Goal: Transaction & Acquisition: Book appointment/travel/reservation

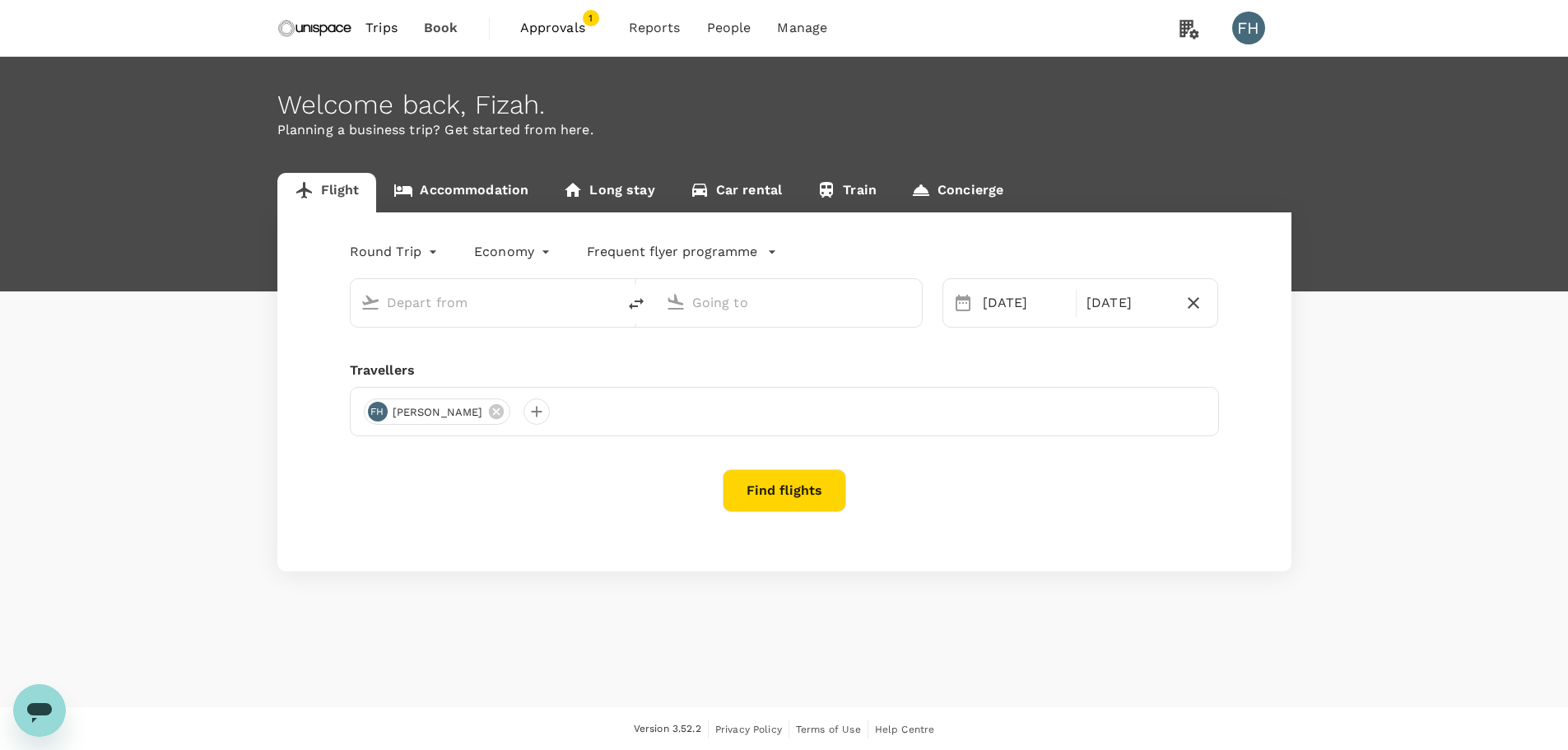
type input "Singapore Changi (SIN)"
type input "Kuala Lumpur Intl ([GEOGRAPHIC_DATA])"
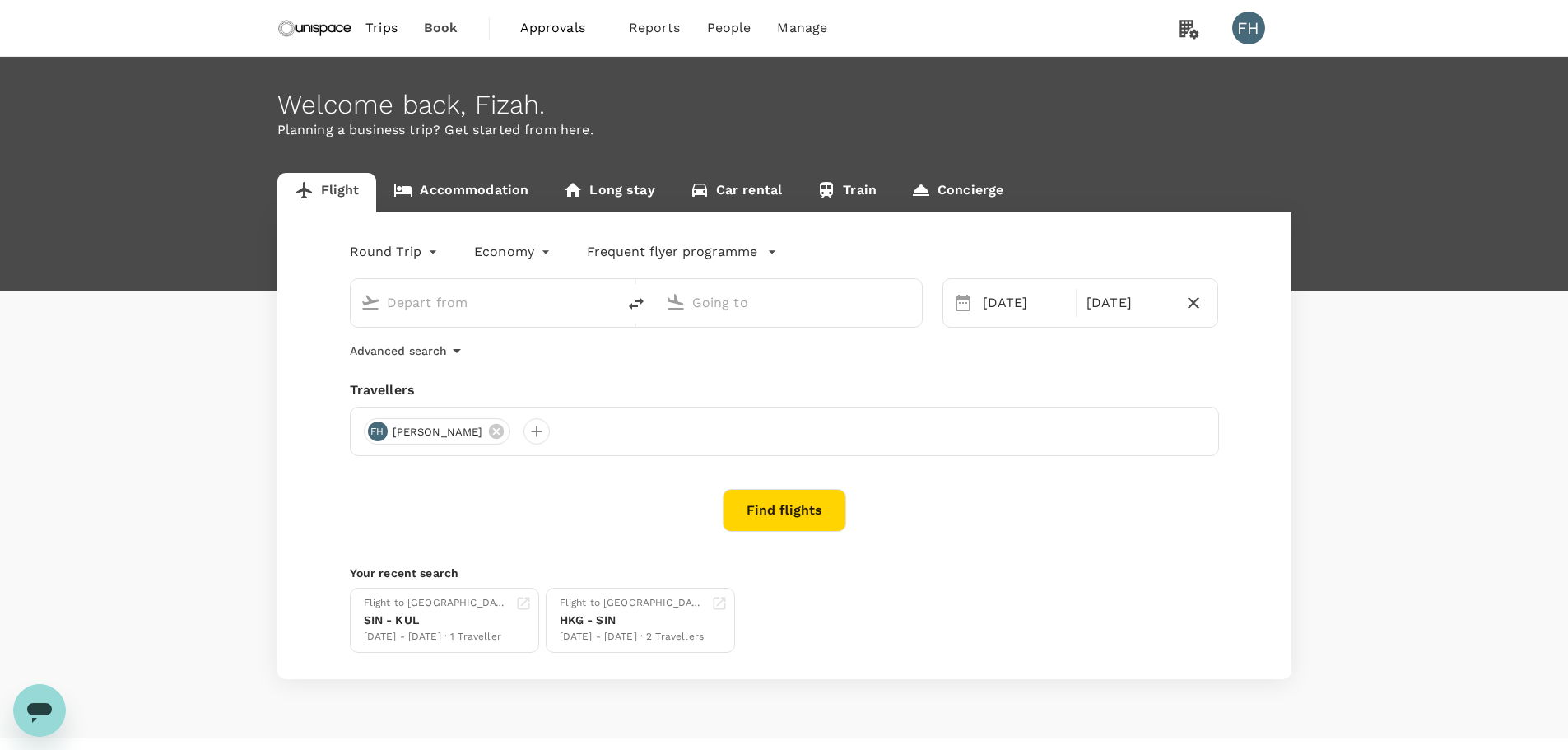
type input "Singapore Changi (SIN)"
type input "Kuala Lumpur Intl ([GEOGRAPHIC_DATA])"
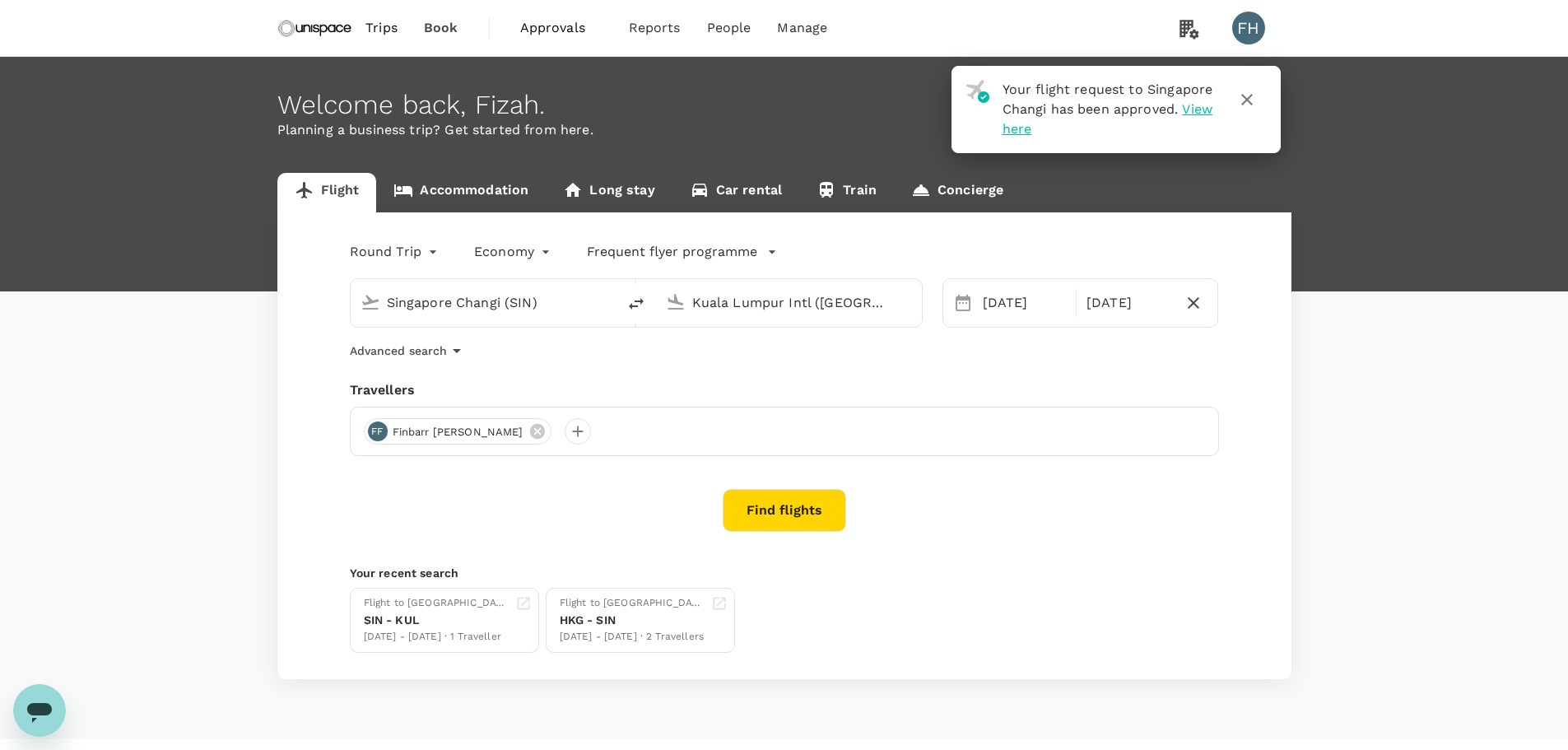
click at [494, 203] on link "Accommodation" at bounding box center [460, 192] width 169 height 39
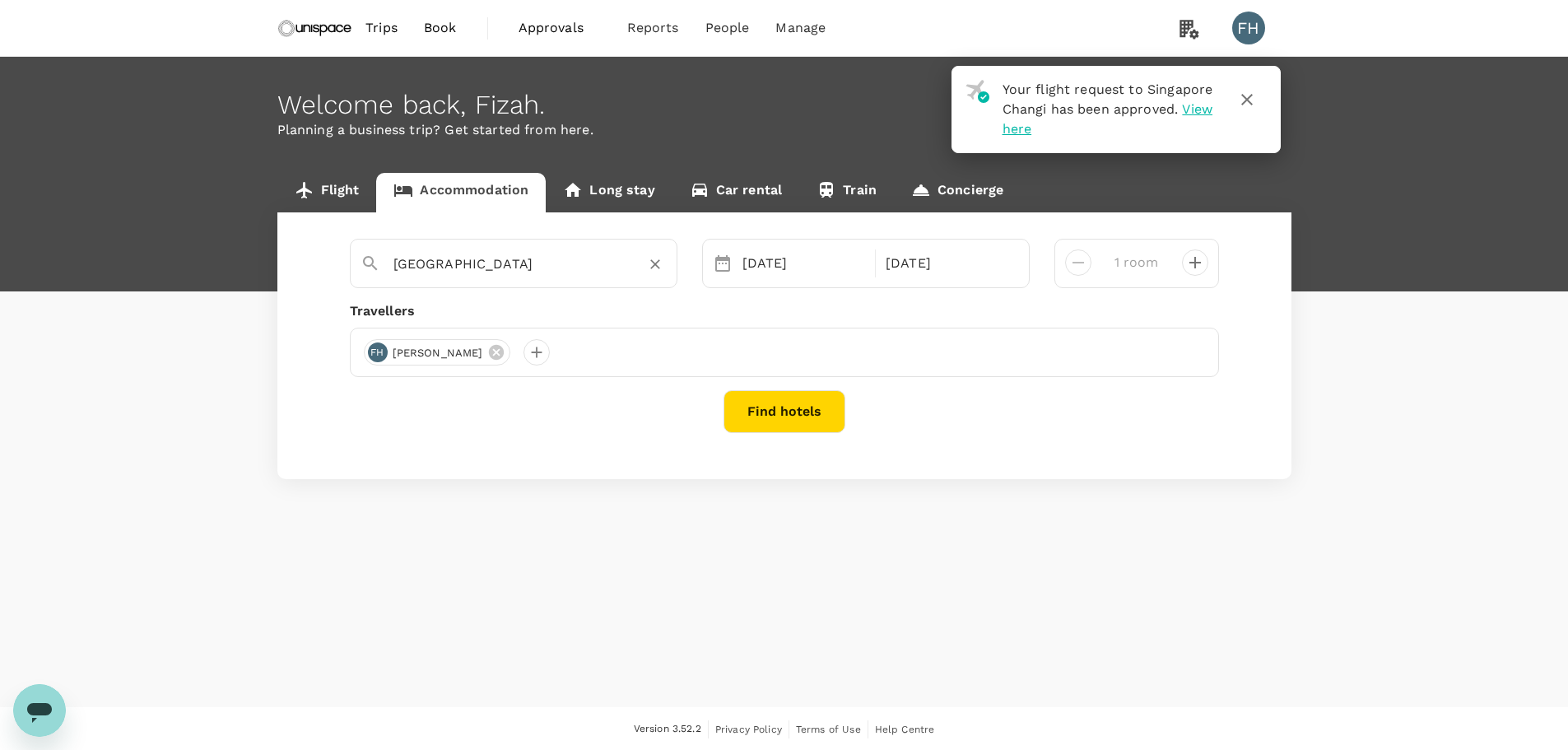
click at [533, 271] on input "[GEOGRAPHIC_DATA]" at bounding box center [507, 263] width 227 height 26
click at [655, 264] on icon "Clear" at bounding box center [654, 265] width 10 height 10
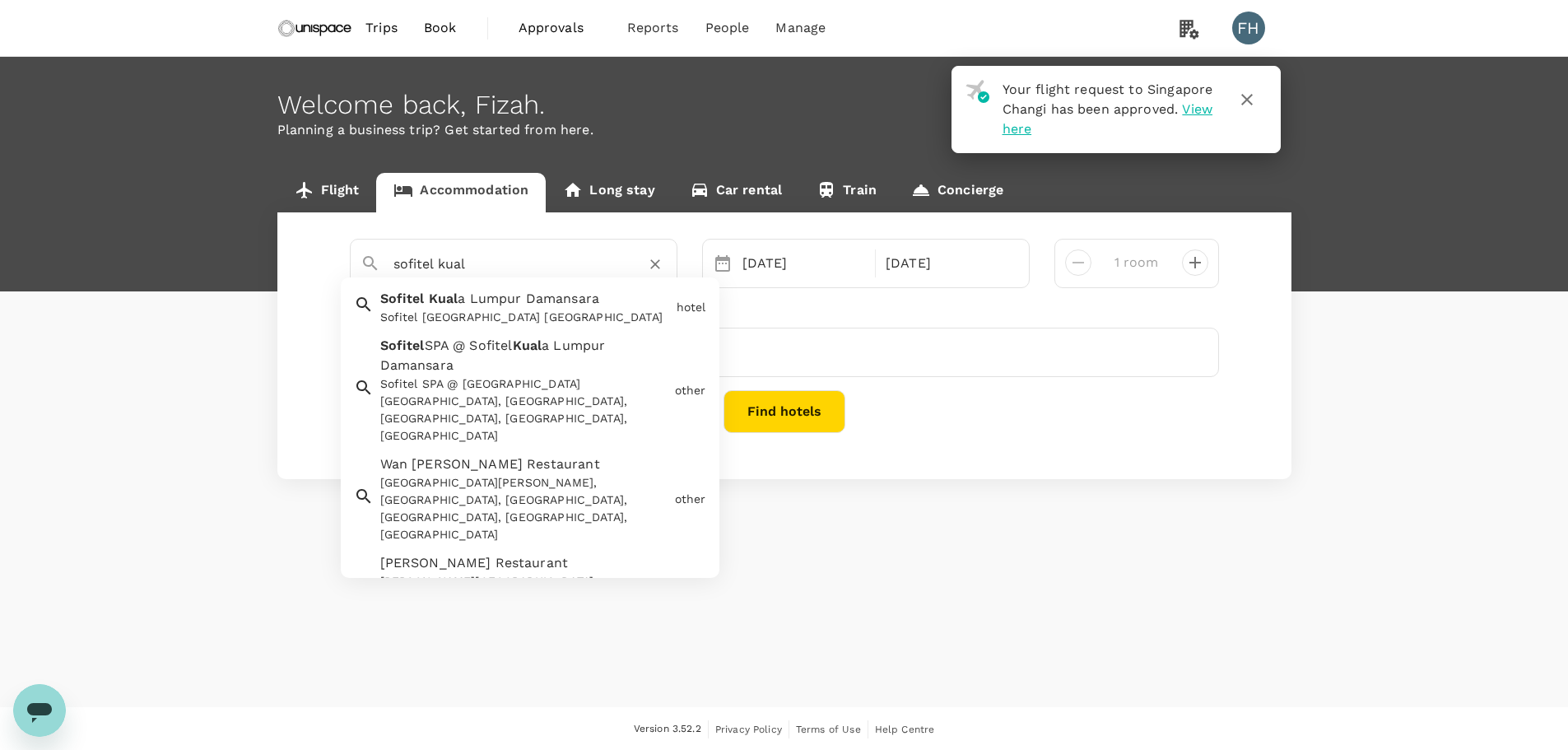
click at [535, 304] on span "a Lumpur Damansara" at bounding box center [528, 298] width 141 height 15
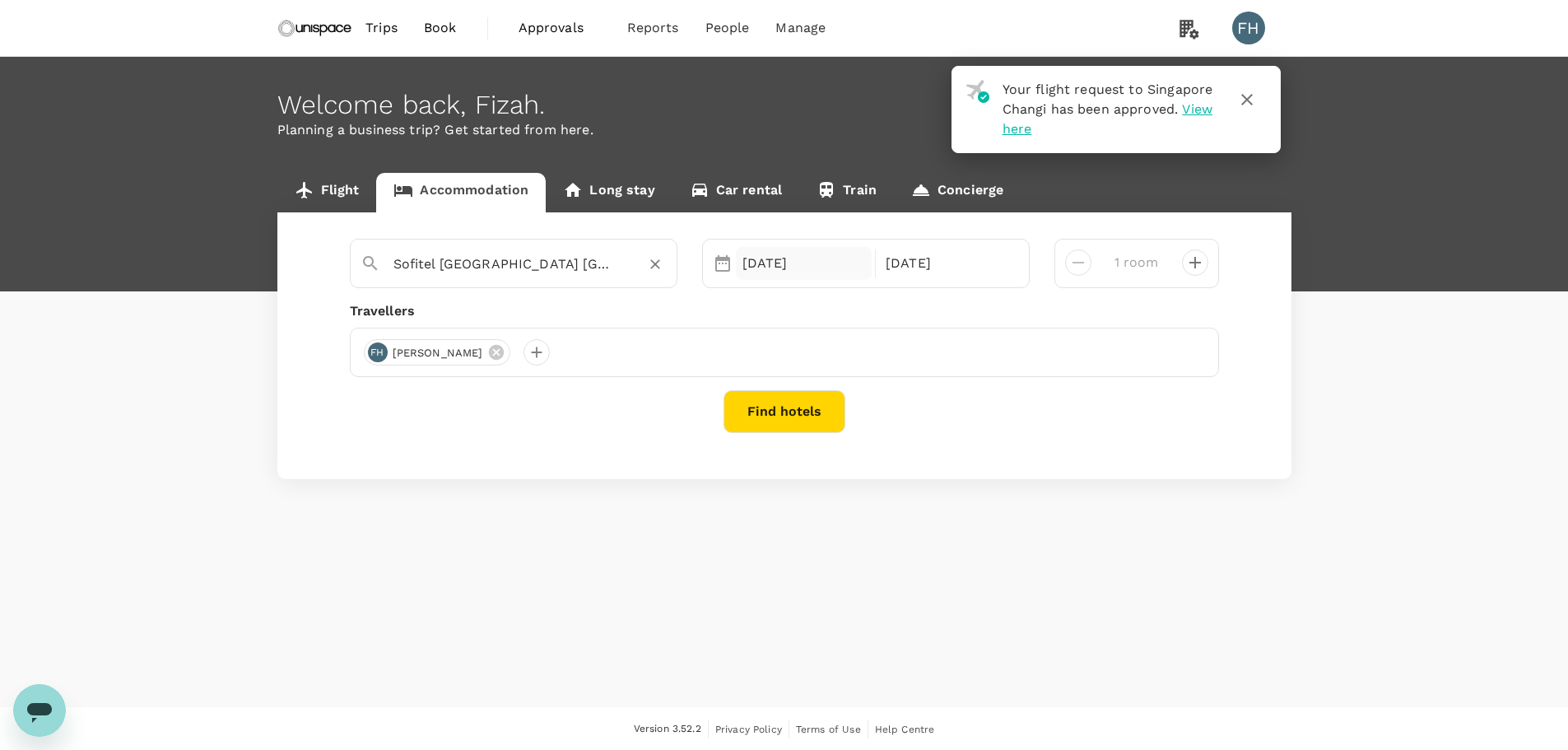
type input "Sofitel [GEOGRAPHIC_DATA] [GEOGRAPHIC_DATA]"
click at [761, 263] on div "01 Oct" at bounding box center [804, 263] width 137 height 33
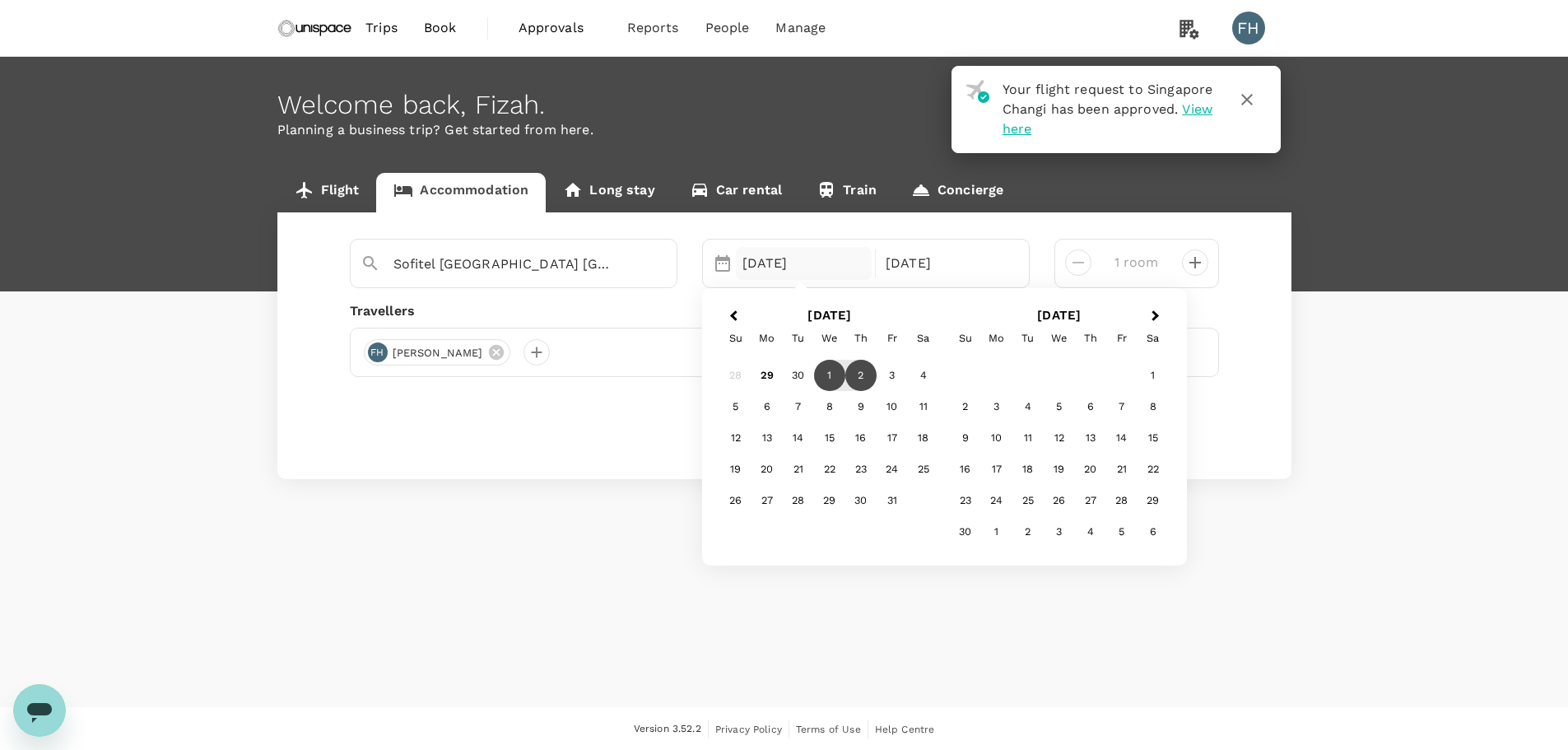
click at [1048, 217] on div "Sofitel Kuala Lumpur Damansara 01 Oct Previous Month Next Month October 2025 Su…" at bounding box center [784, 345] width 1014 height 267
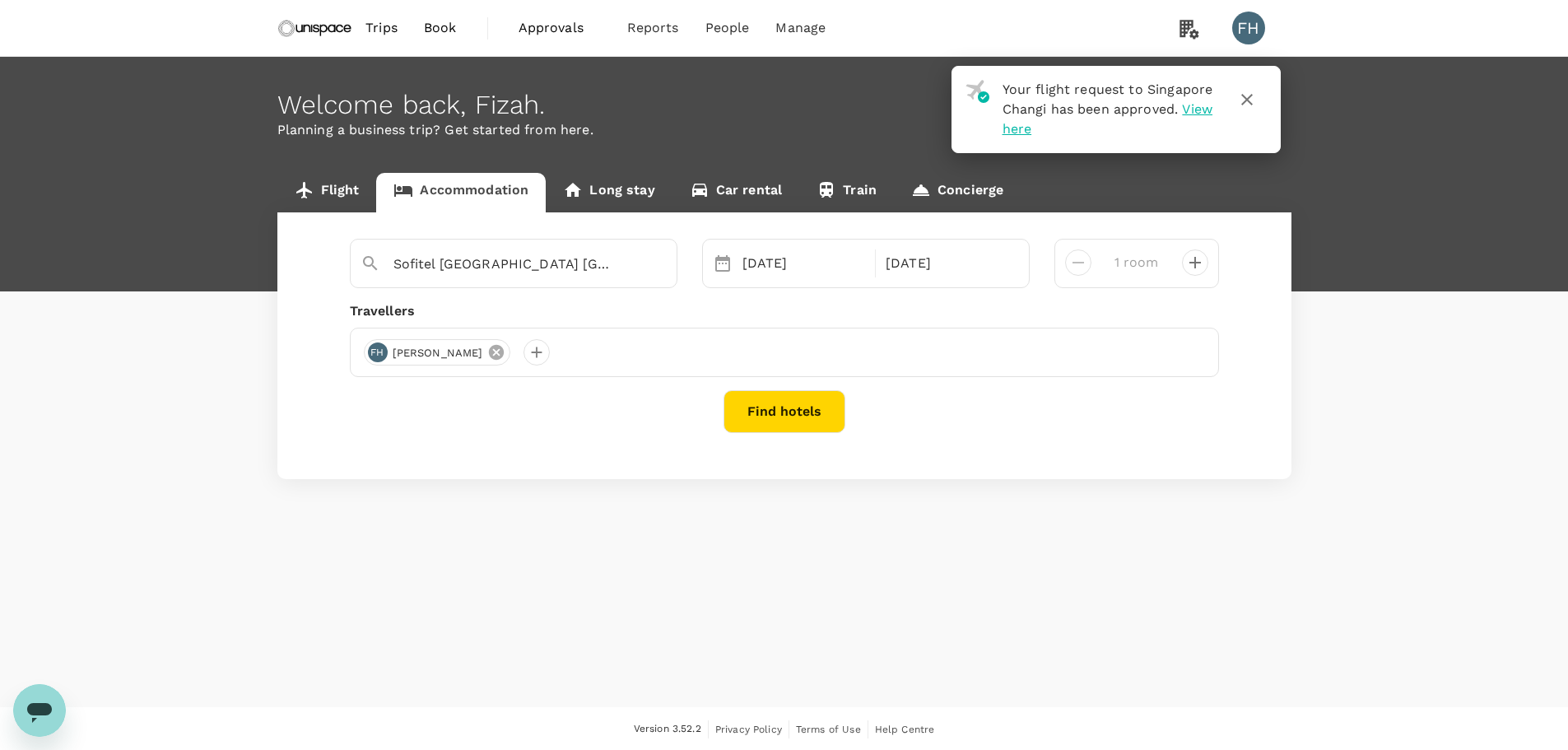
click at [489, 356] on icon at bounding box center [496, 352] width 15 height 15
click at [373, 353] on div at bounding box center [376, 352] width 26 height 26
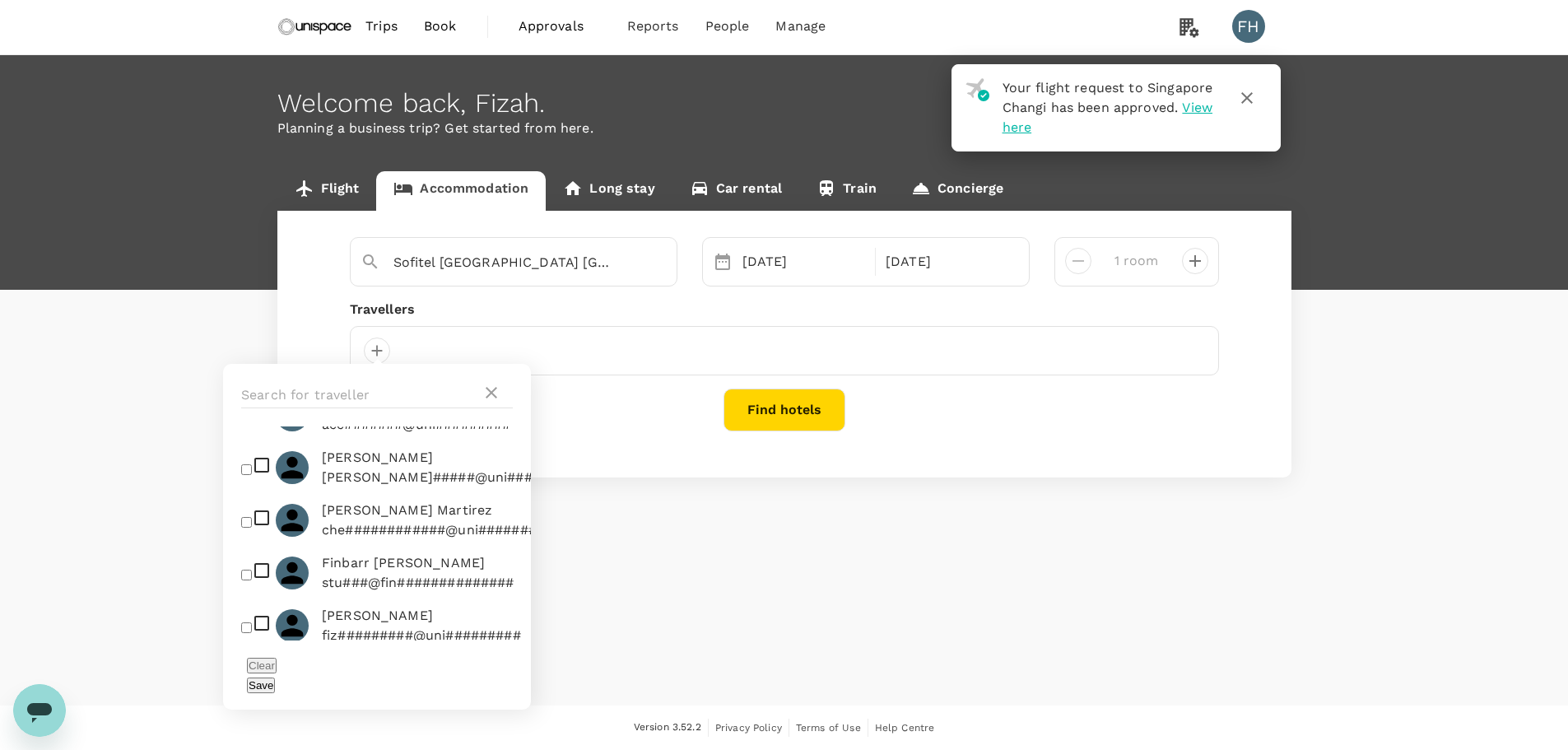
scroll to position [6, 0]
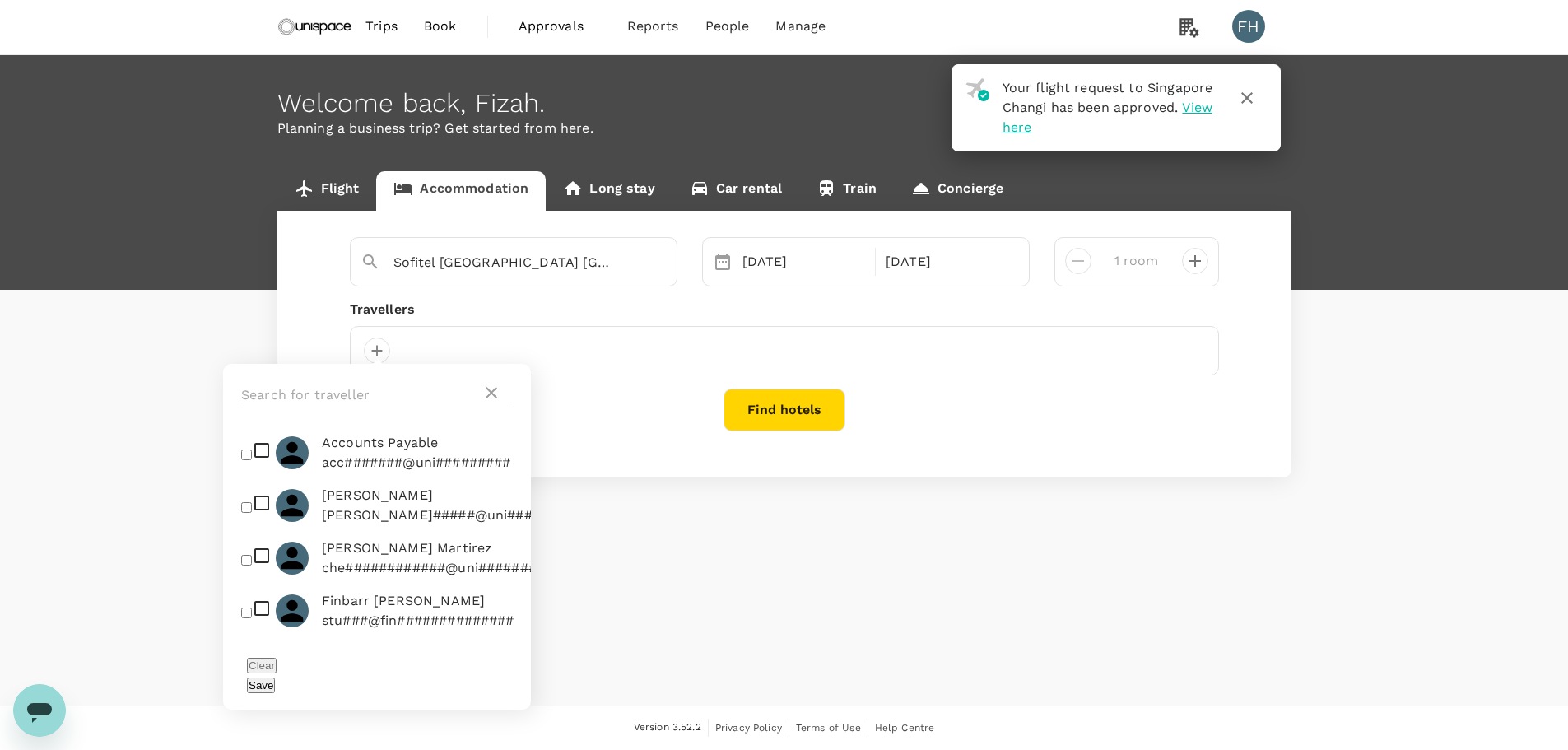
click at [361, 610] on span "Finbarr Anton Fallon" at bounding box center [418, 601] width 192 height 20
checkbox input "true"
click at [275, 678] on button "Save" at bounding box center [260, 685] width 28 height 15
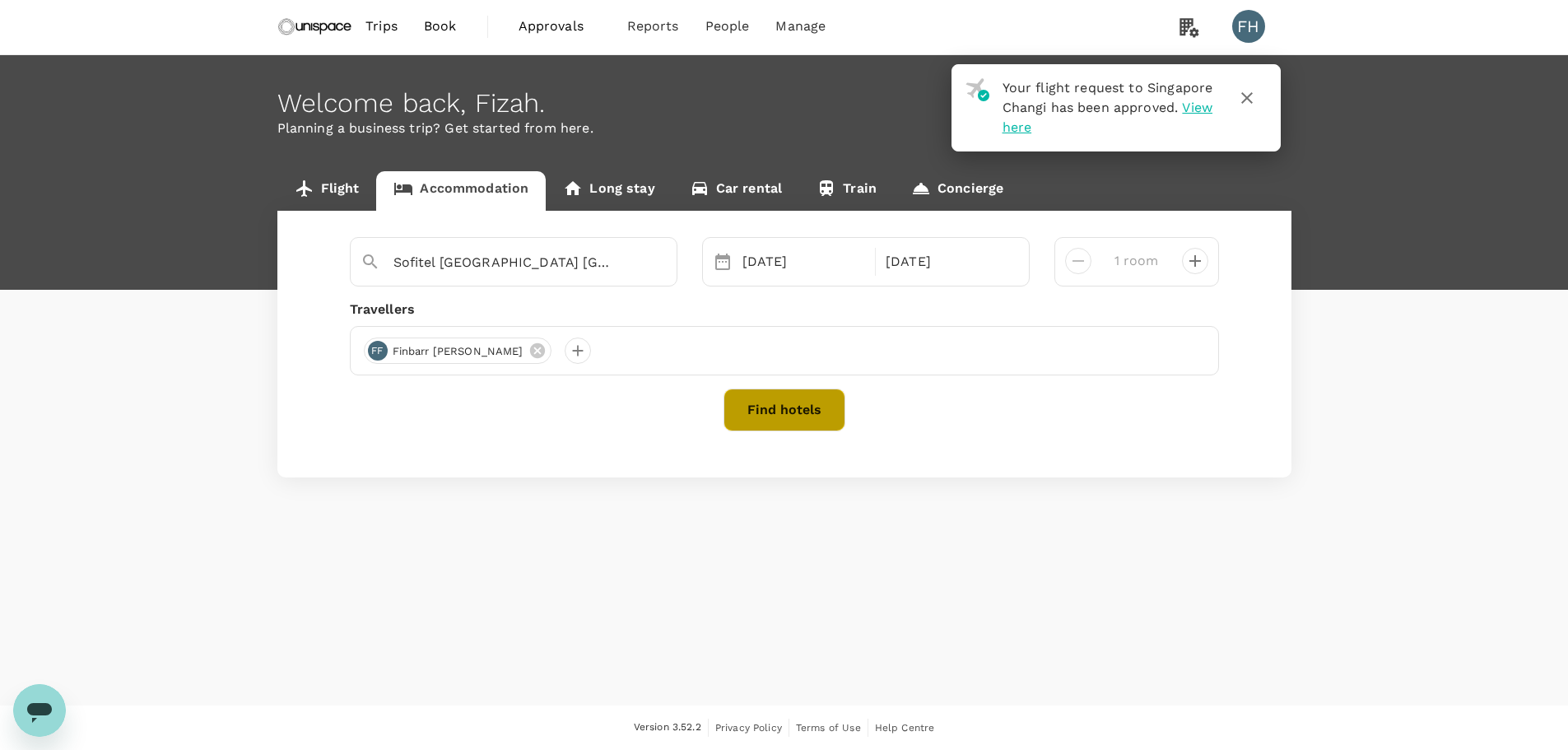
click at [810, 417] on button "Find hotels" at bounding box center [784, 410] width 122 height 43
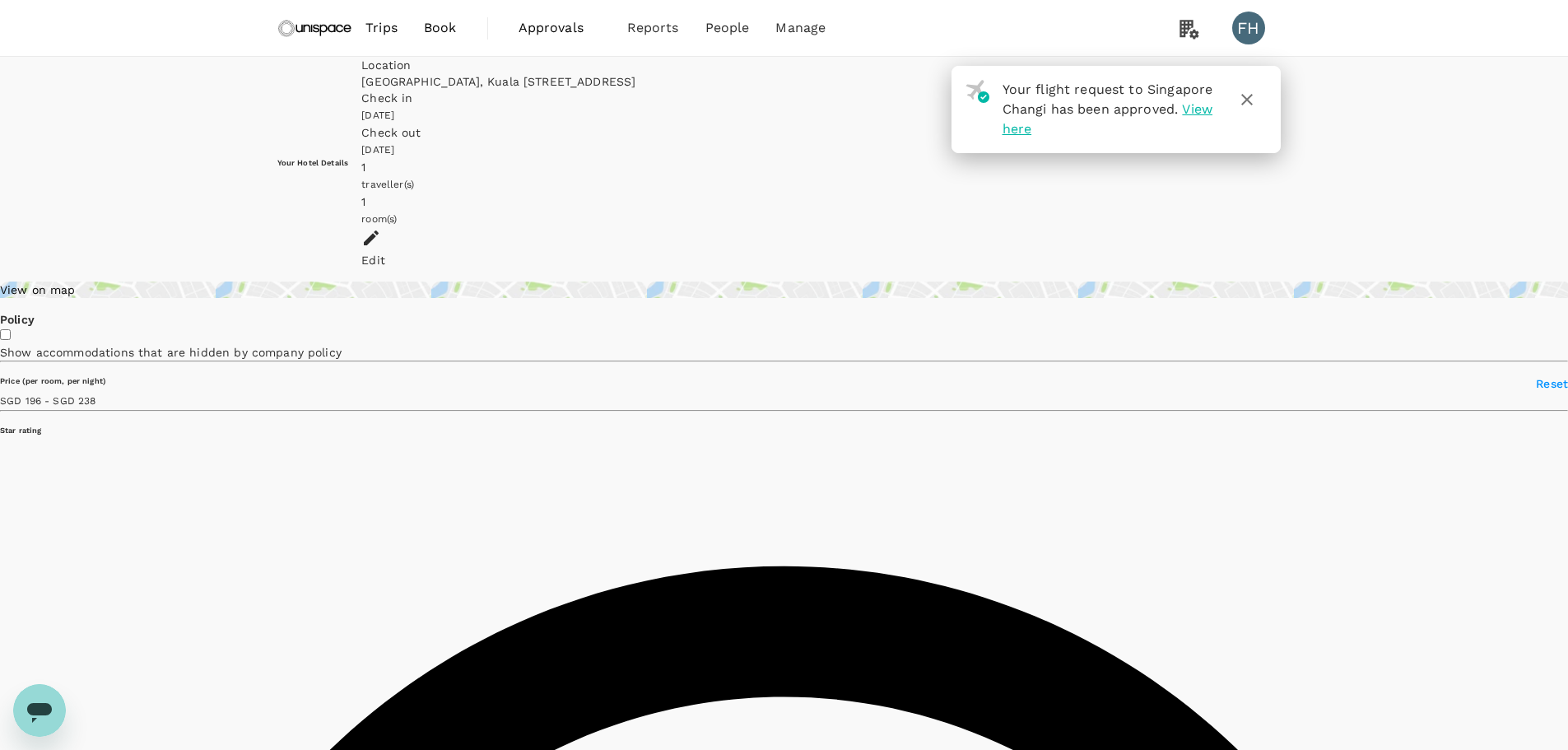
type input "237.29"
click at [1253, 93] on icon "button" at bounding box center [1247, 99] width 20 height 20
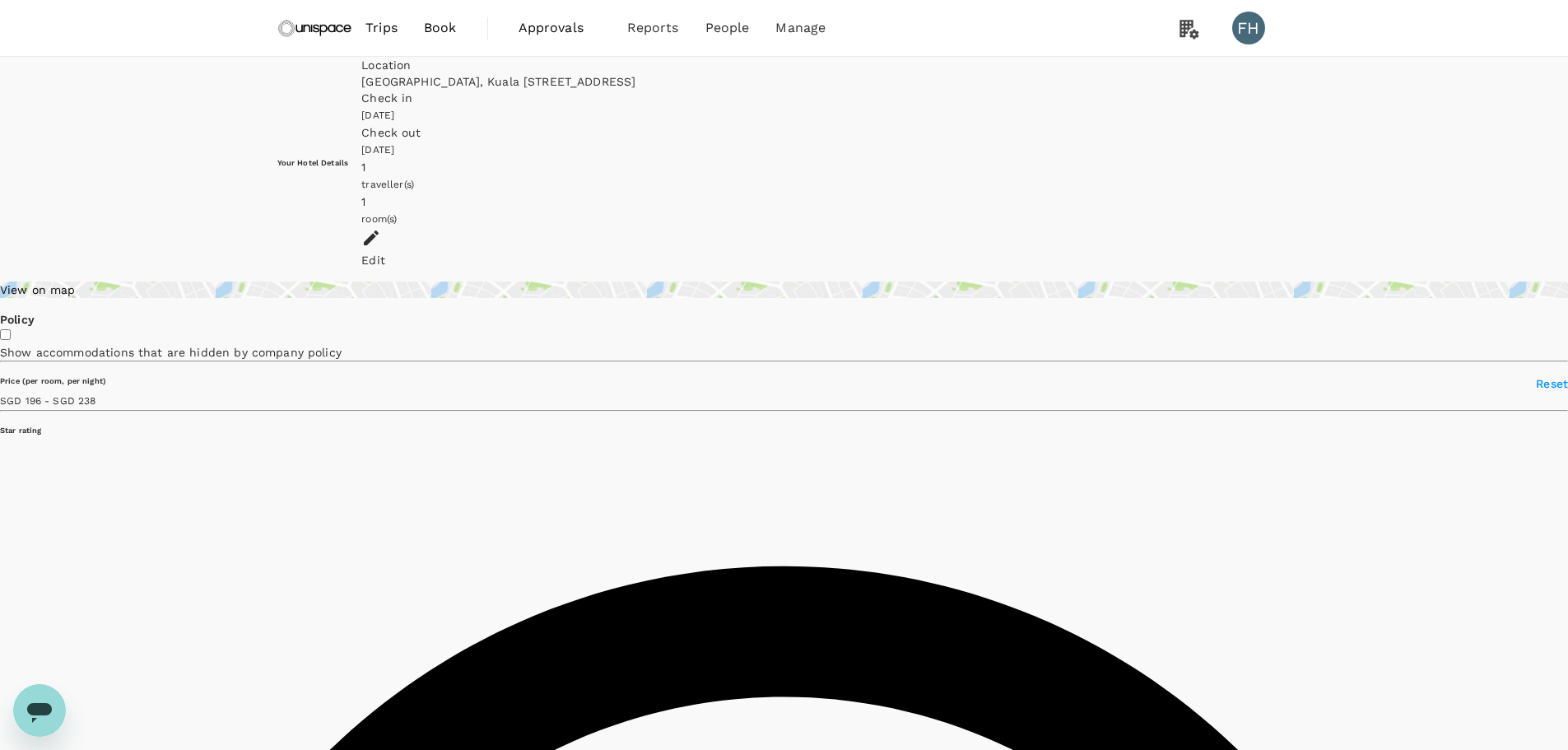
click at [312, 21] on img at bounding box center [315, 28] width 76 height 36
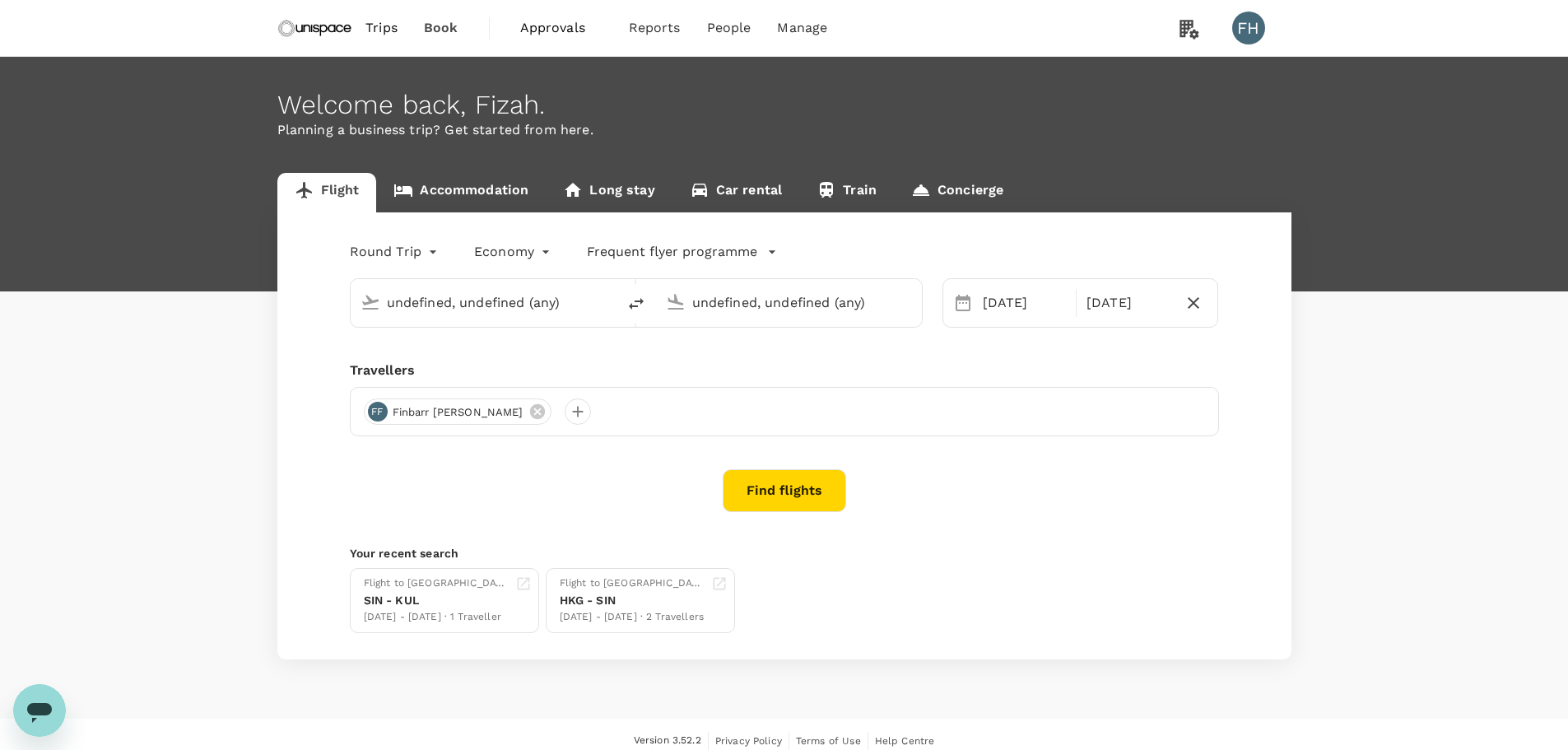
type input "Singapore Changi (SIN)"
type input "Kuala Lumpur Intl ([GEOGRAPHIC_DATA])"
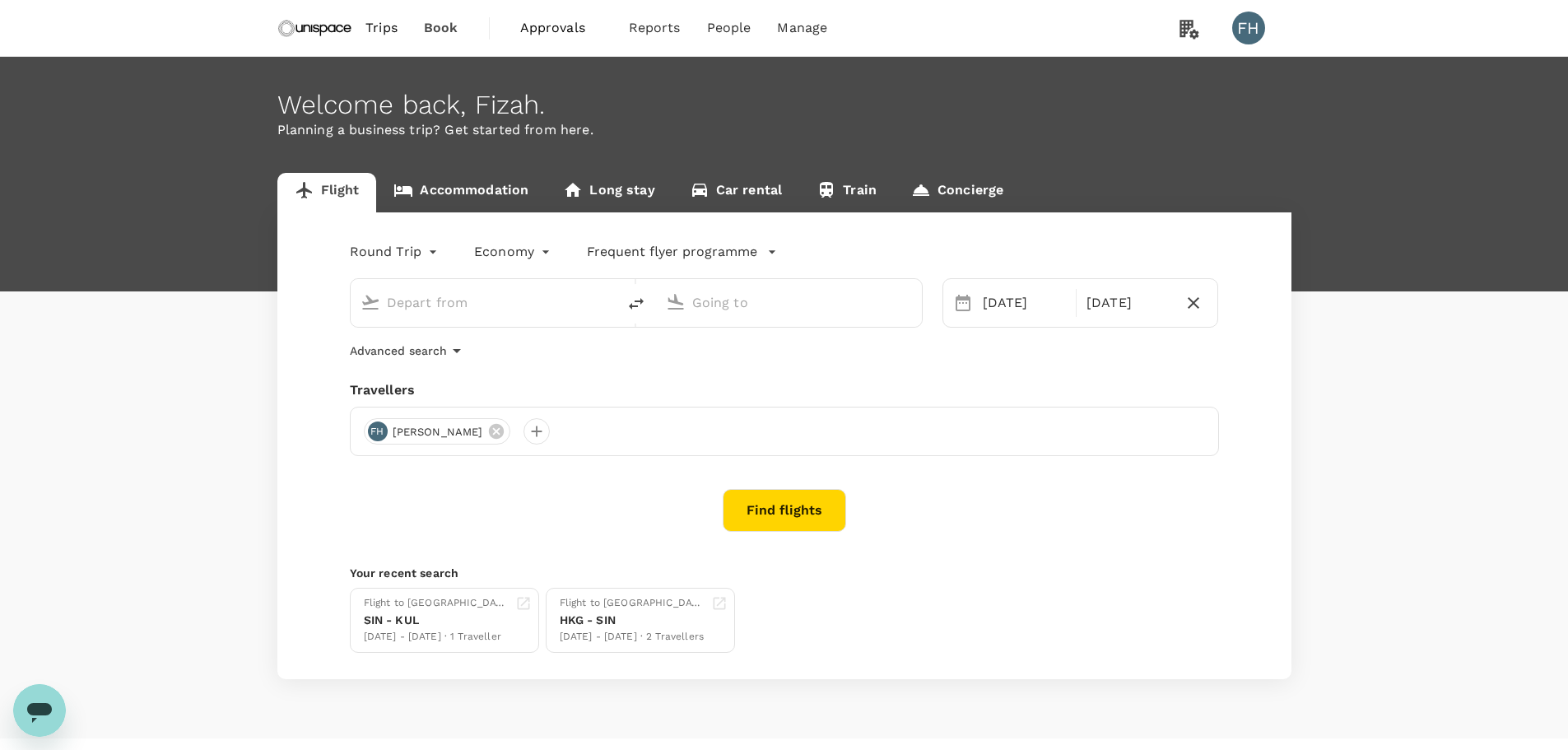
type input "Singapore Changi (SIN)"
type input "Kuala Lumpur Intl ([GEOGRAPHIC_DATA])"
type input "Singapore Changi (SIN)"
type input "Kuala Lumpur Intl ([GEOGRAPHIC_DATA])"
drag, startPoint x: 513, startPoint y: 433, endPoint x: 433, endPoint y: 432, distance: 80.0
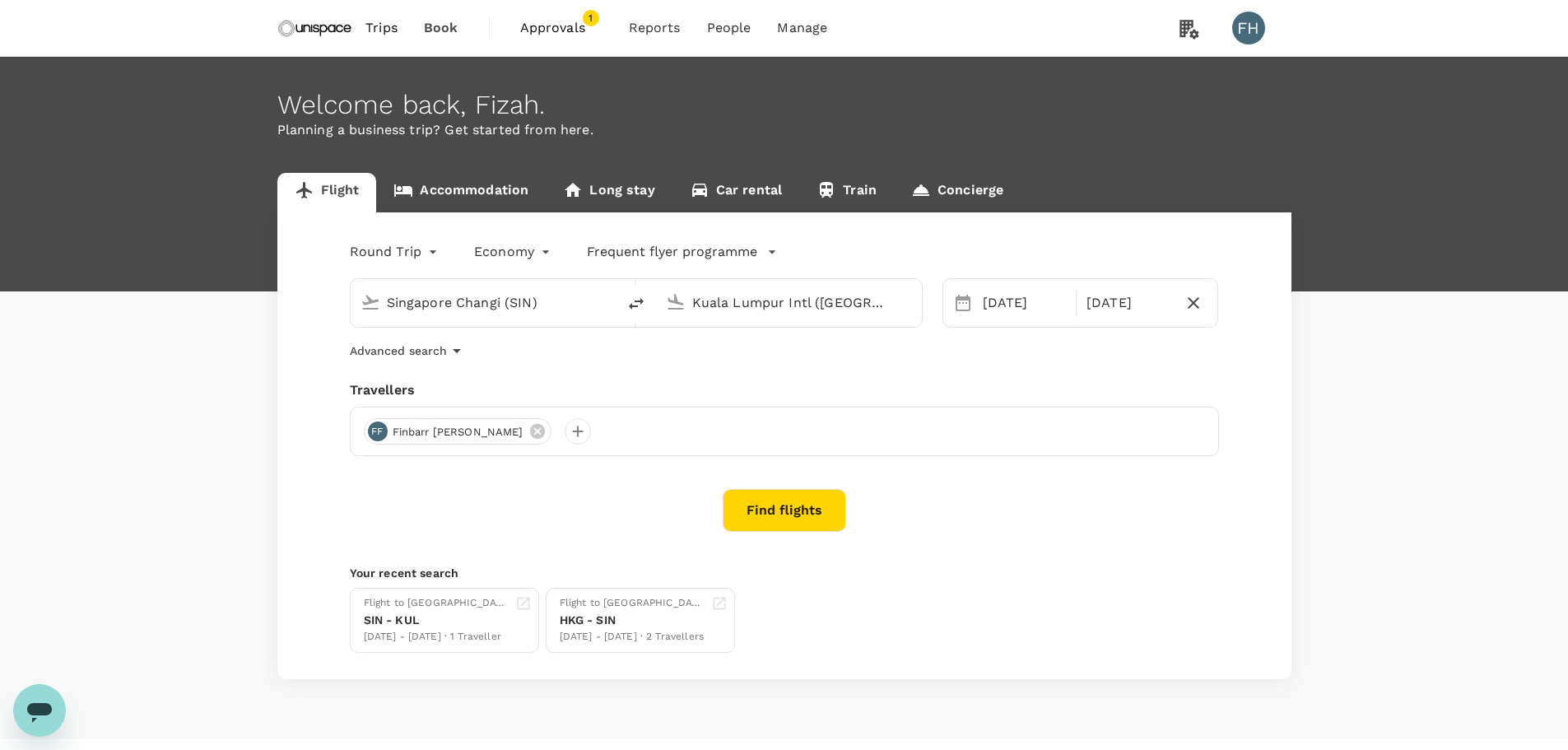
click at [529, 433] on icon at bounding box center [536, 431] width 15 height 15
click at [377, 428] on div at bounding box center [376, 430] width 26 height 26
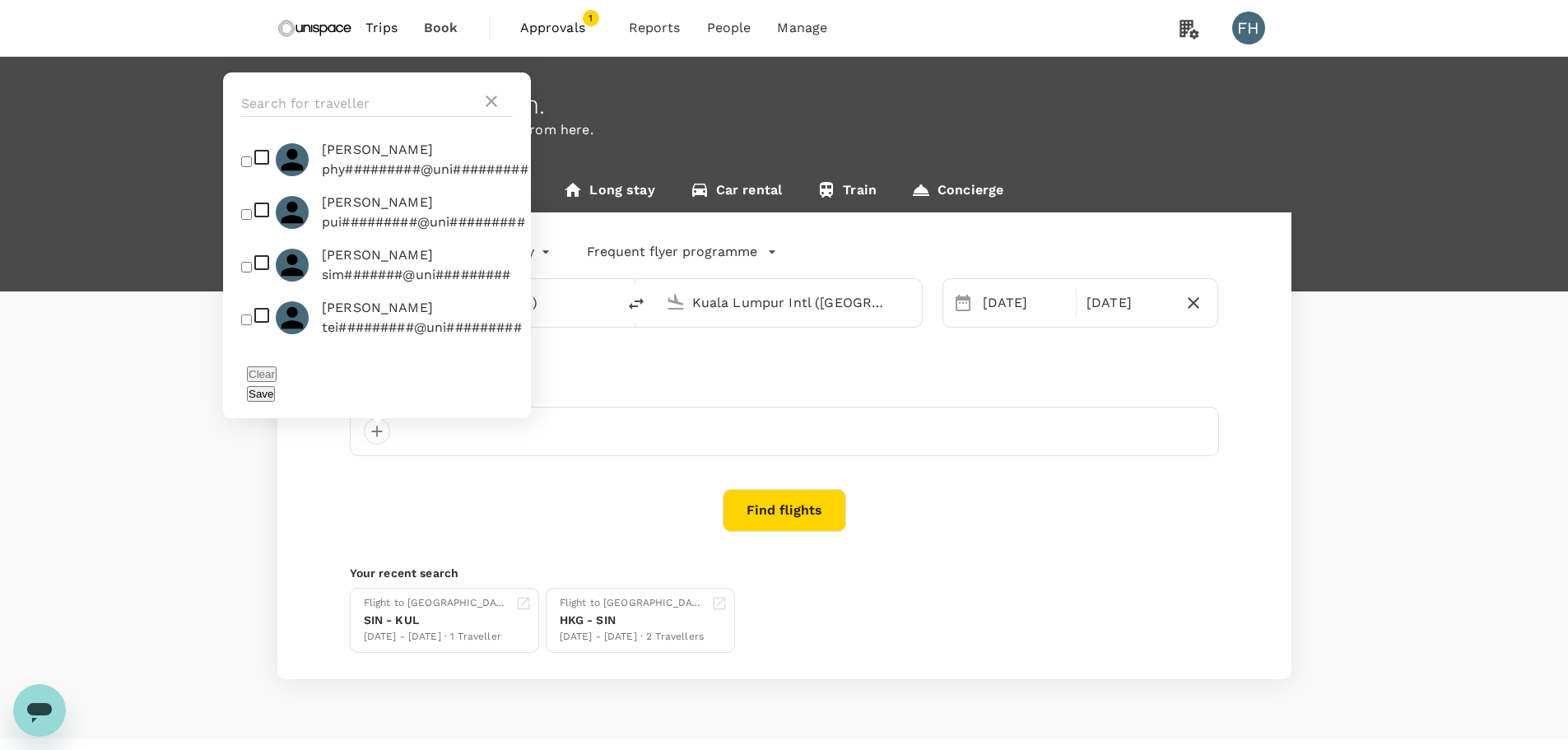
scroll to position [1070, 0]
click at [364, 210] on span "[PERSON_NAME]" at bounding box center [423, 200] width 203 height 20
checkbox input "true"
click at [275, 394] on button "Save" at bounding box center [260, 393] width 28 height 15
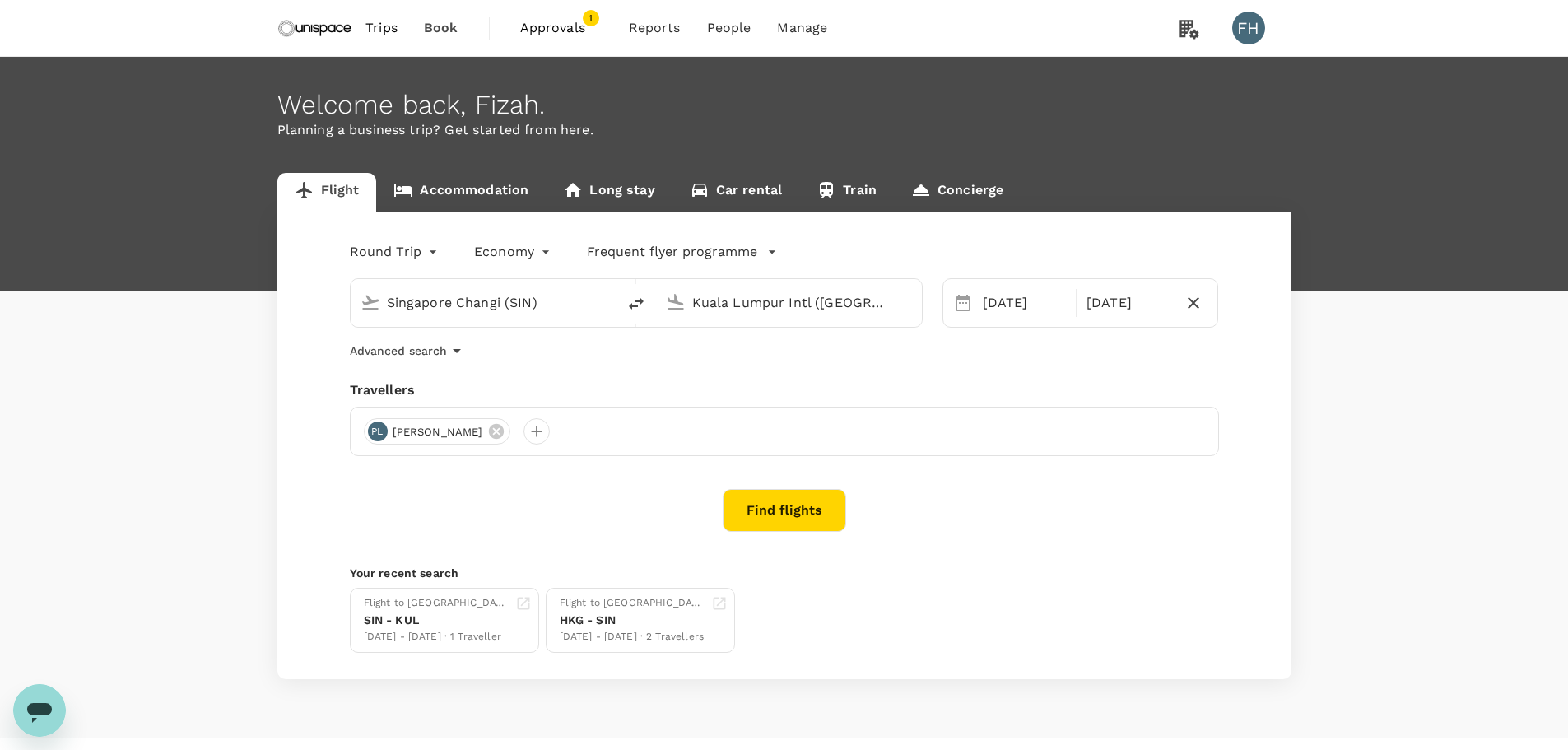
click at [703, 380] on div "Travellers" at bounding box center [784, 390] width 869 height 20
click at [771, 504] on button "Find flights" at bounding box center [784, 510] width 124 height 43
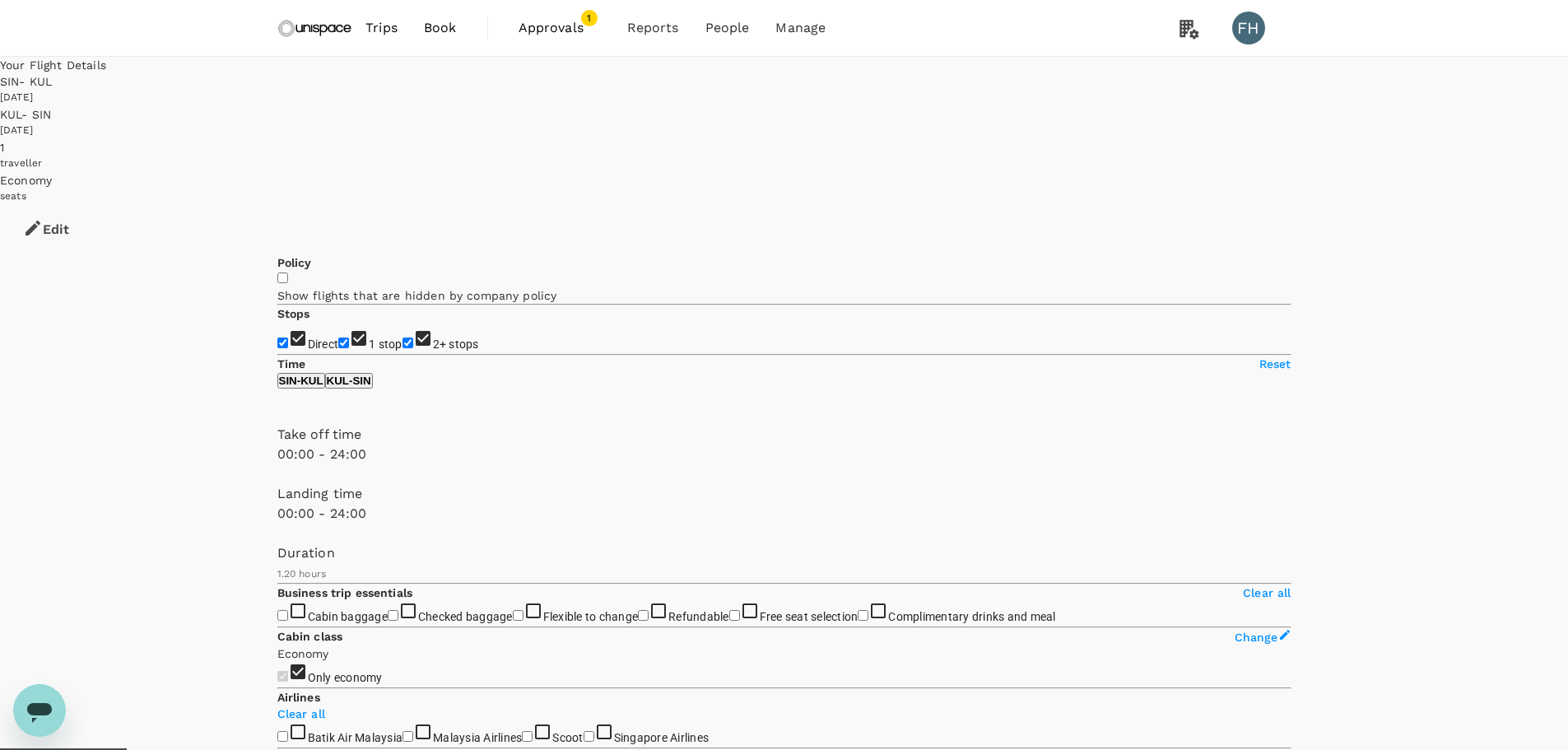
click at [433, 337] on span "2+ stops" at bounding box center [456, 344] width 46 height 13
click at [403, 337] on input "2+ stops" at bounding box center [408, 343] width 11 height 11
checkbox input "false"
click at [369, 337] on span "1 stop" at bounding box center [386, 344] width 34 height 13
click at [338, 337] on input "1 stop" at bounding box center [344, 343] width 11 height 11
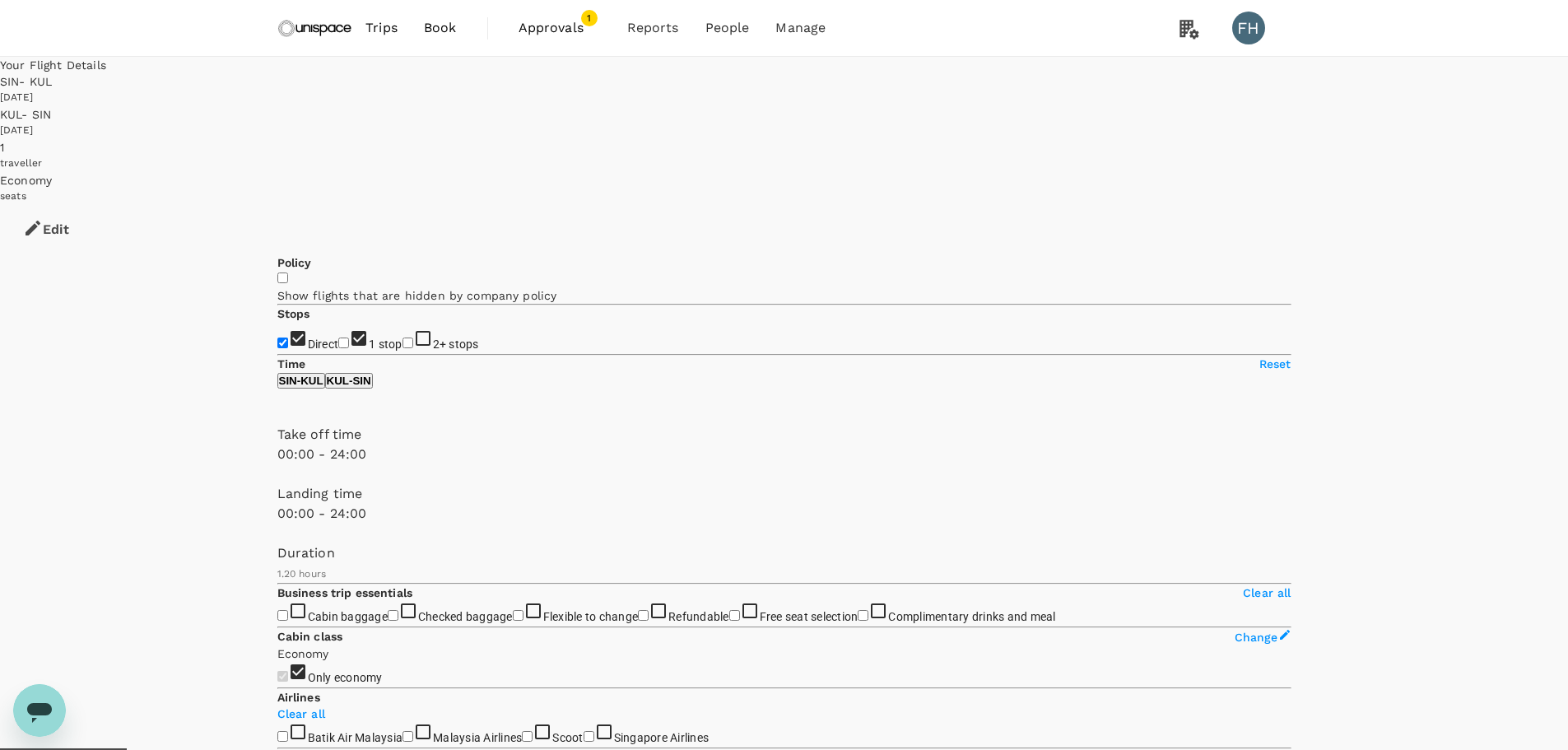
checkbox input "false"
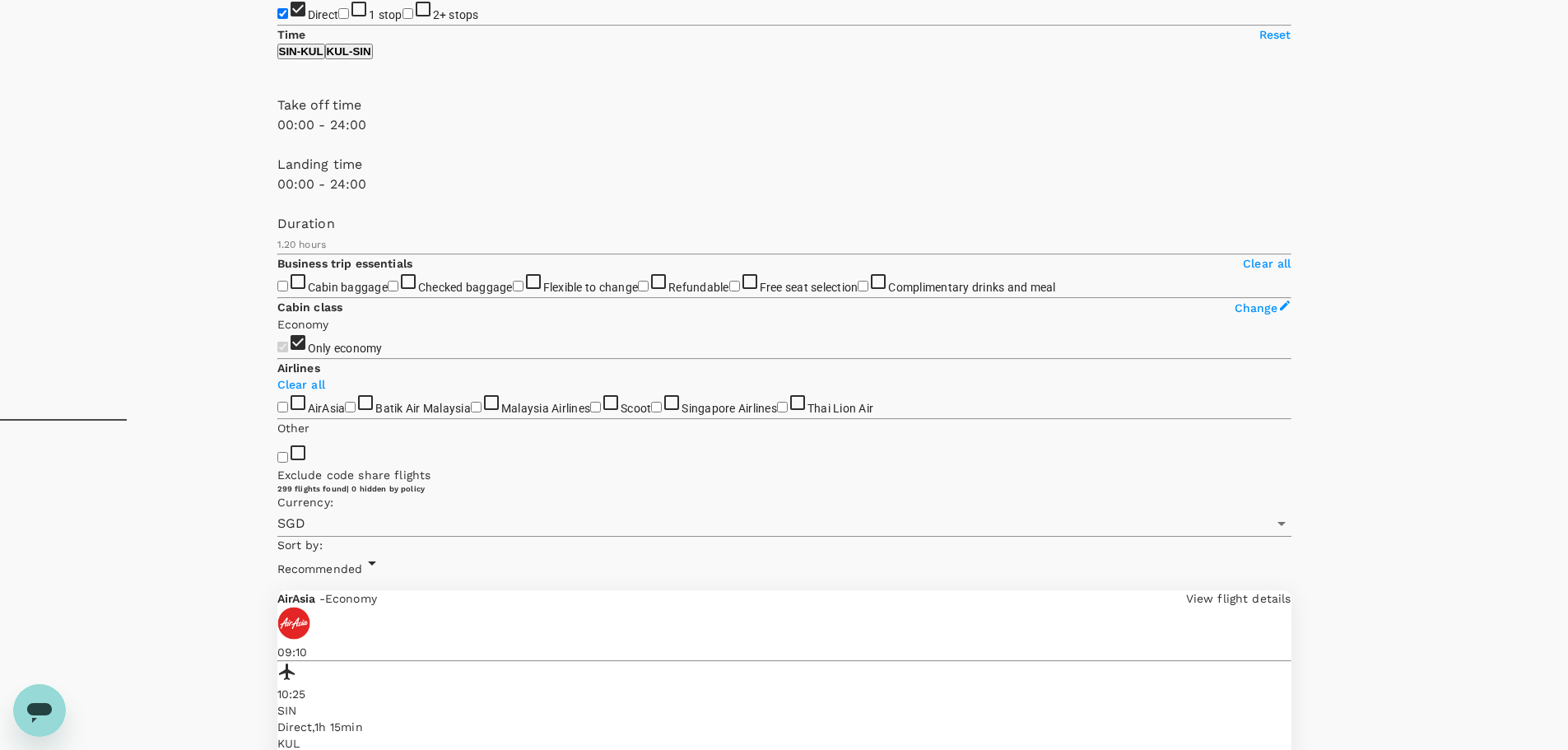
scroll to position [659, 0]
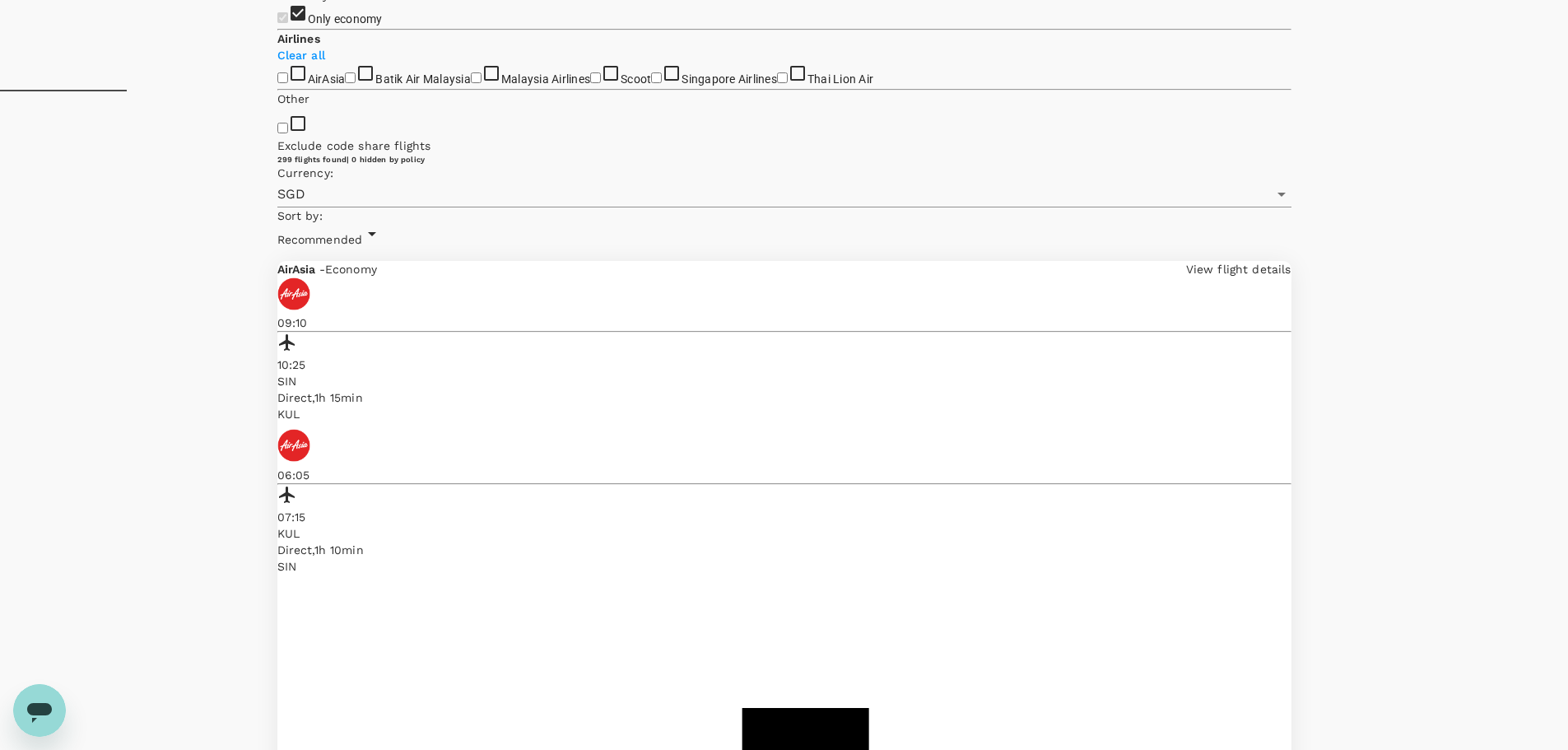
click at [590, 83] on input "Scoot" at bounding box center [595, 78] width 11 height 11
checkbox input "true"
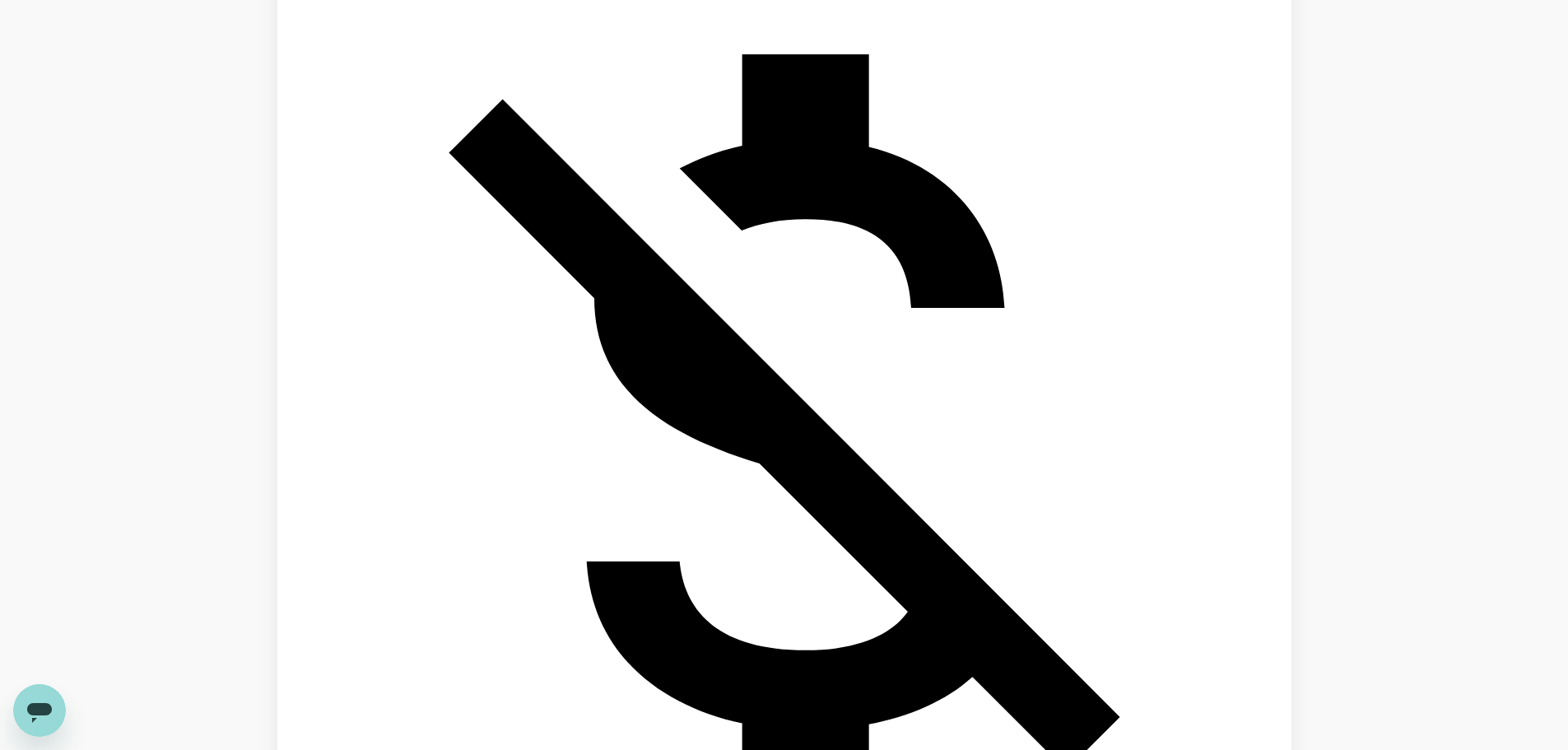
scroll to position [1481, 0]
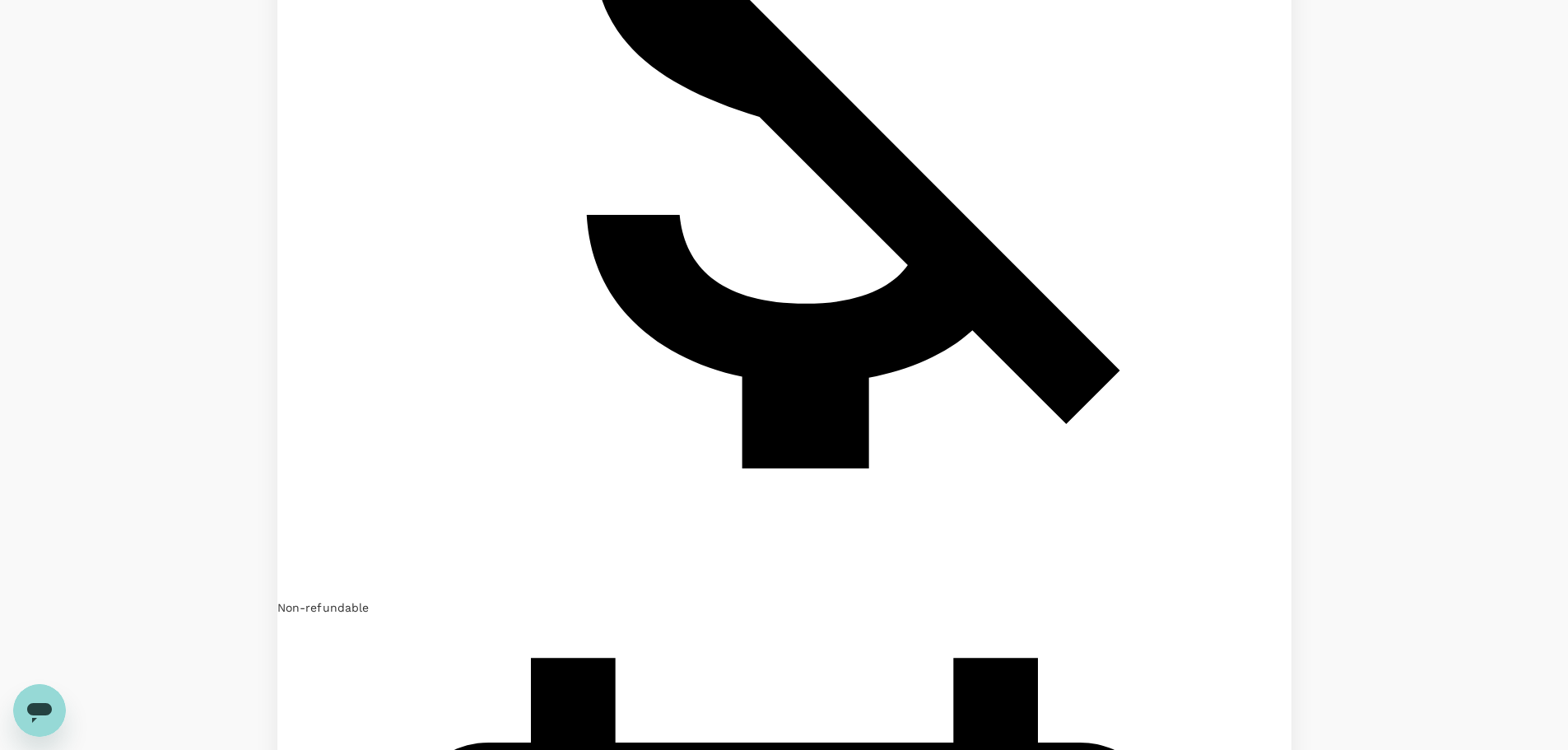
scroll to position [1658, 0]
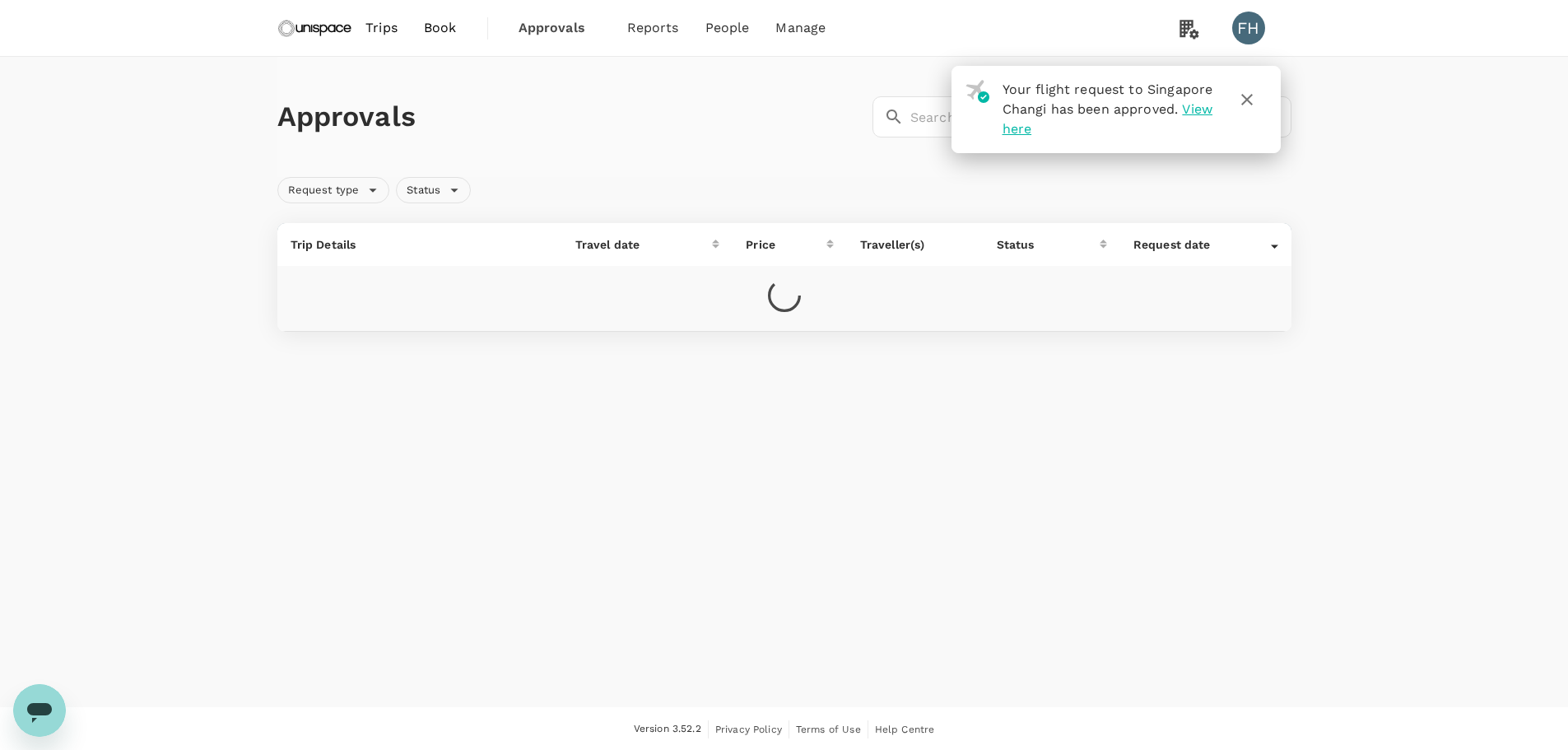
scroll to position [2, 0]
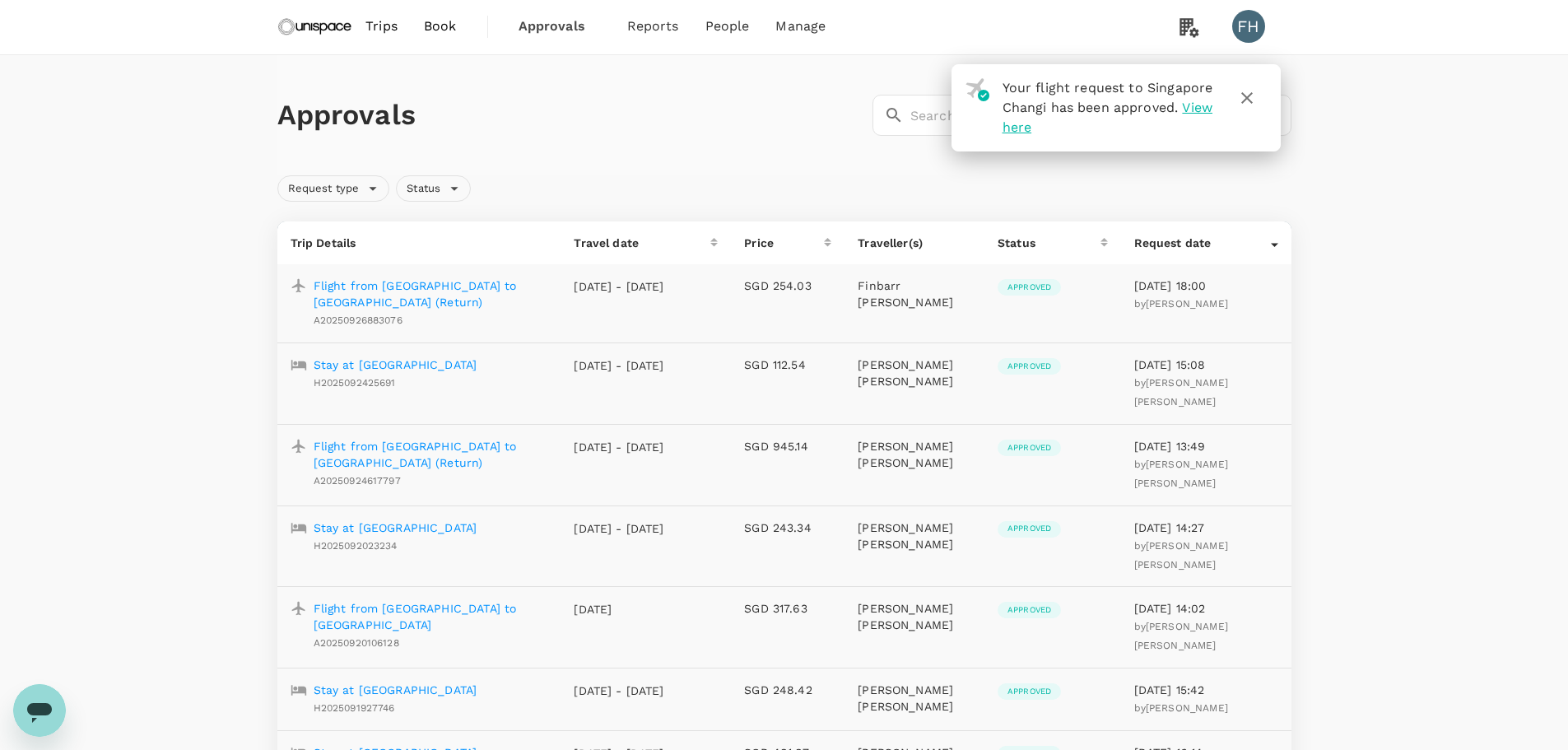
click at [488, 292] on p "Flight from Singapore to Kuala Lumpur (Return)" at bounding box center [430, 294] width 234 height 33
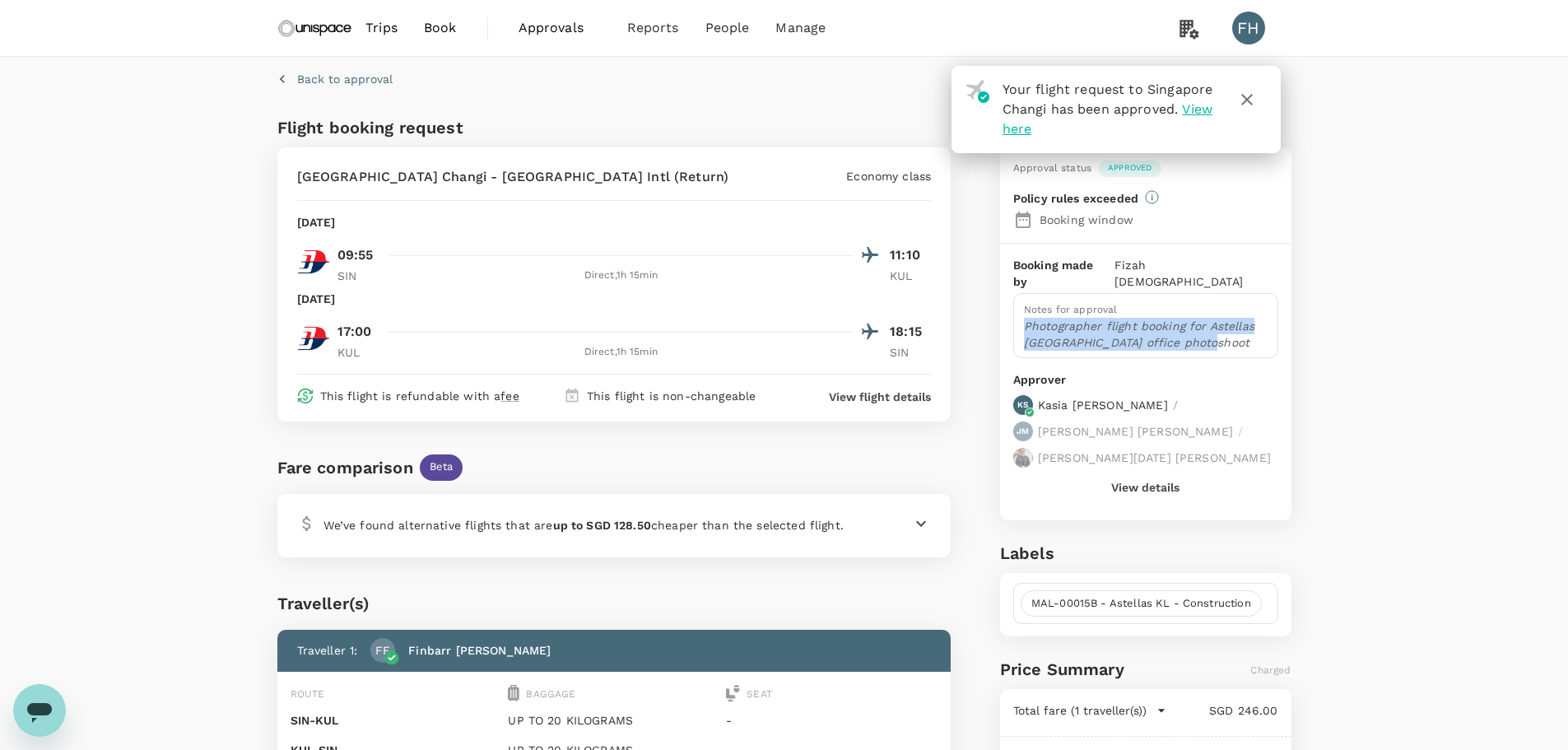
drag, startPoint x: 1027, startPoint y: 312, endPoint x: 1214, endPoint y: 331, distance: 188.0
click at [1214, 331] on p "Photographer flight booking for Astellas Kuala Lumpur office photoshoot" at bounding box center [1146, 334] width 243 height 33
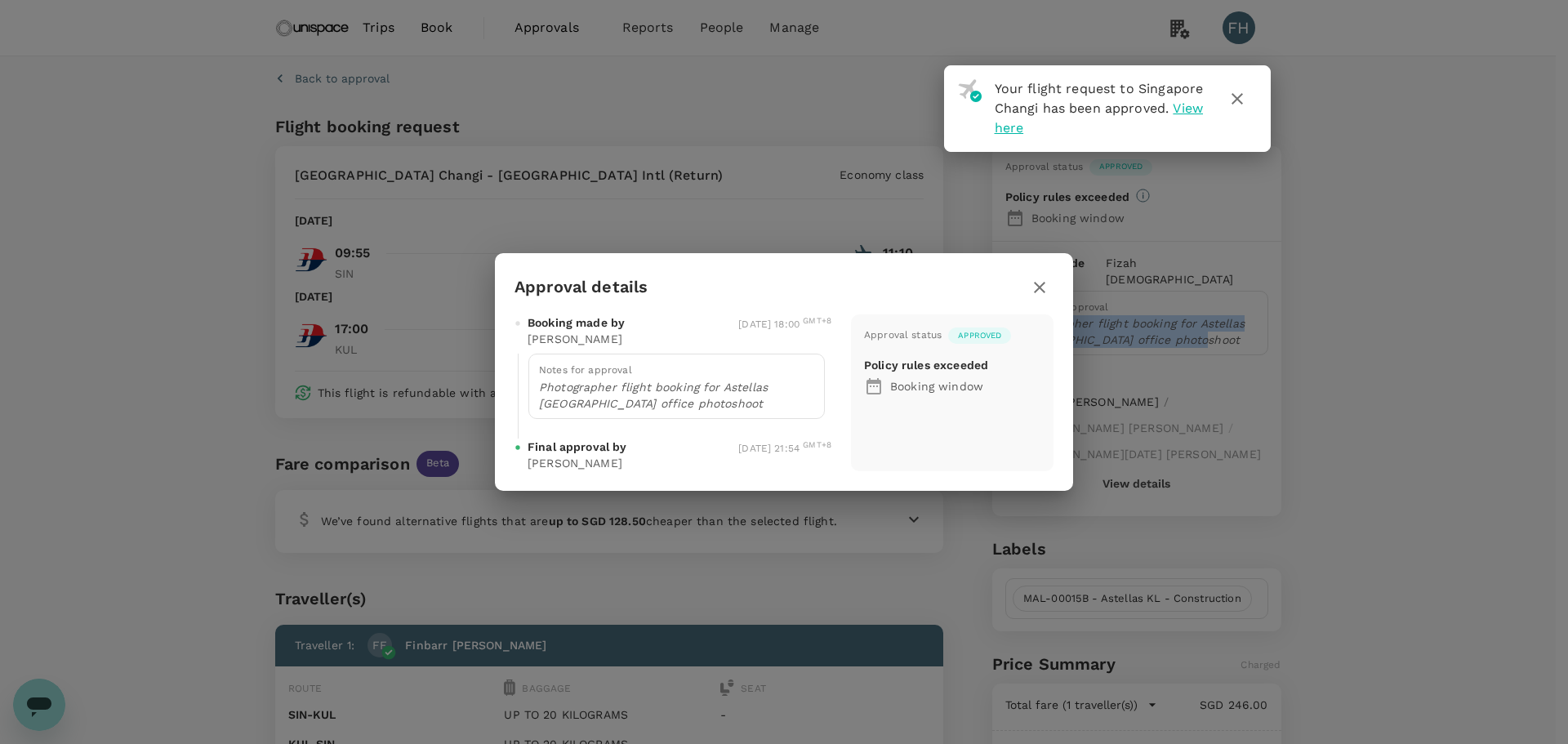
copy p "Photographer flight booking for Astellas Kuala Lumpur office photoshoot"
click at [1037, 286] on icon "button" at bounding box center [1039, 287] width 12 height 12
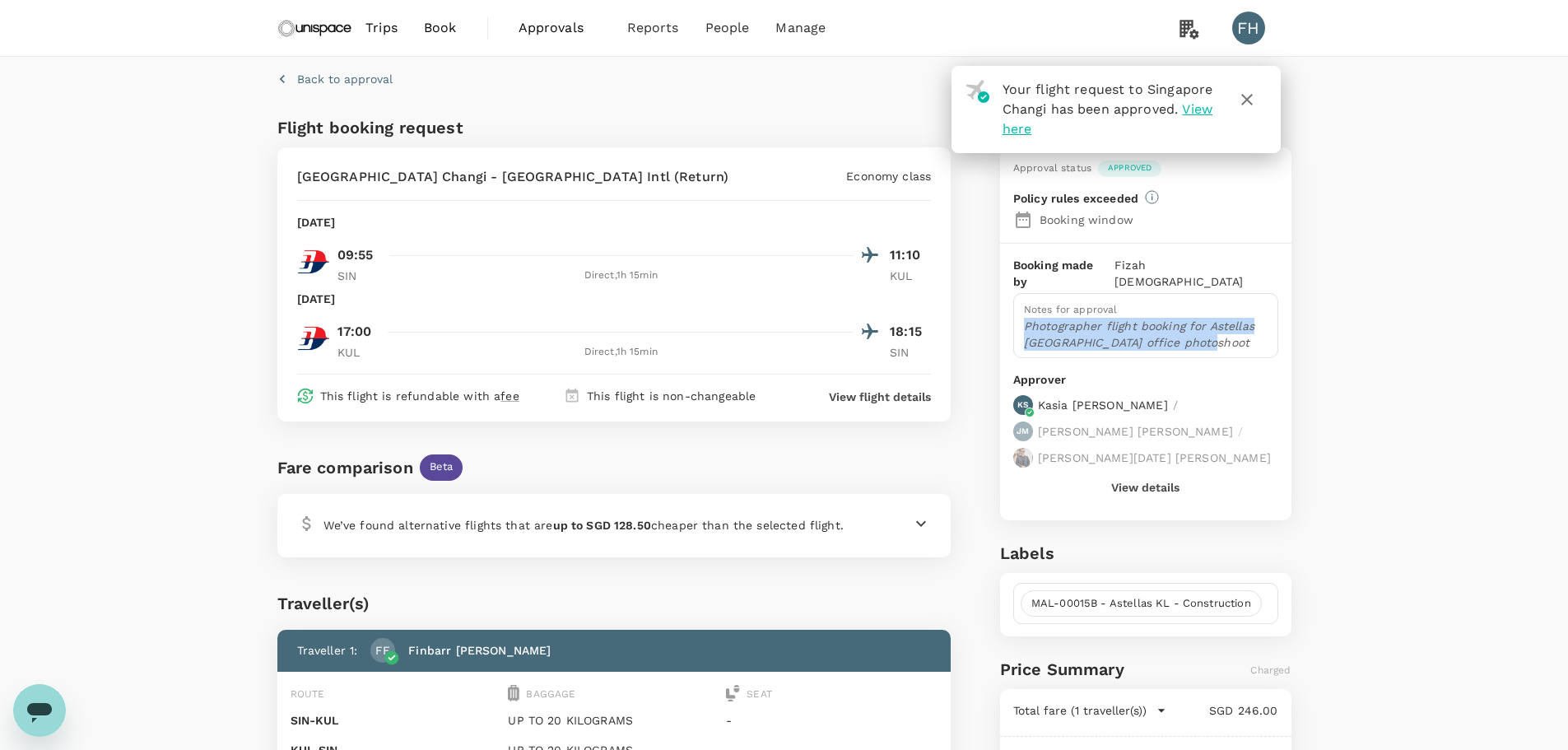
copy p "Photographer flight booking for Astellas Kuala Lumpur office photoshoot"
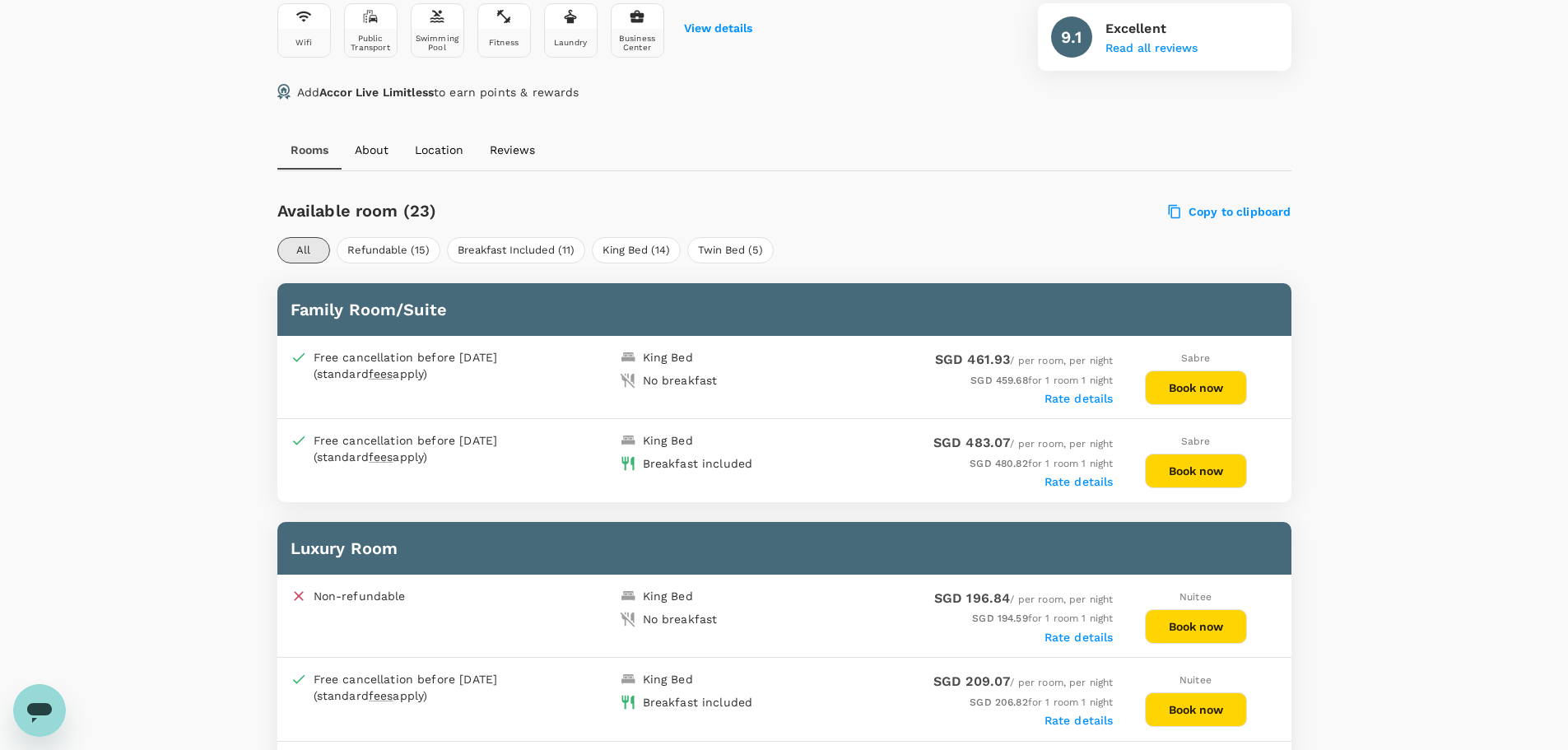
scroll to position [659, 0]
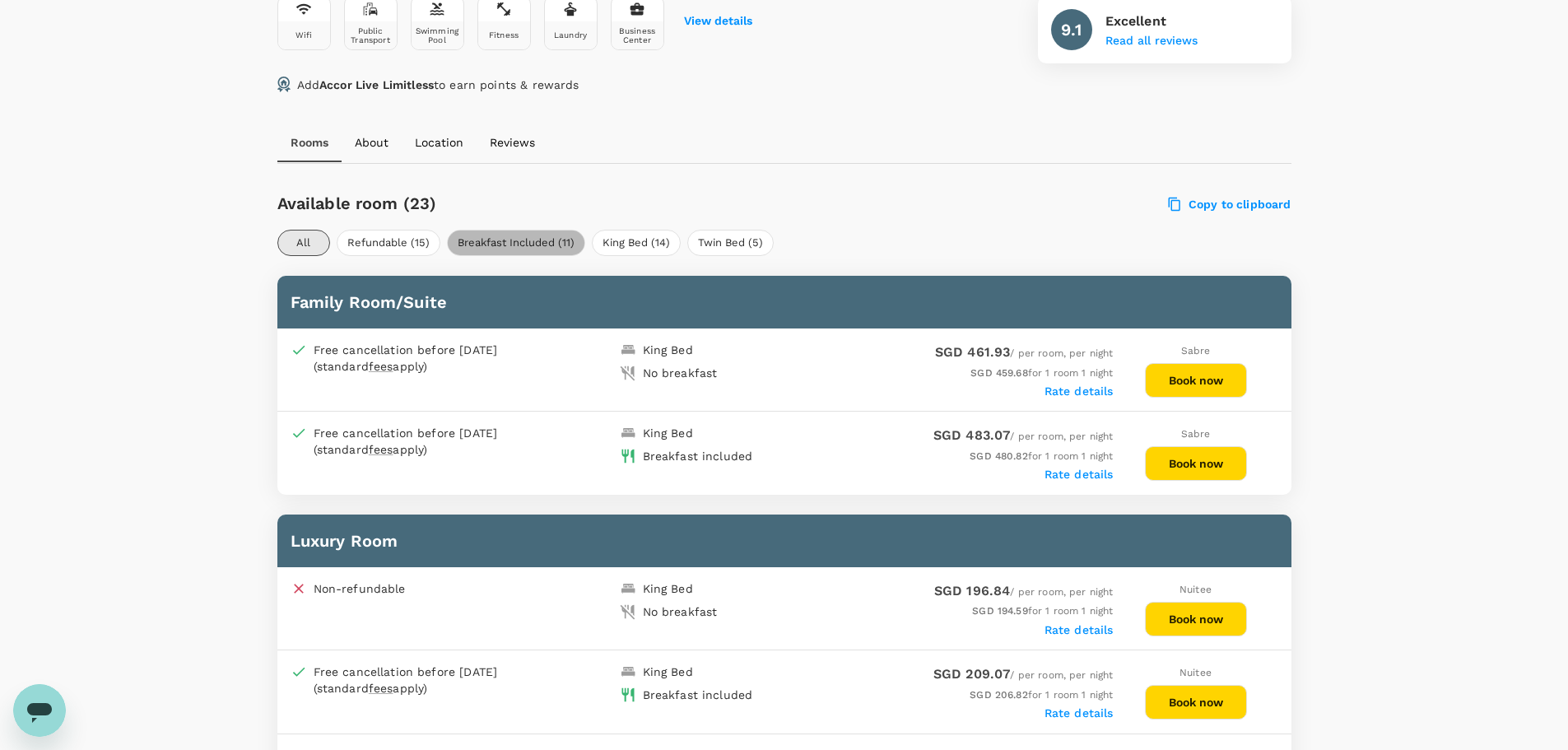
click at [496, 232] on button "Breakfast Included (11)" at bounding box center [516, 243] width 138 height 26
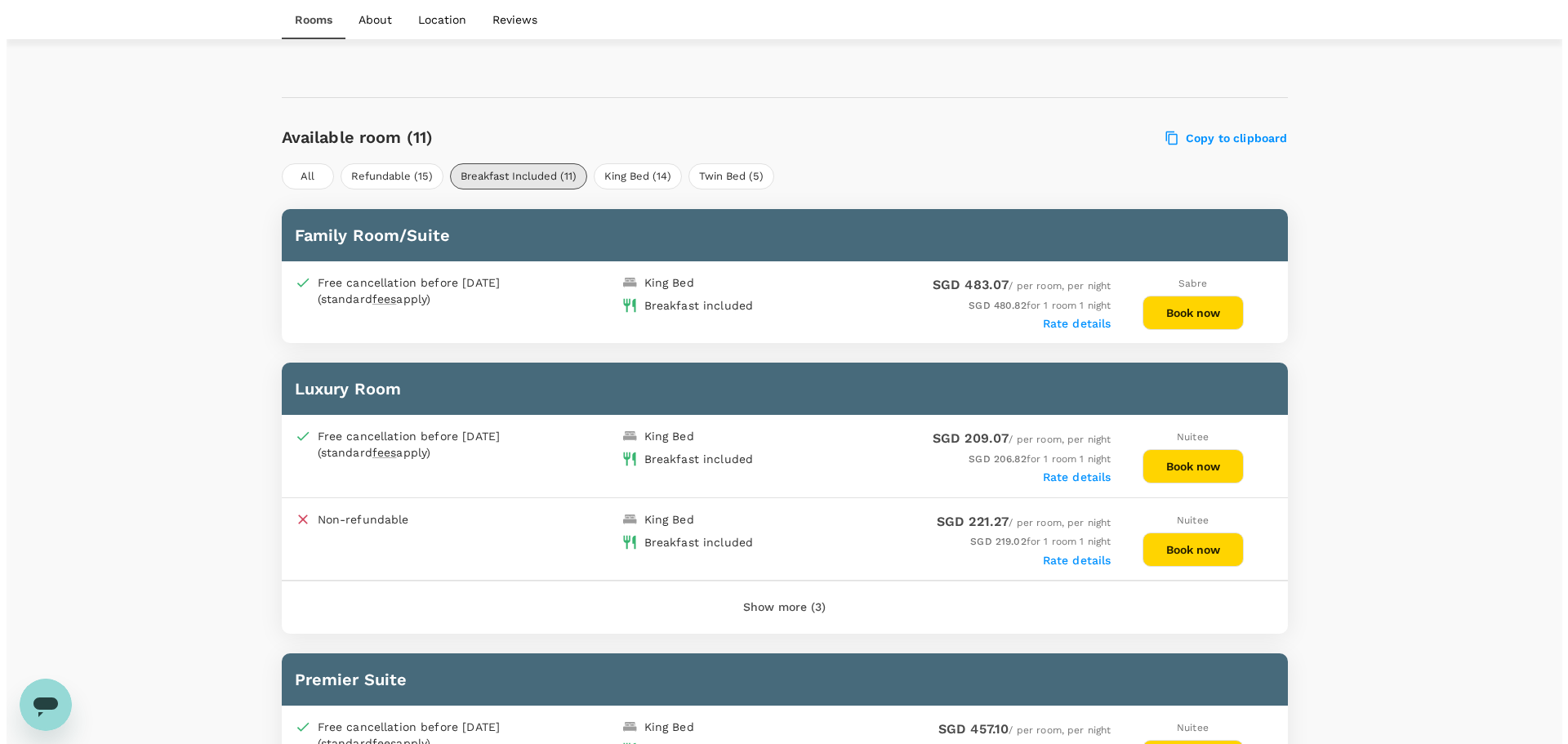
scroll to position [817, 0]
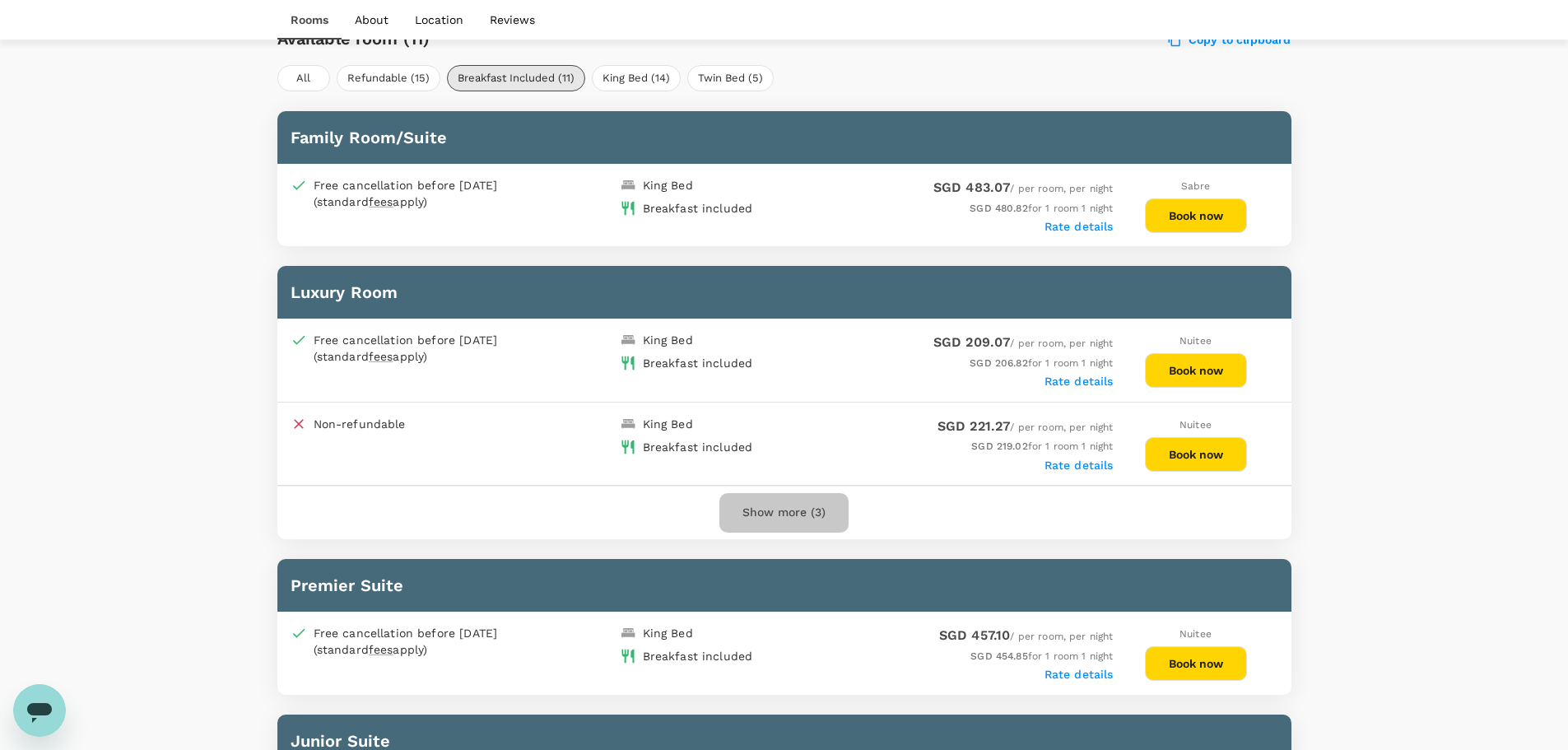
click at [797, 500] on button "Show more (3)" at bounding box center [784, 513] width 129 height 39
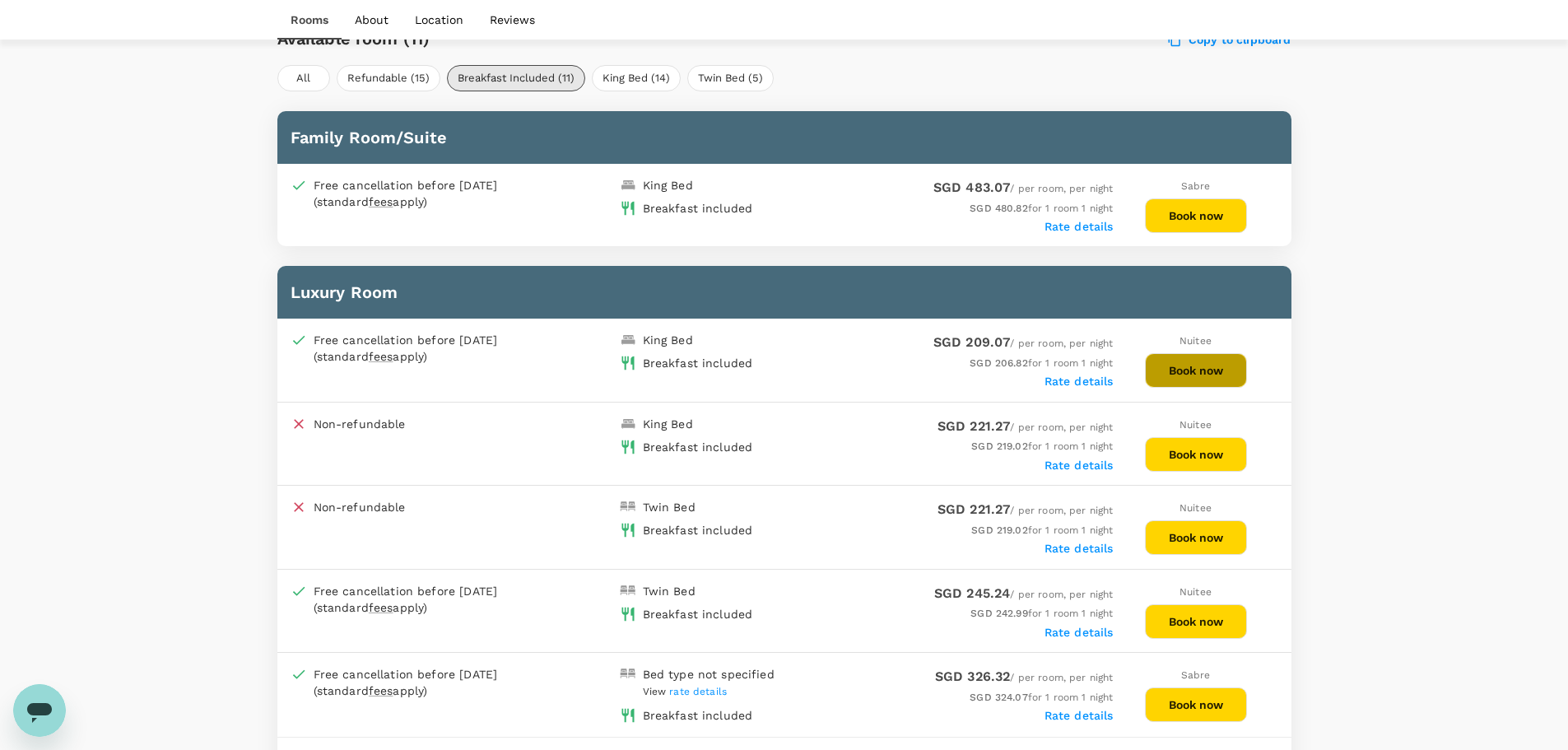
click at [1189, 364] on button "Book now" at bounding box center [1196, 370] width 102 height 35
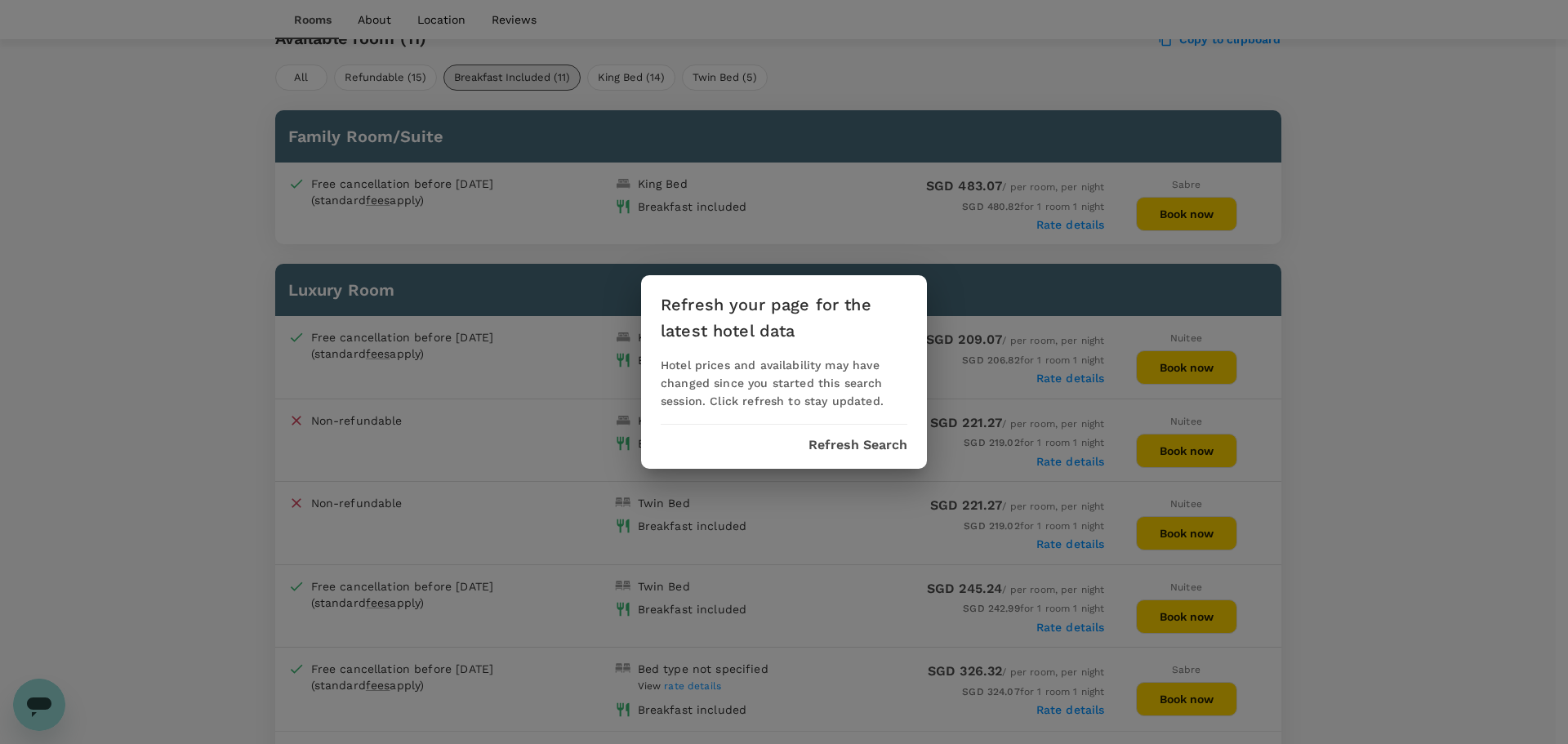
click at [879, 443] on button "Refresh Search" at bounding box center [857, 445] width 99 height 15
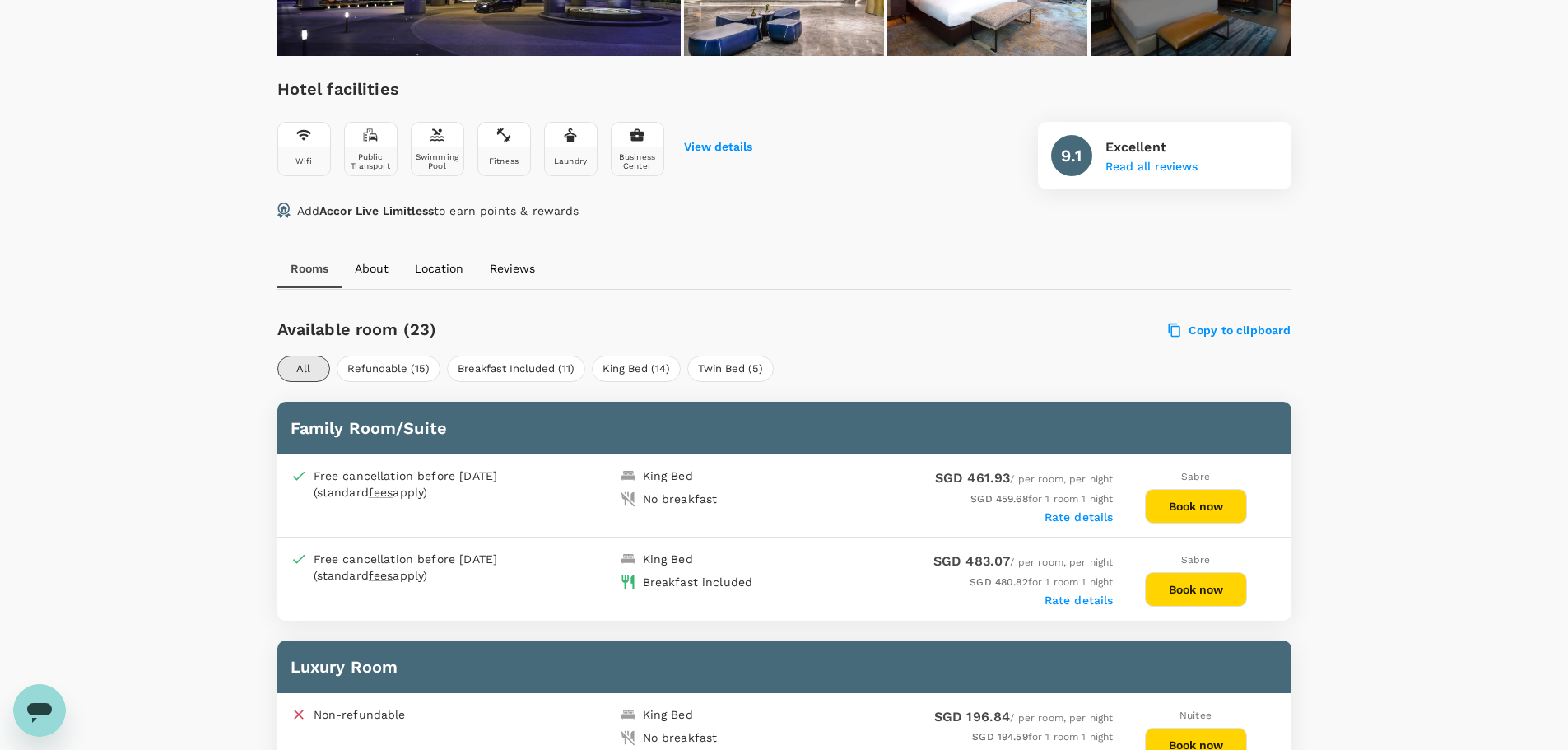
scroll to position [571, 0]
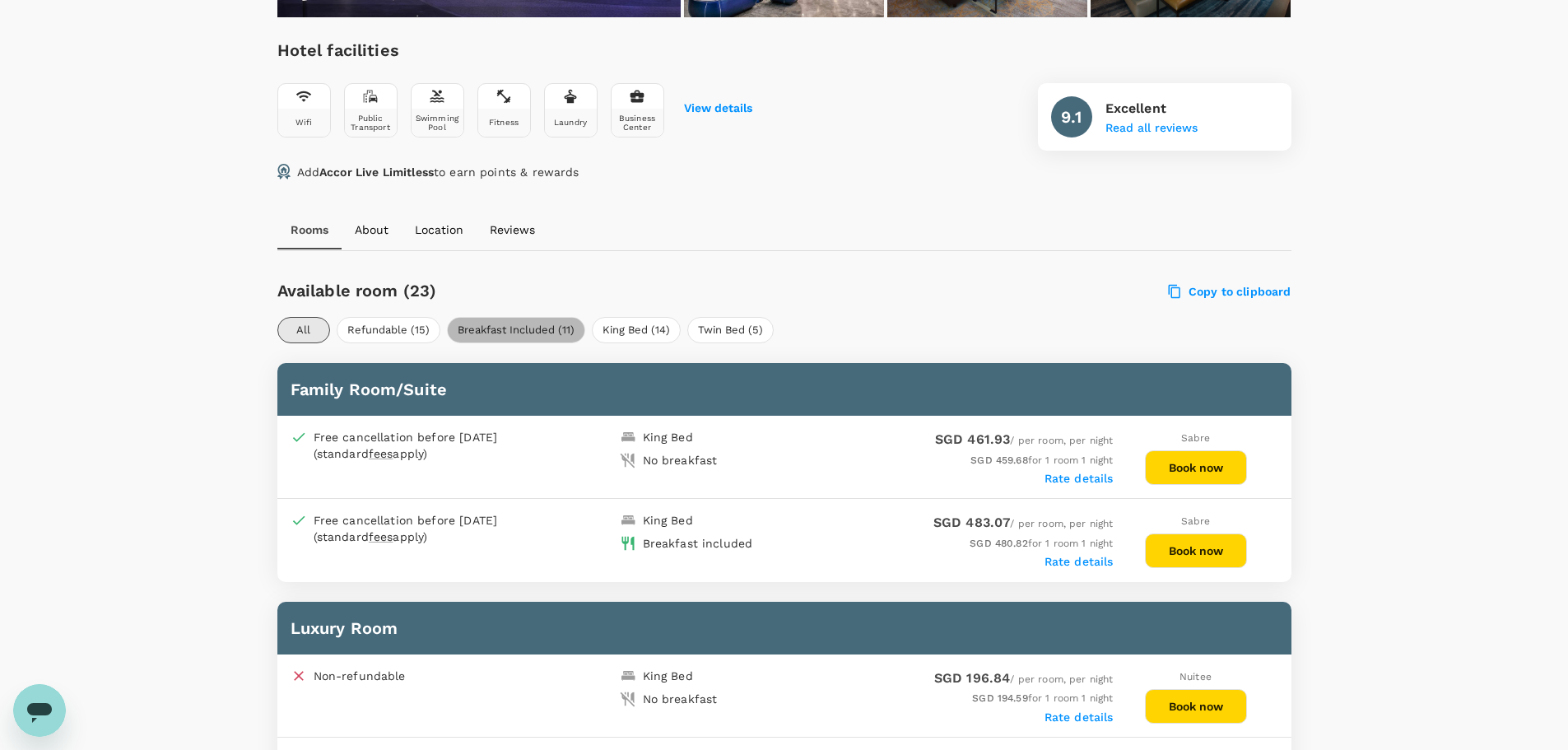
click at [542, 328] on button "Breakfast Included (11)" at bounding box center [516, 329] width 138 height 26
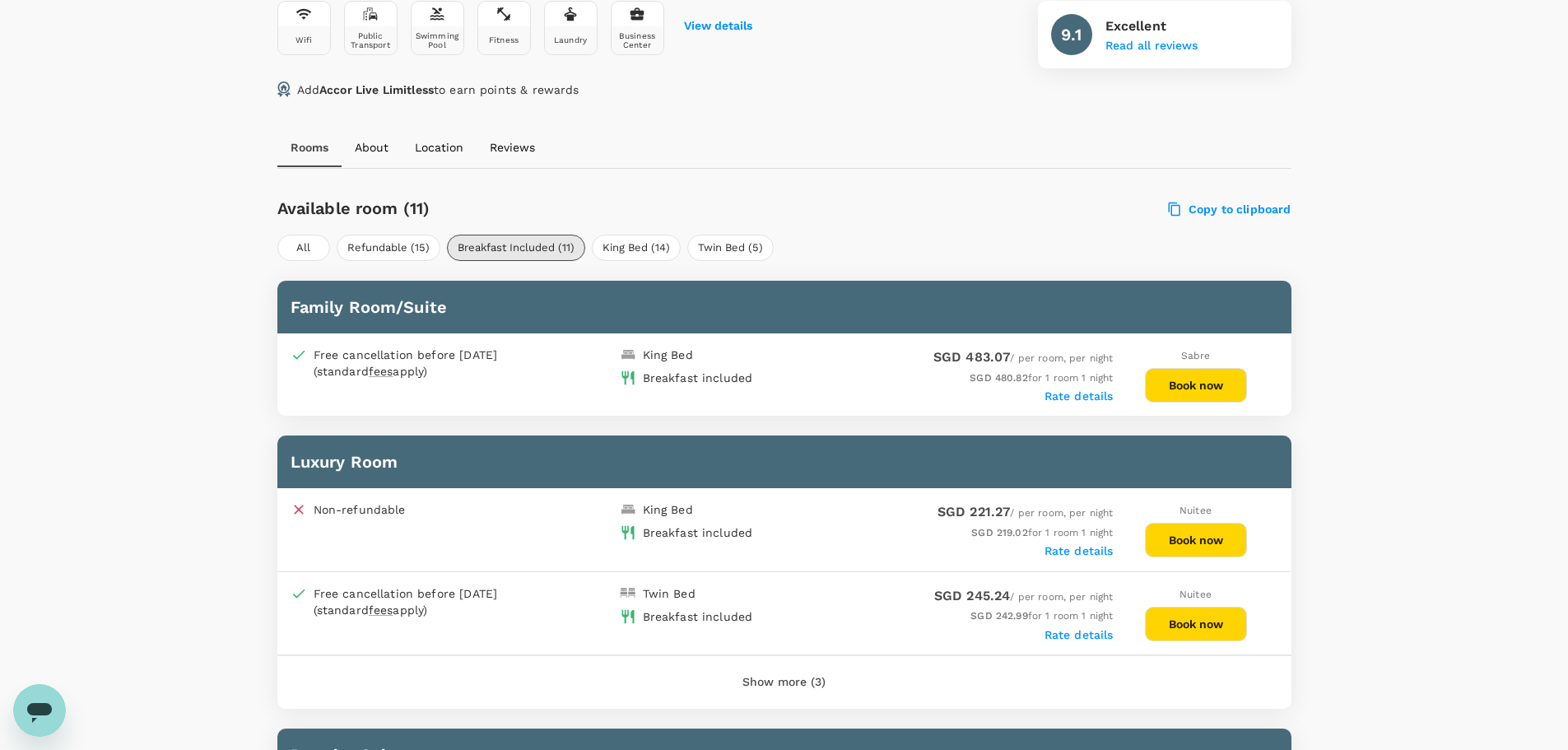
scroll to position [736, 0]
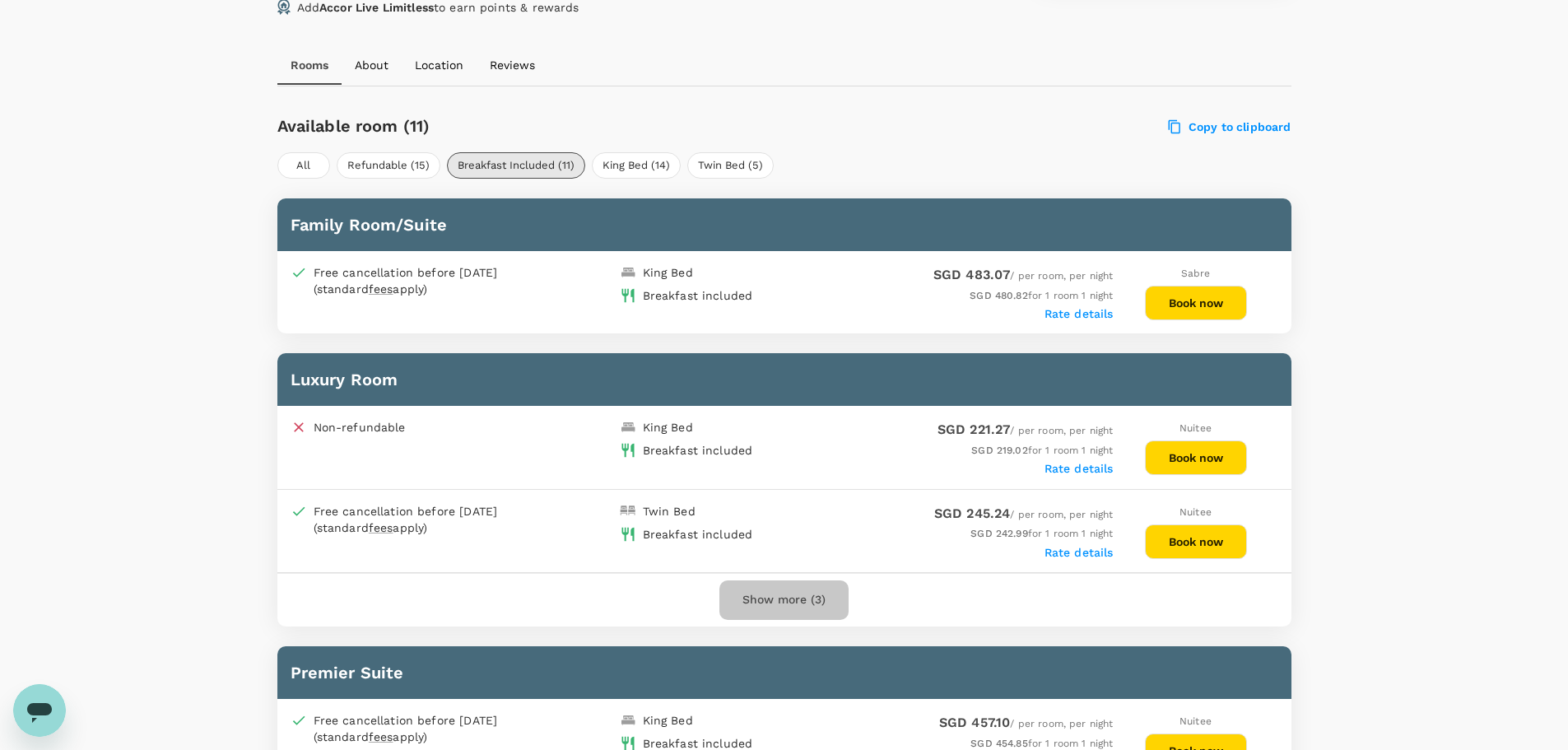
click at [773, 610] on button "Show more (3)" at bounding box center [784, 600] width 129 height 39
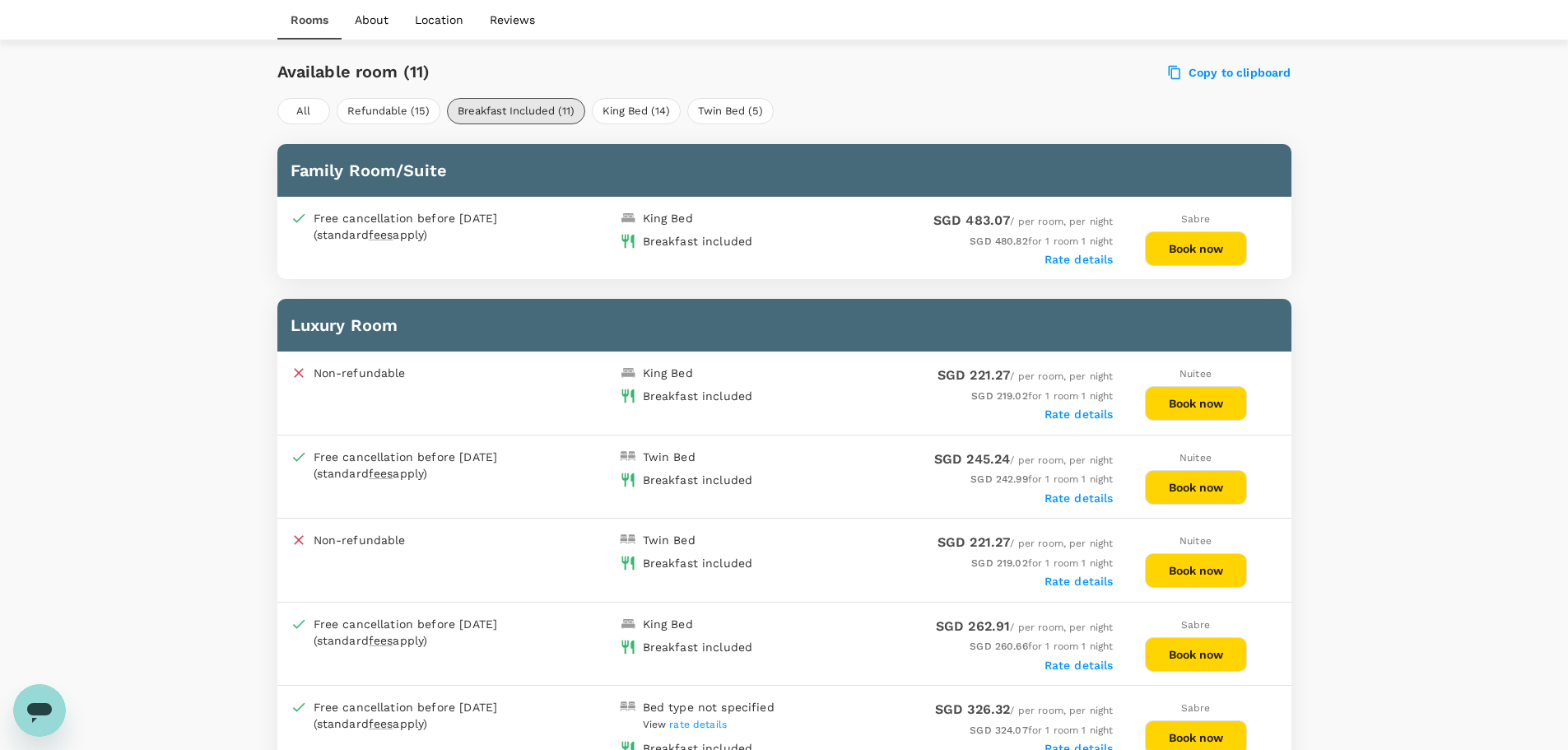
scroll to position [818, 0]
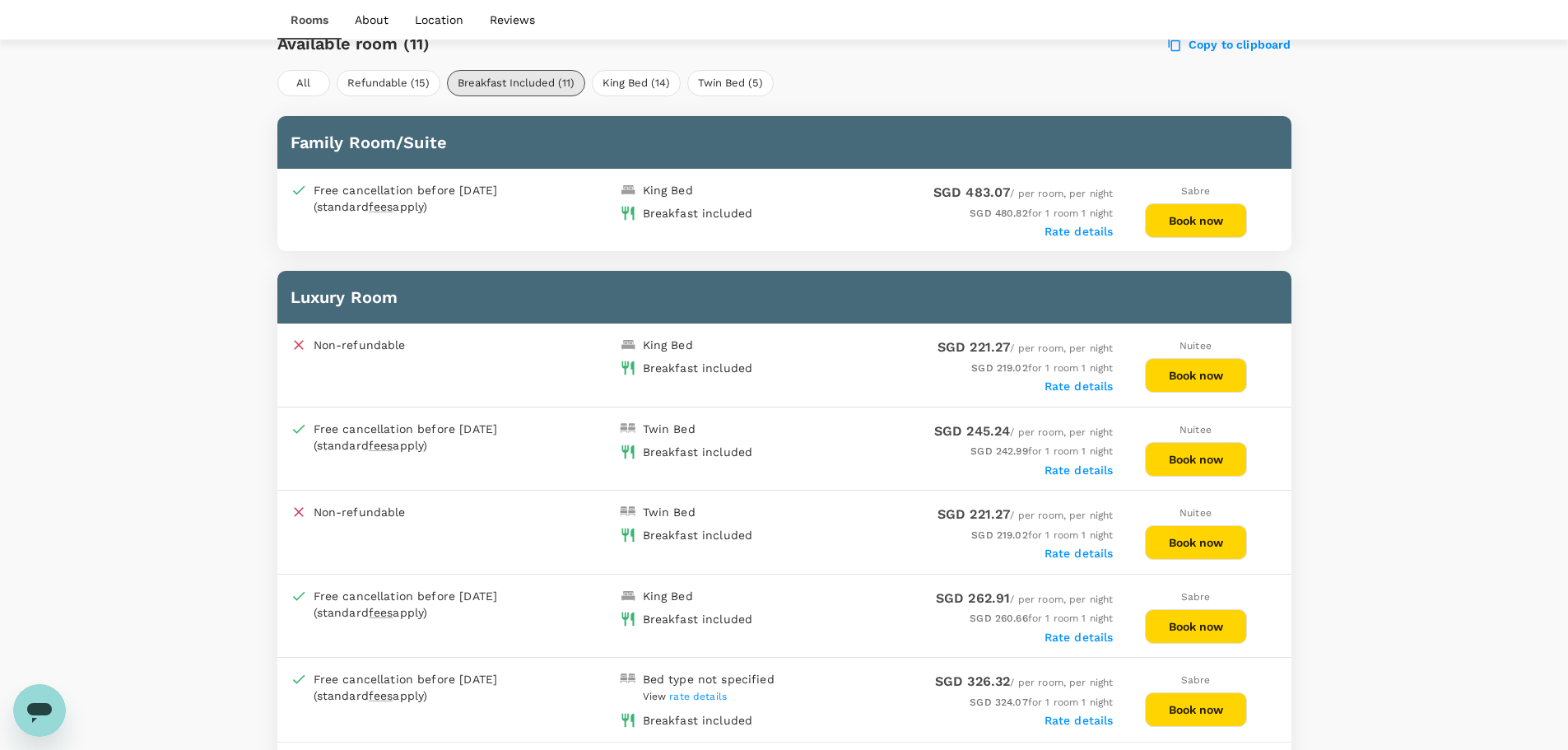
click at [1171, 368] on button "Book now" at bounding box center [1196, 375] width 102 height 35
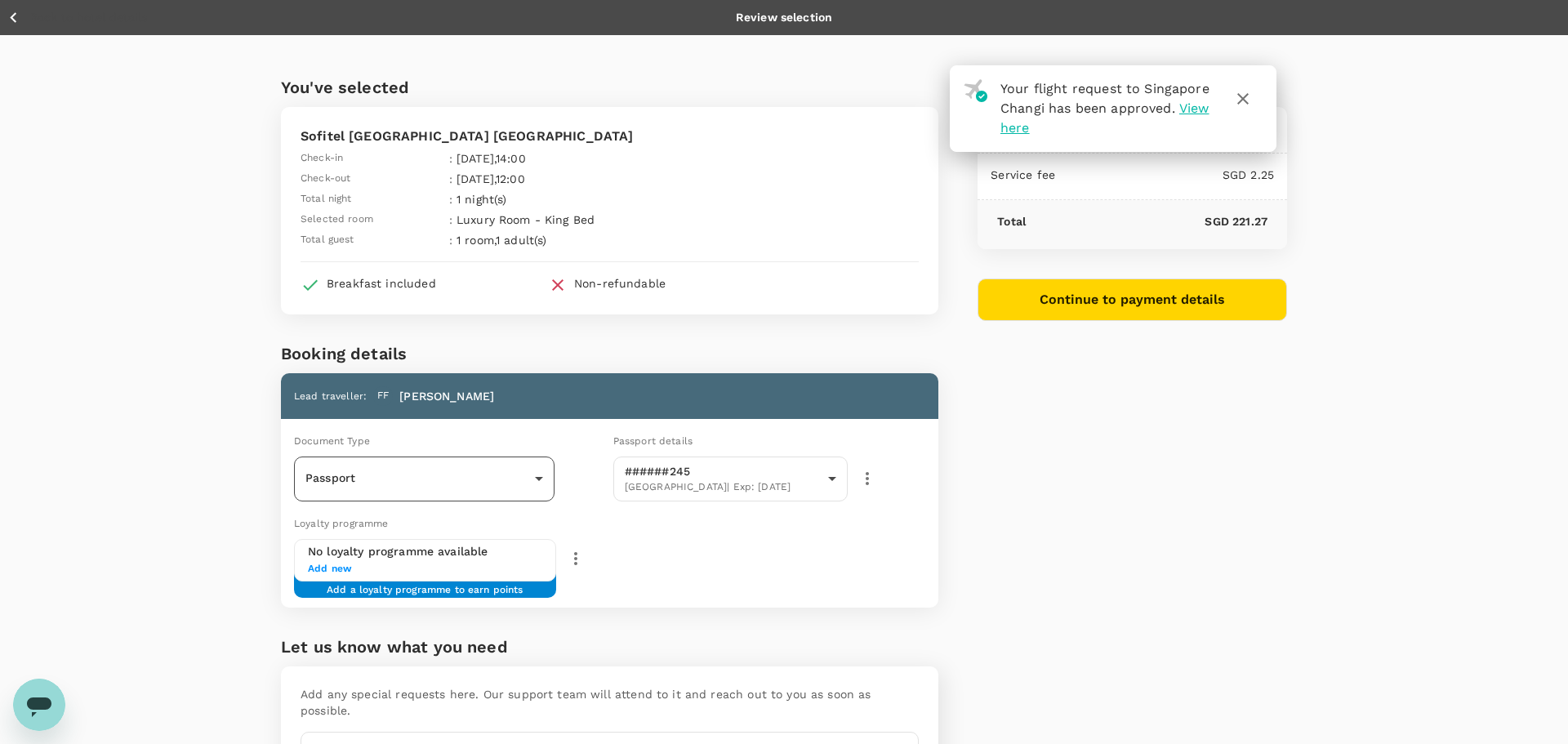
click at [524, 475] on body "Your flight request to Singapore Changi has been approved. View here Back to ho…" at bounding box center [784, 440] width 1568 height 881
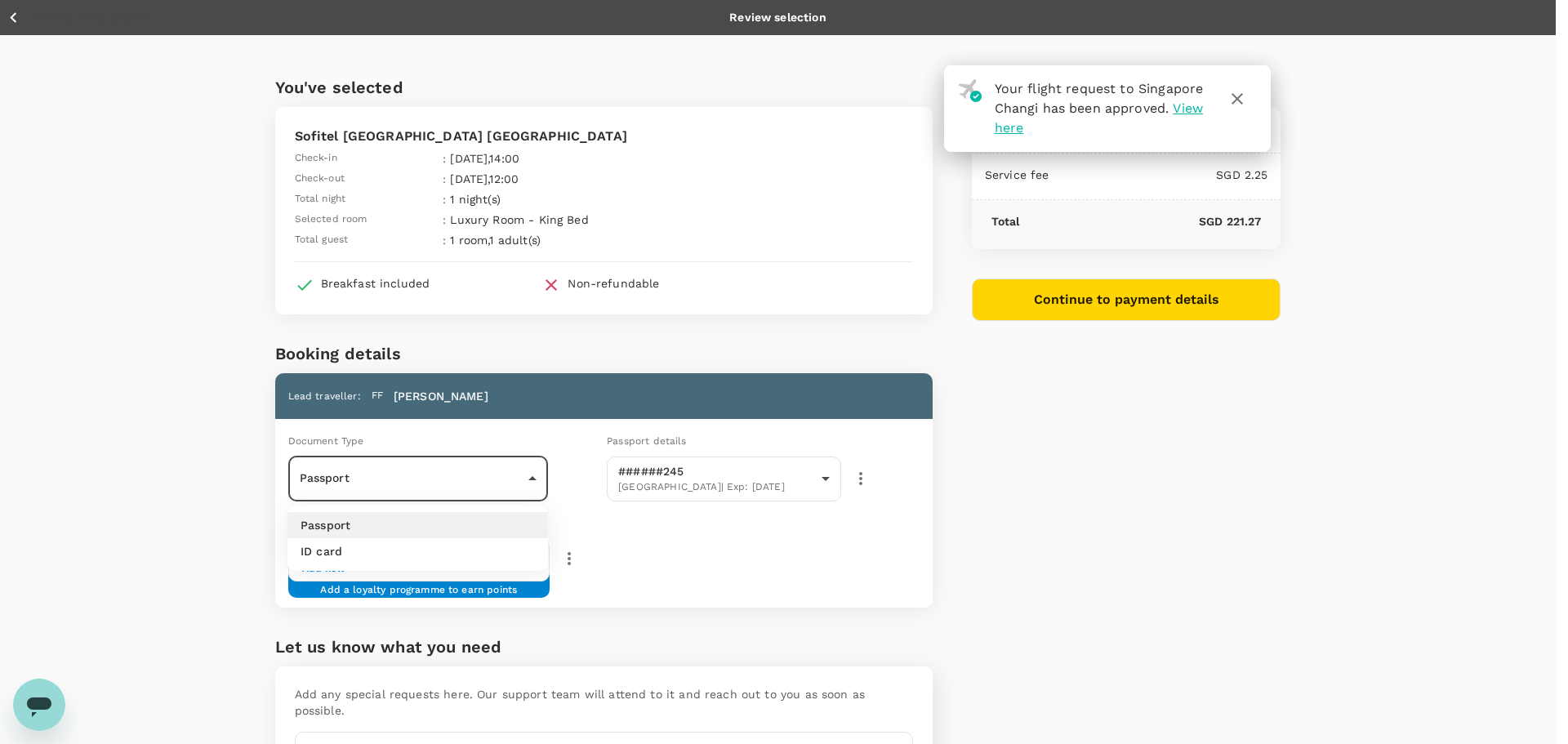
click at [590, 452] on div at bounding box center [784, 372] width 1568 height 744
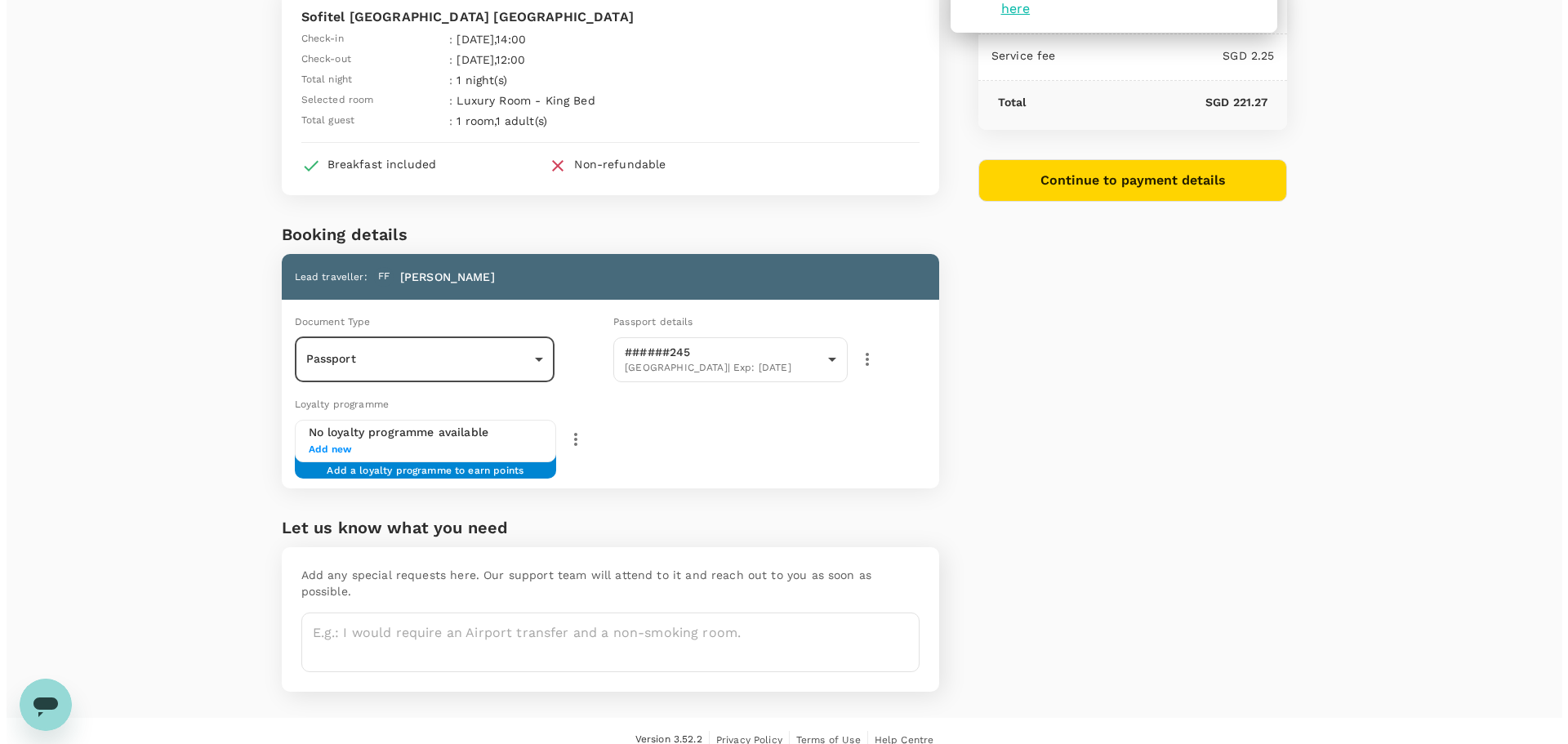
scroll to position [121, 0]
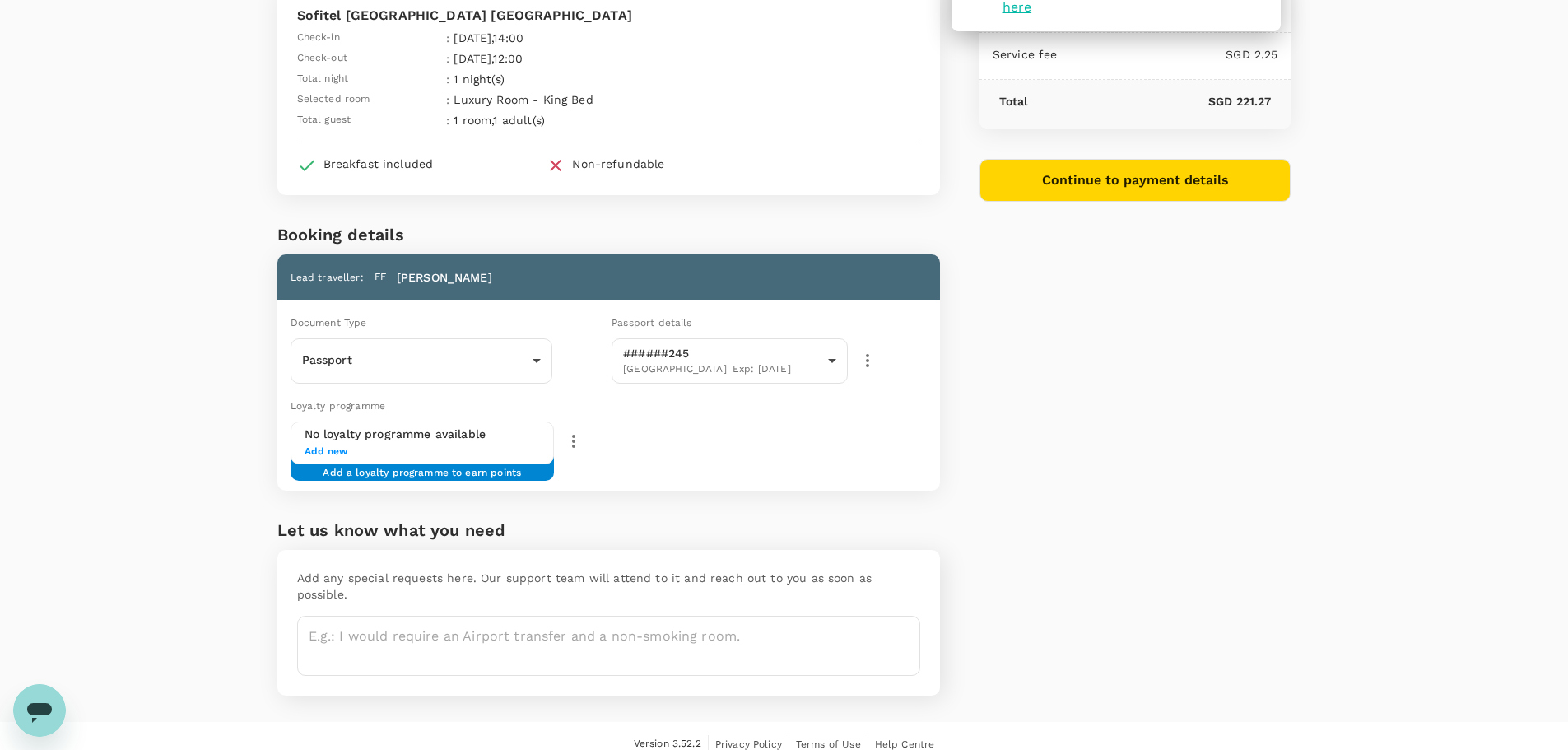
click at [188, 394] on div "You've selected Sofitel Kuala Lumpur Damansara Check-in : 01 Oct 2025 , 14:00 C…" at bounding box center [784, 317] width 1568 height 808
click at [1009, 185] on button "Continue to payment details" at bounding box center [1135, 180] width 312 height 43
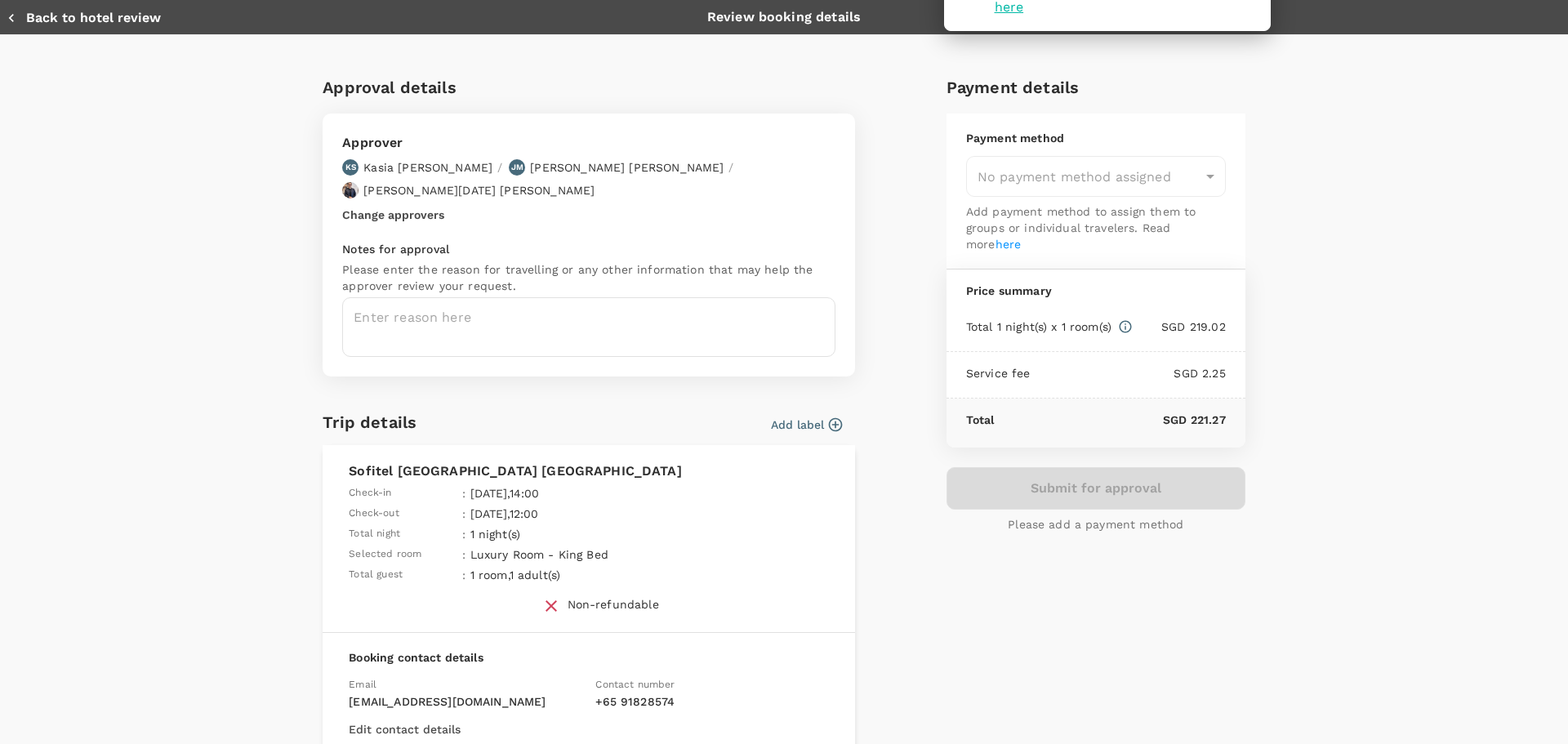
type input "9ca6ee36-36cb-4982-994b-715ae594bb55"
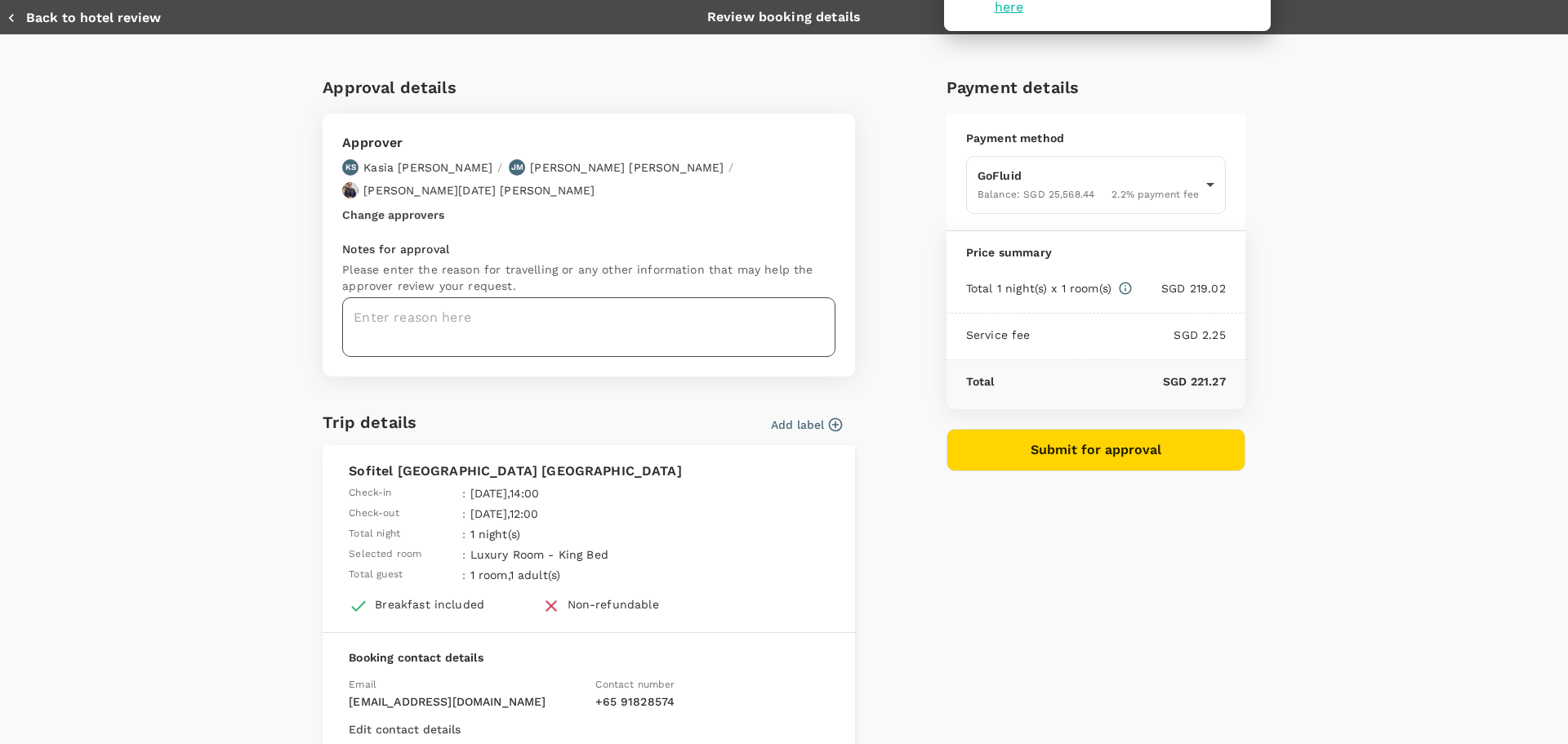
click at [558, 297] on textarea at bounding box center [588, 327] width 493 height 59
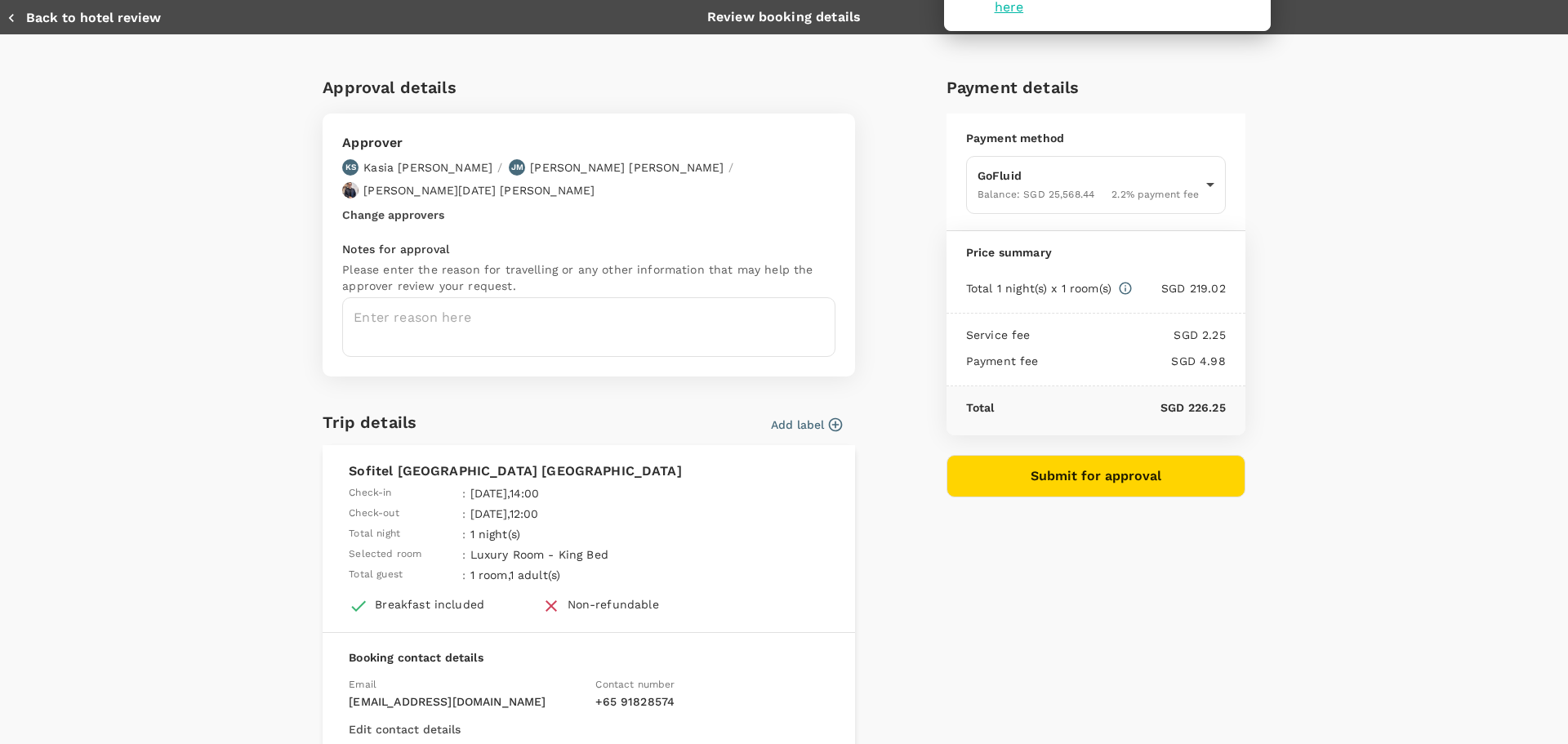
click at [558, 297] on textarea at bounding box center [588, 327] width 493 height 59
paste textarea "Photographer flight booking for Astellas Kuala Lumpur office photoshoot"
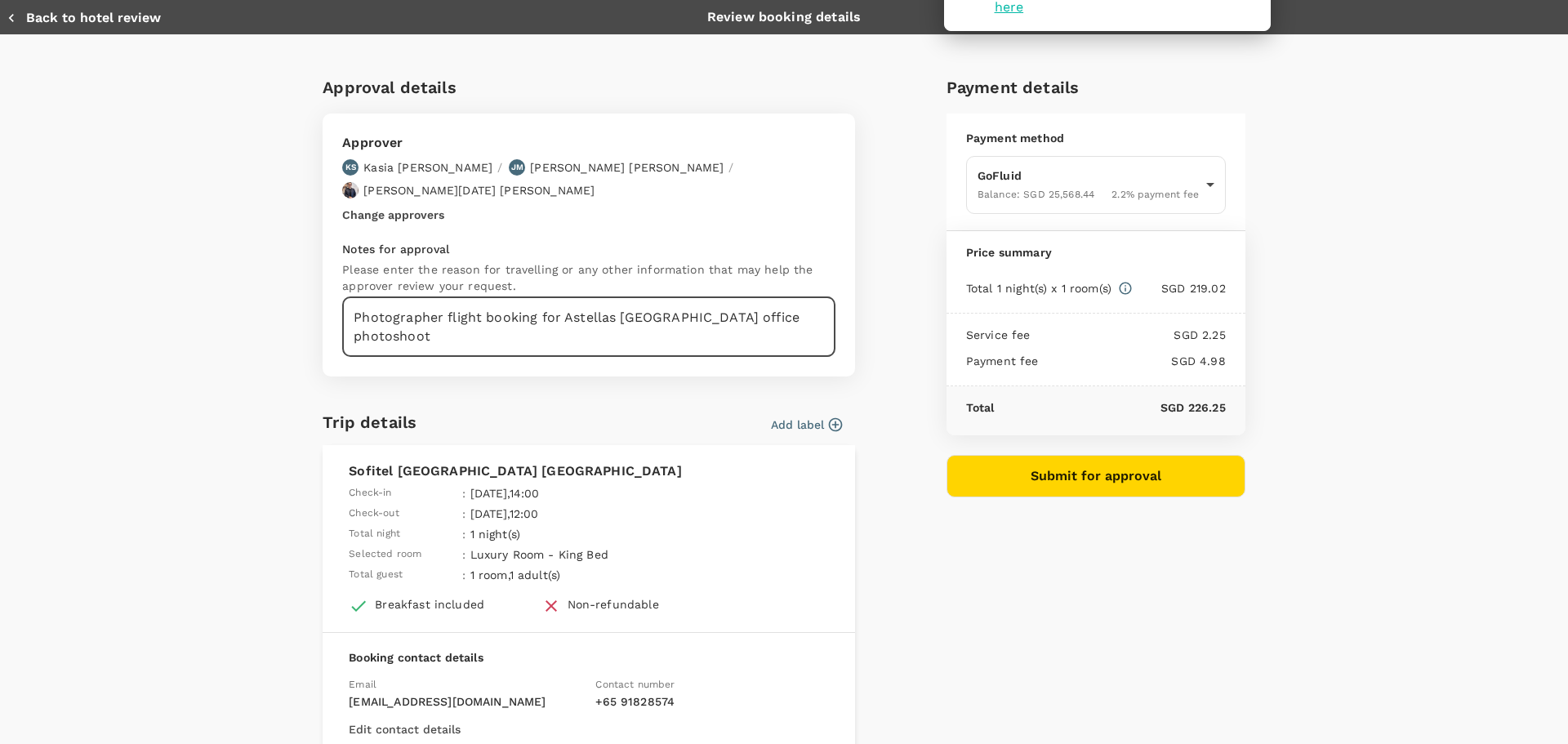
click at [493, 310] on textarea "Photographer flight booking for Astellas Kuala Lumpur office photoshoot" at bounding box center [588, 327] width 493 height 59
type textarea "Photographer flight booking for Astellas Kuala Lumpur office photoshoot"
click at [796, 416] on button "Add label" at bounding box center [806, 424] width 71 height 16
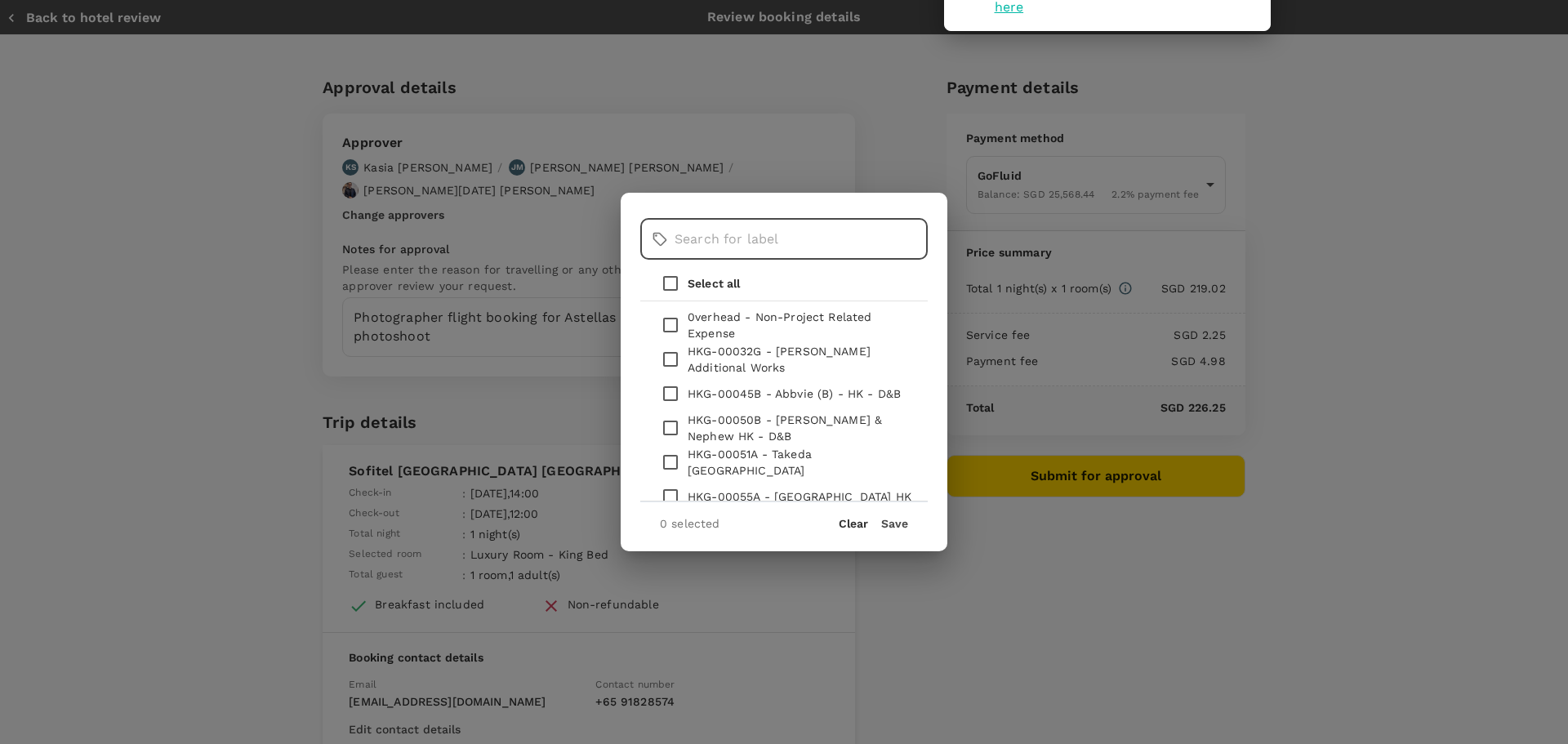
click at [738, 237] on input "text" at bounding box center [801, 239] width 253 height 41
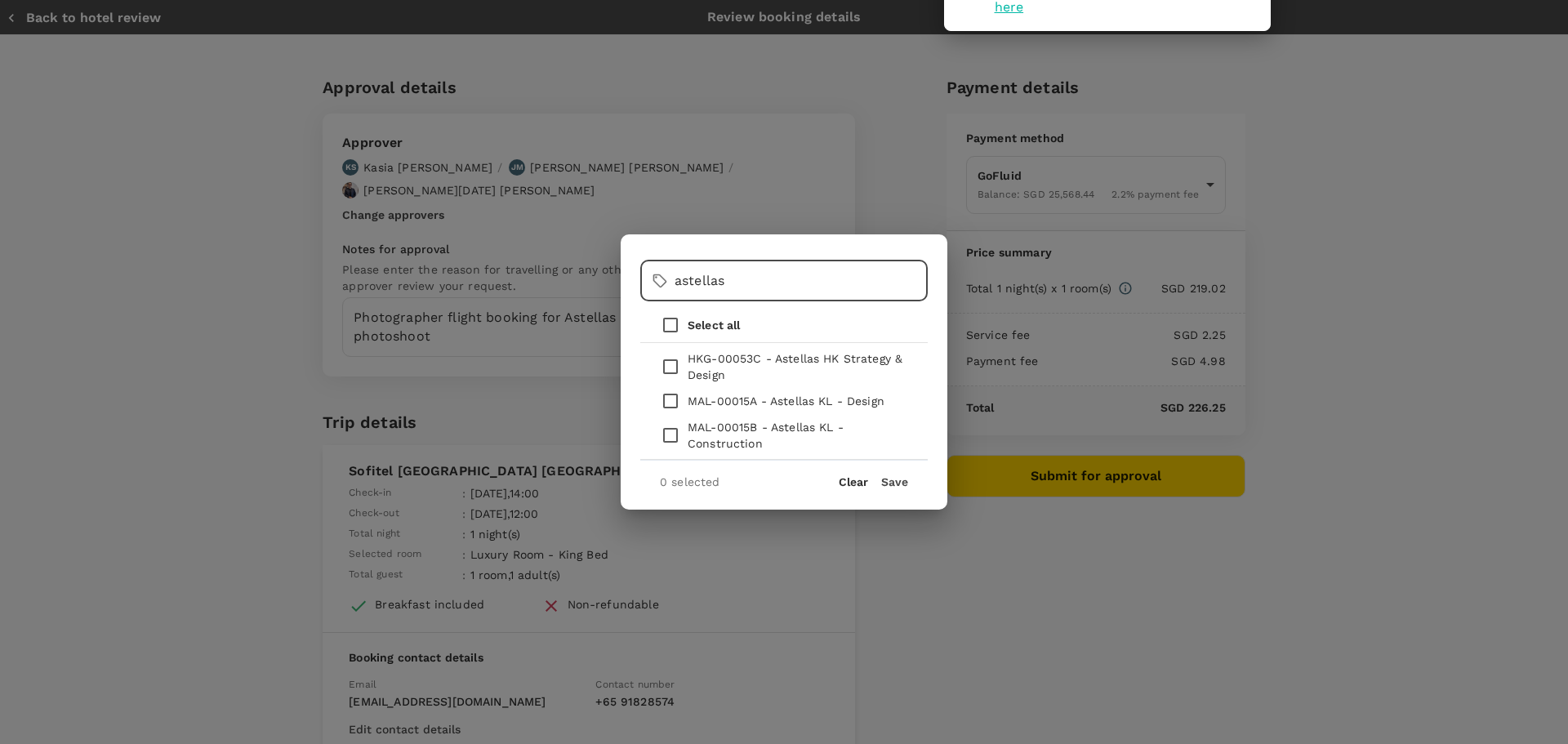
type input "astellas"
click at [776, 434] on p "MAL-00015B - Astellas KL - Construction" at bounding box center [801, 435] width 227 height 33
click at [718, 434] on p "MAL-00015B - Astellas KL - Construction" at bounding box center [801, 435] width 227 height 33
click at [667, 431] on input "checkbox" at bounding box center [670, 435] width 35 height 35
checkbox input "true"
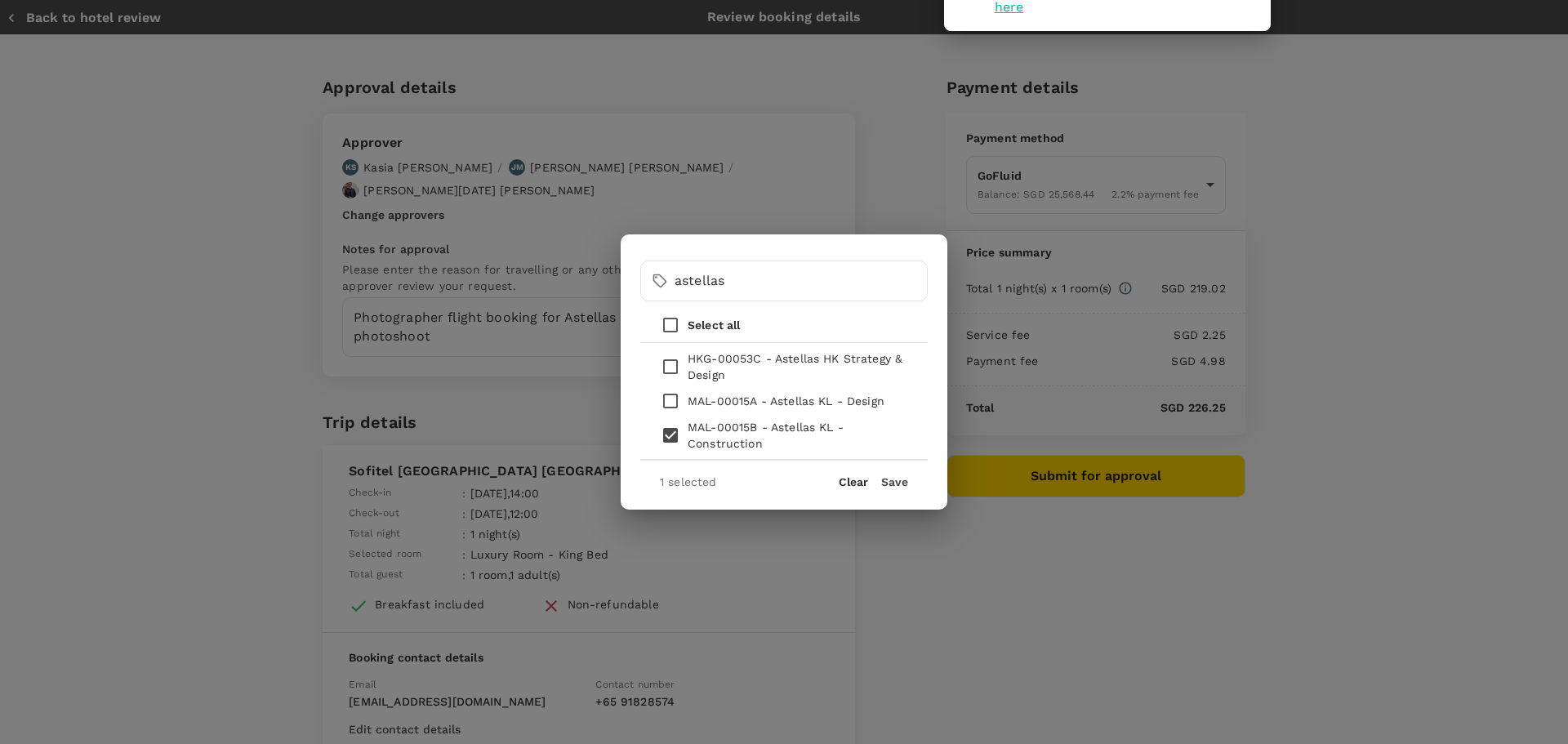
click at [897, 482] on button "Save" at bounding box center [894, 481] width 27 height 13
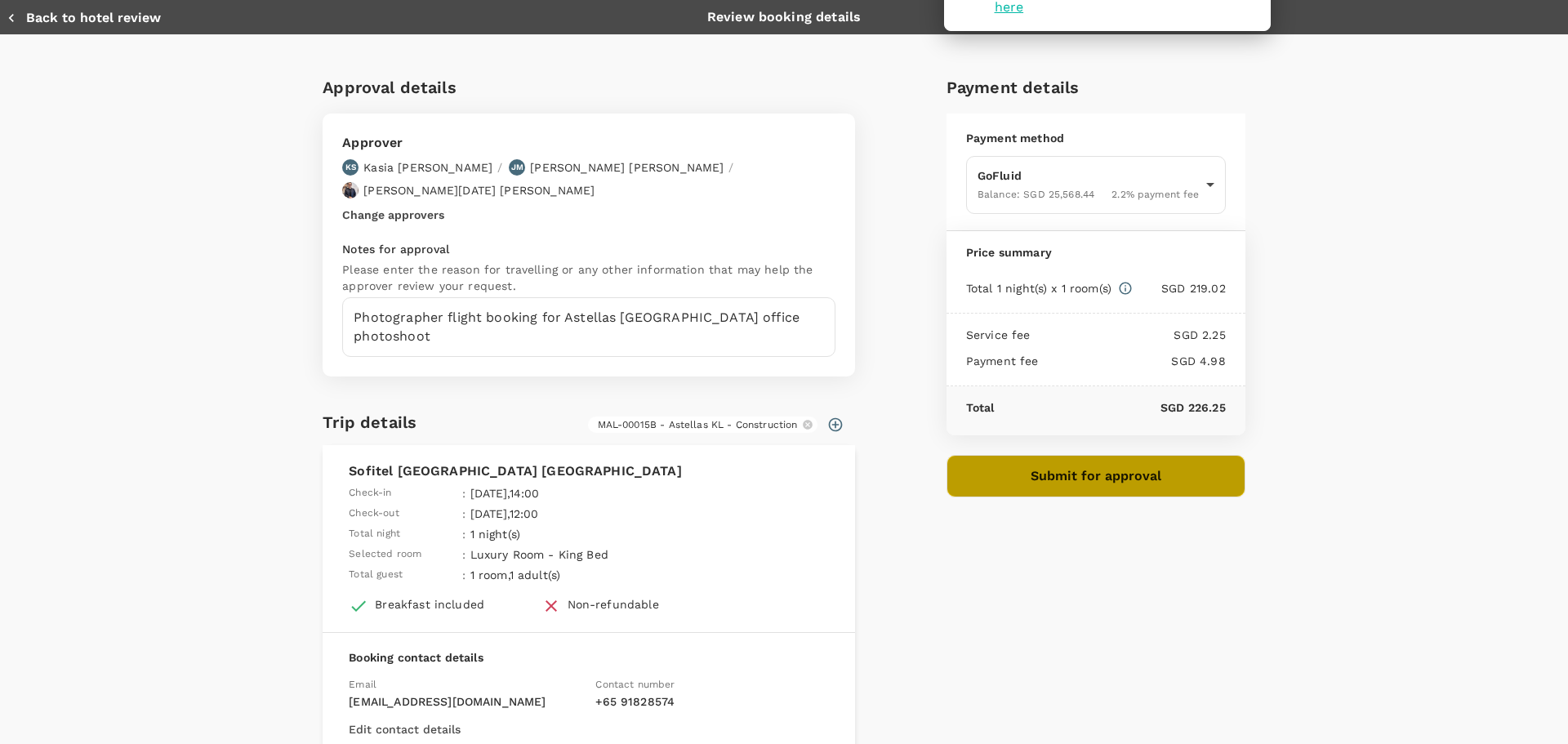
click at [993, 464] on button "Submit for approval" at bounding box center [1096, 476] width 299 height 43
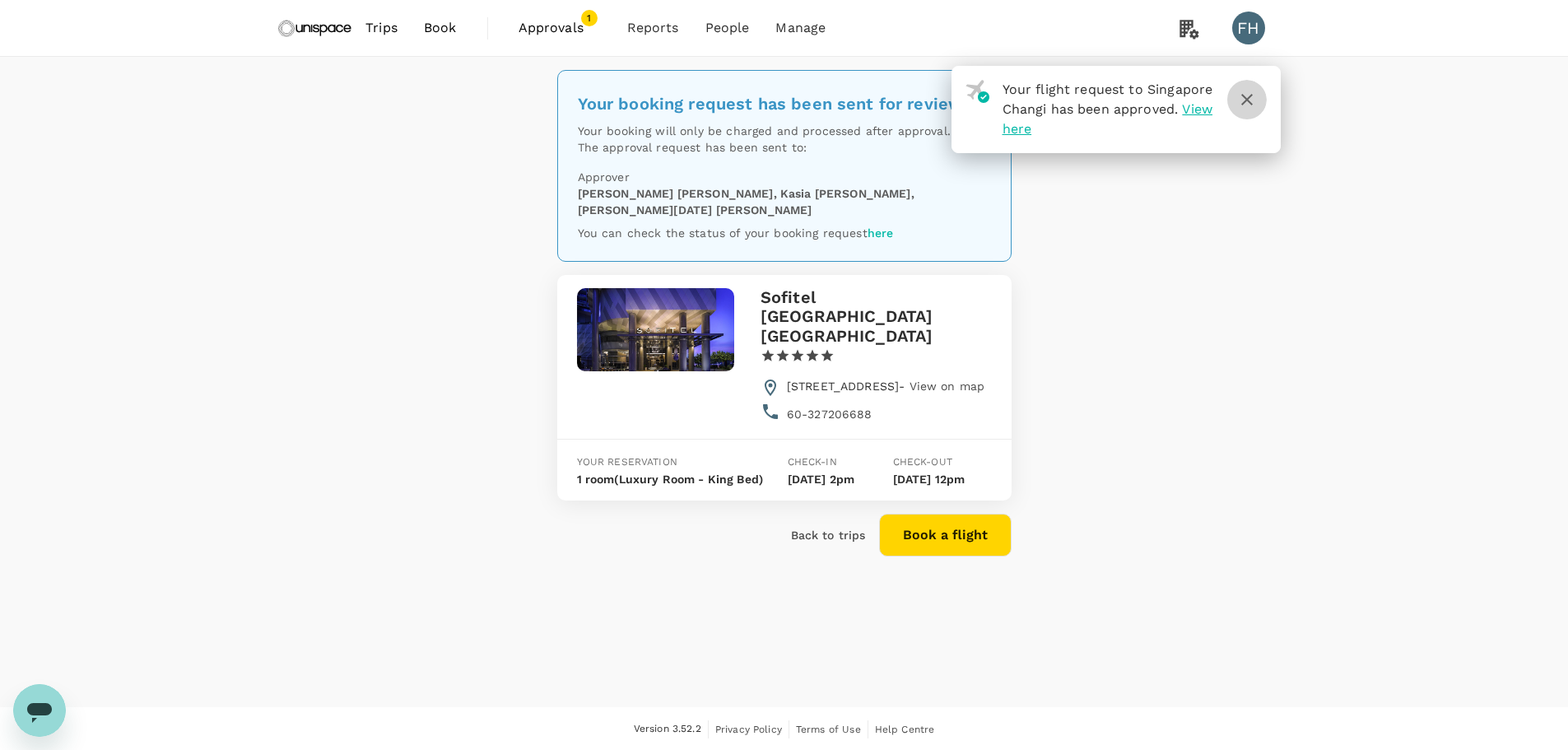
click at [1249, 98] on icon "button" at bounding box center [1247, 99] width 20 height 20
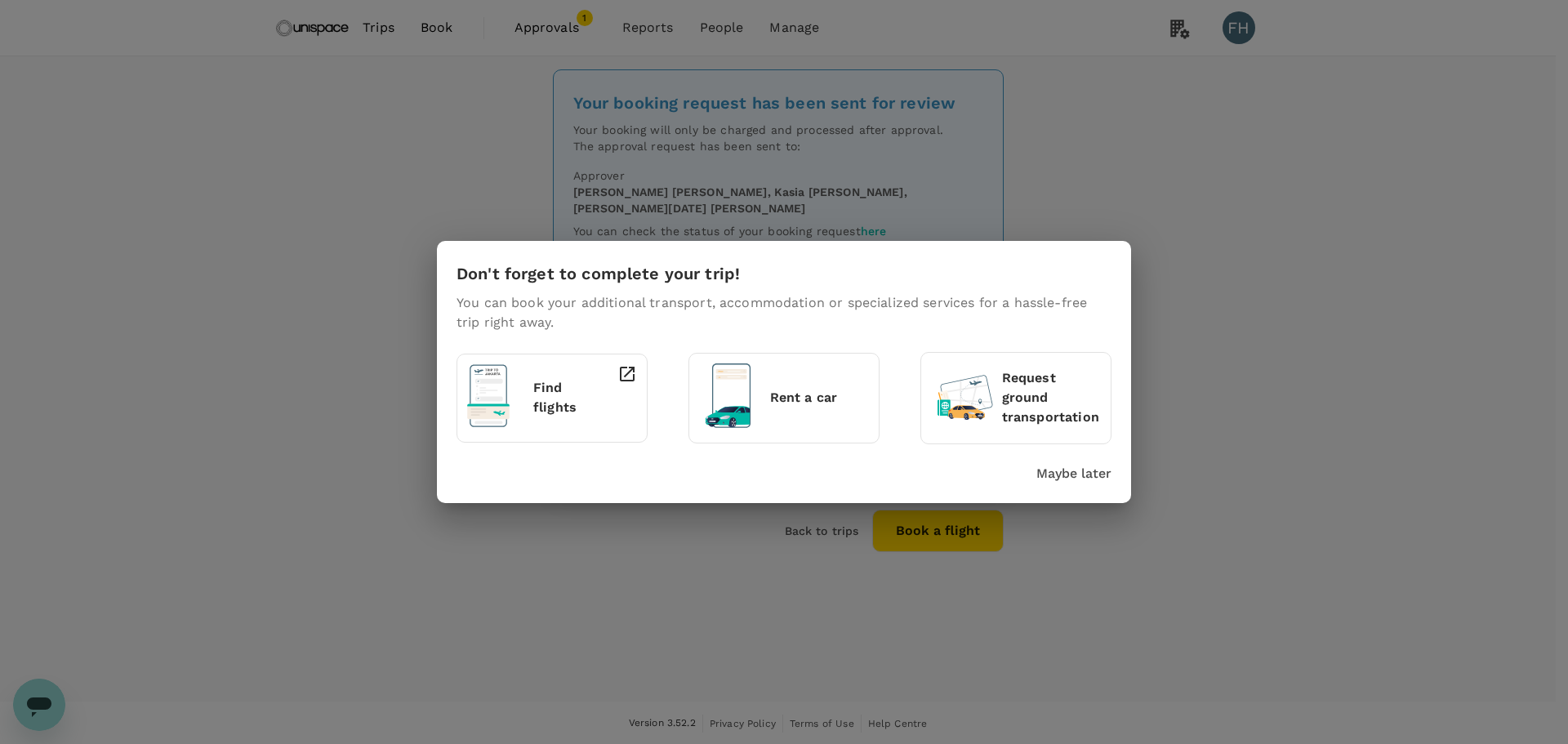
click at [1109, 476] on p "Maybe later" at bounding box center [1073, 473] width 75 height 20
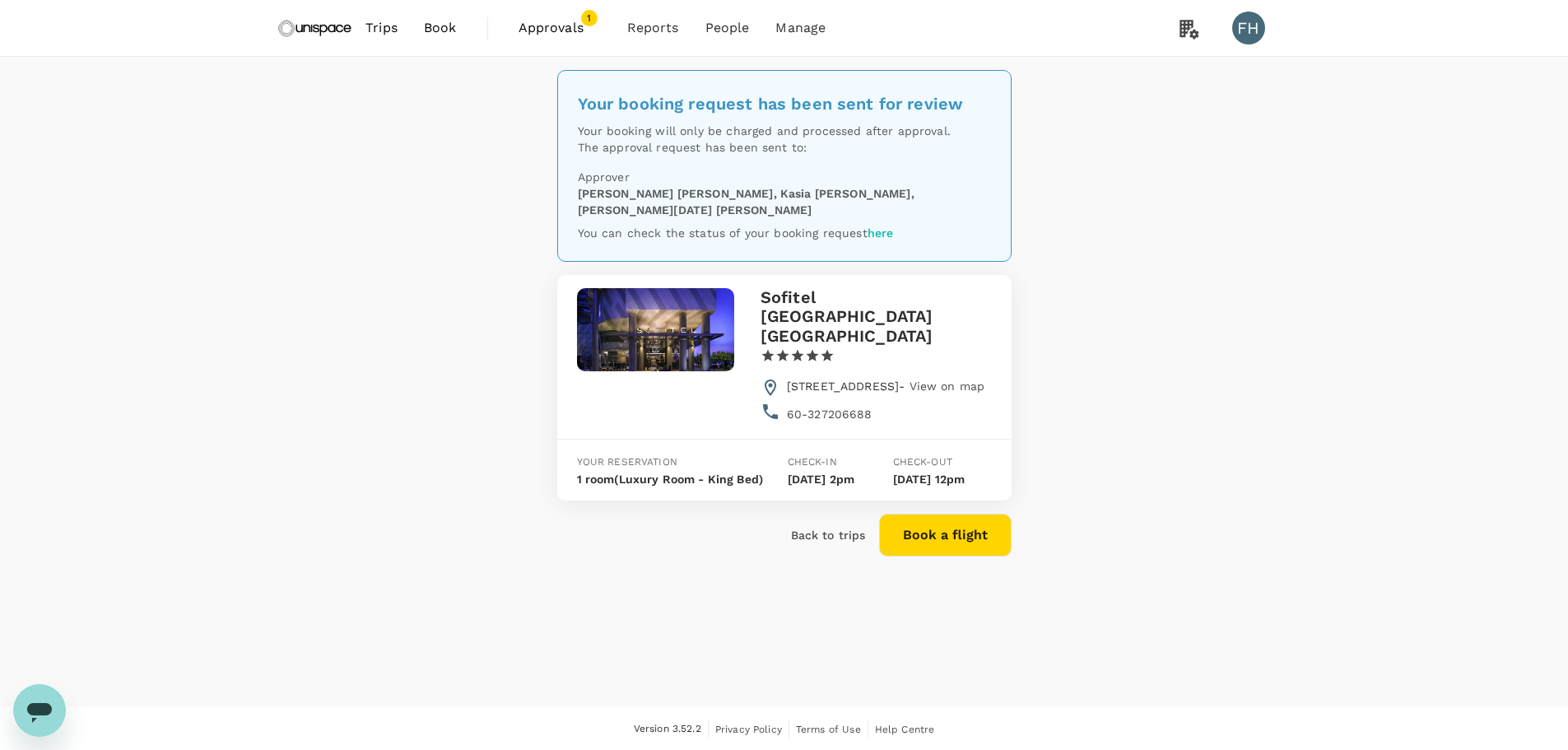
click at [835, 542] on p "Back to trips" at bounding box center [829, 535] width 75 height 16
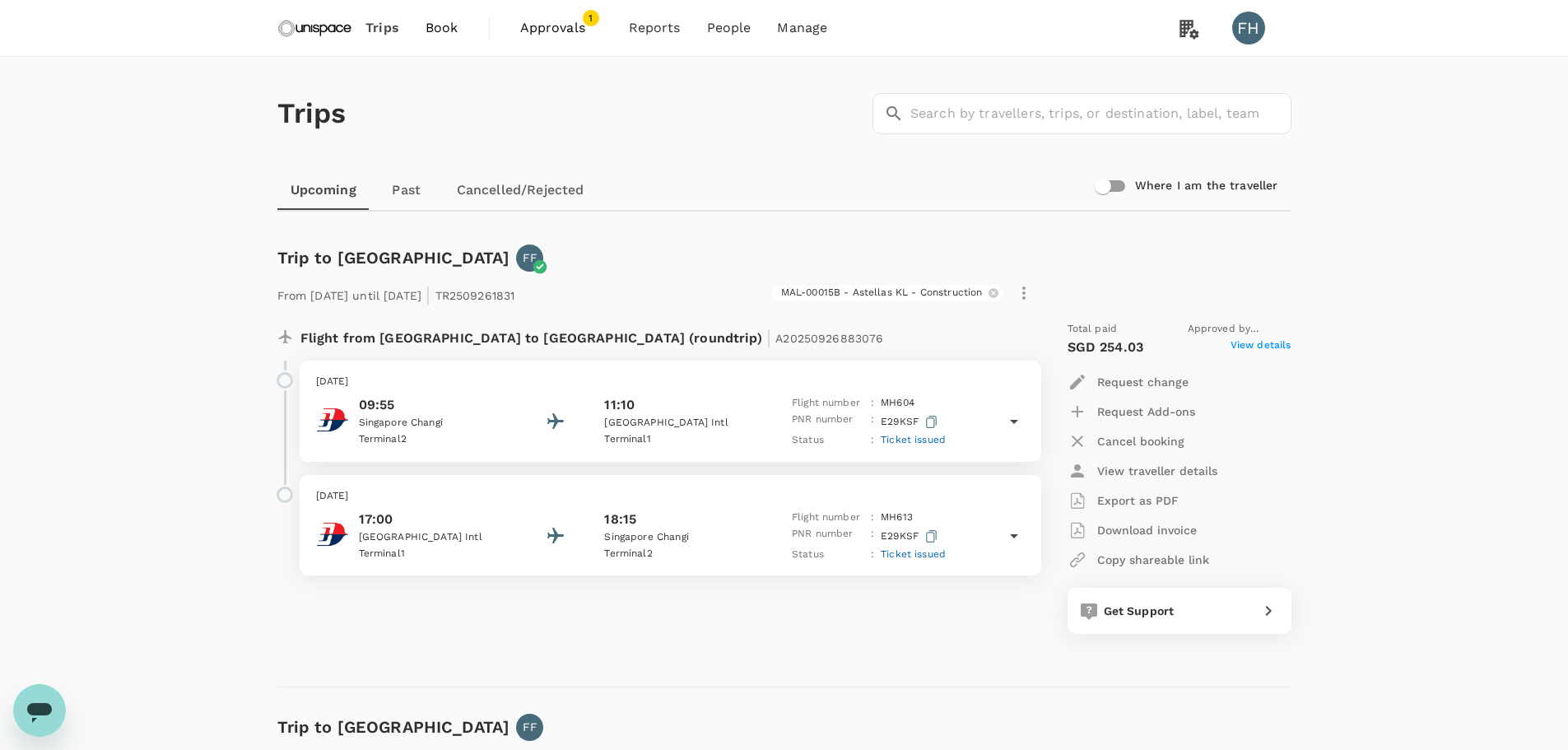
click at [542, 36] on span "Approvals" at bounding box center [561, 28] width 82 height 20
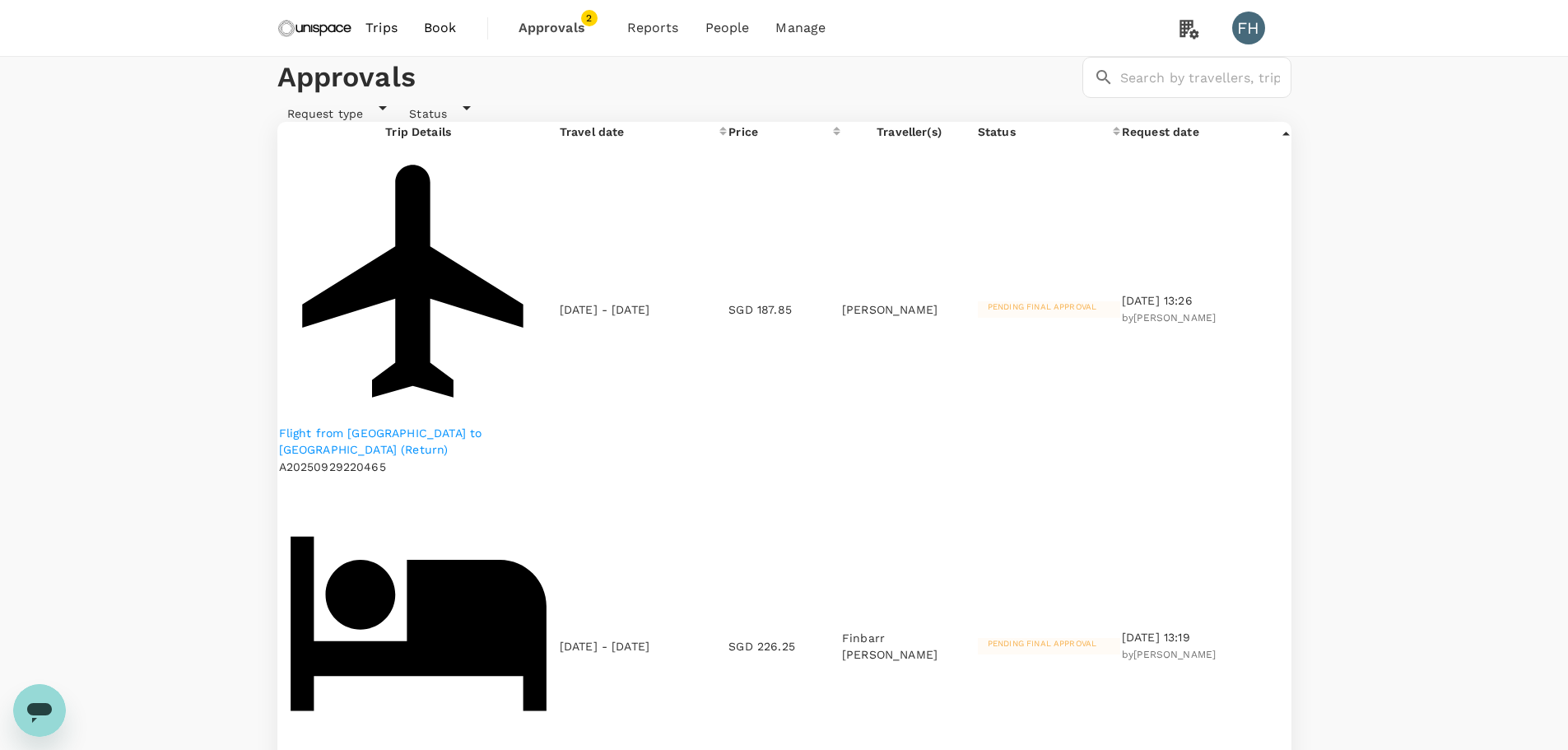
click at [345, 33] on img at bounding box center [315, 28] width 76 height 36
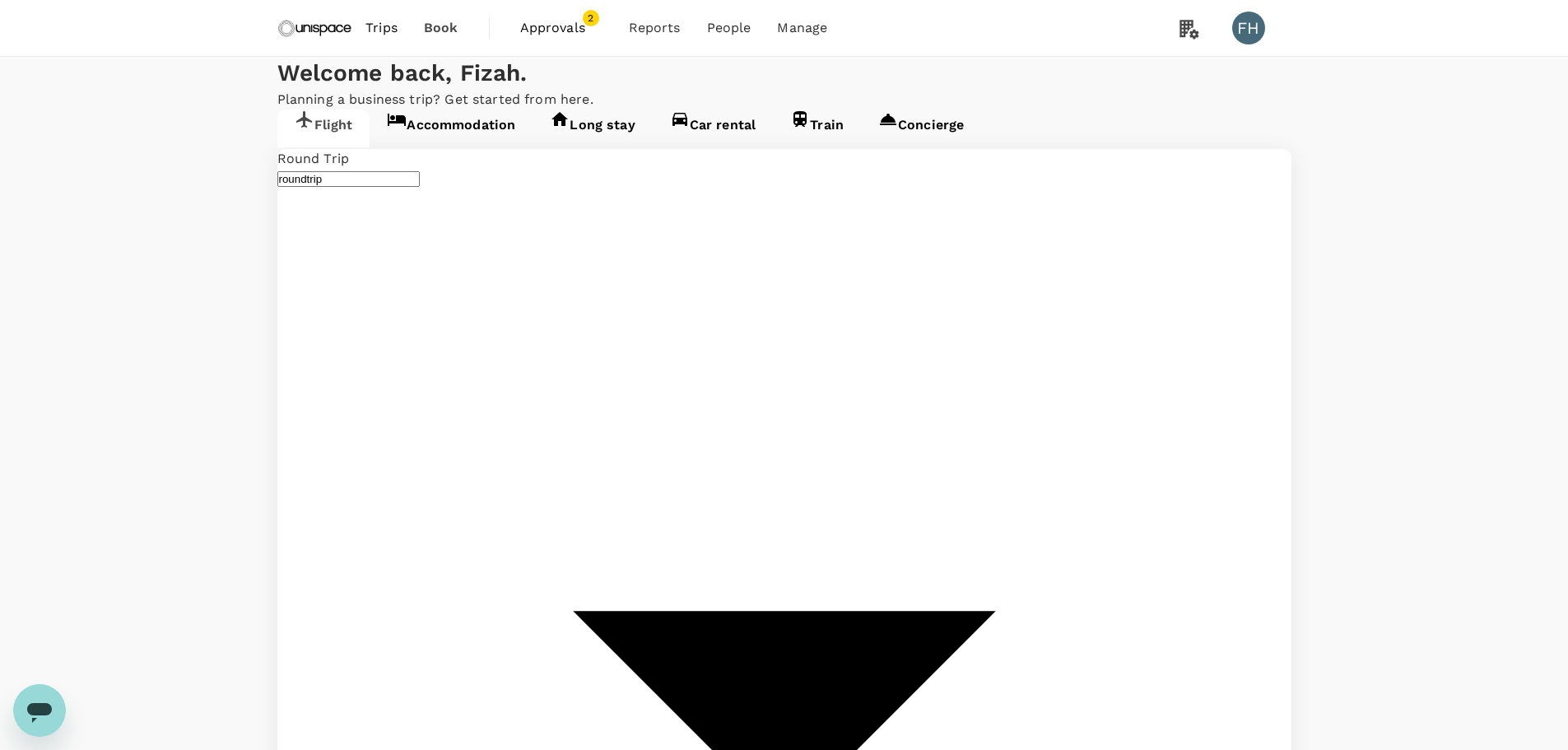
type input "Singapore Changi (SIN)"
type input "Kuala Lumpur Intl (KUL)"
type input "Singapore Changi (SIN)"
type input "Kuala Lumpur Intl (KUL)"
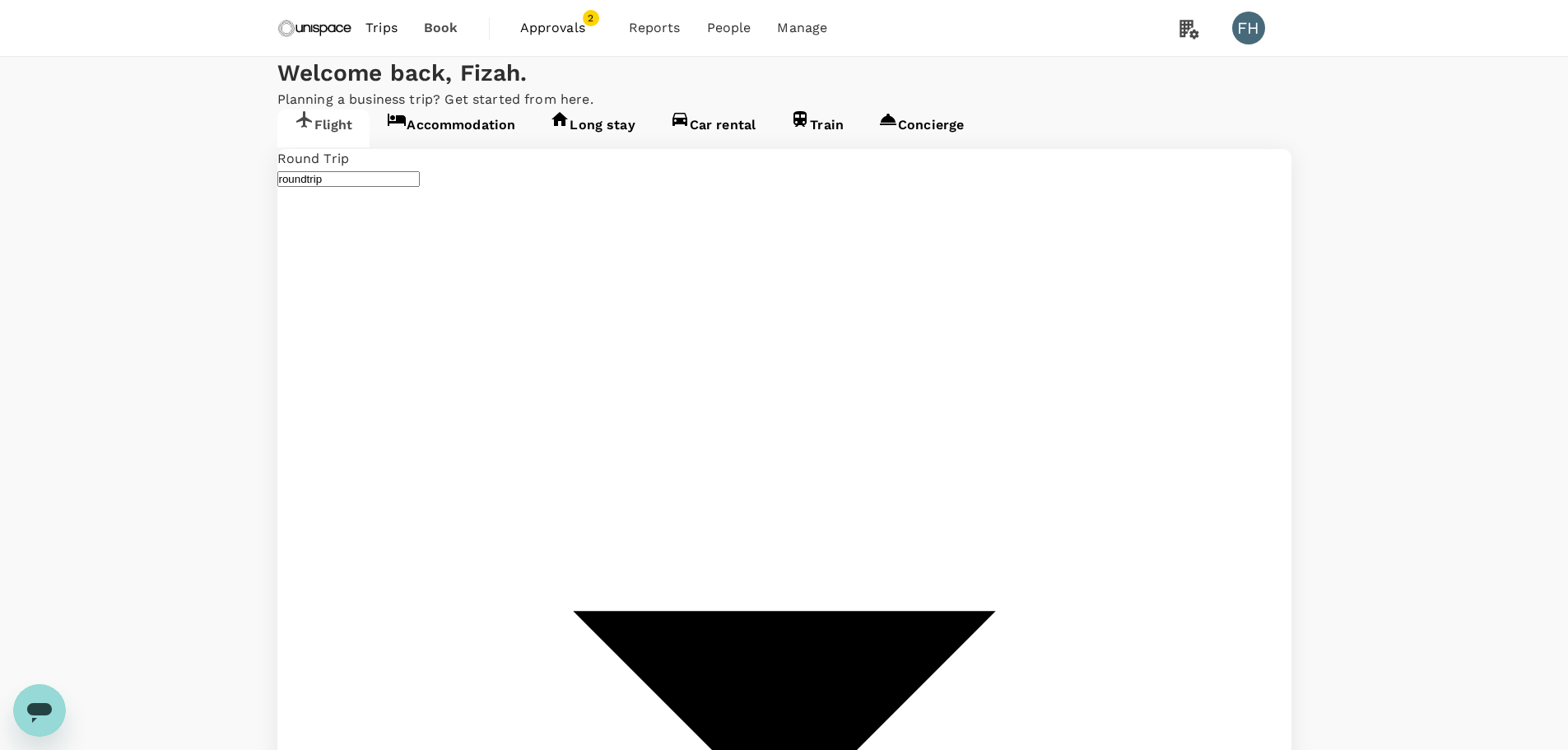
click at [512, 148] on link "Accommodation" at bounding box center [451, 128] width 163 height 38
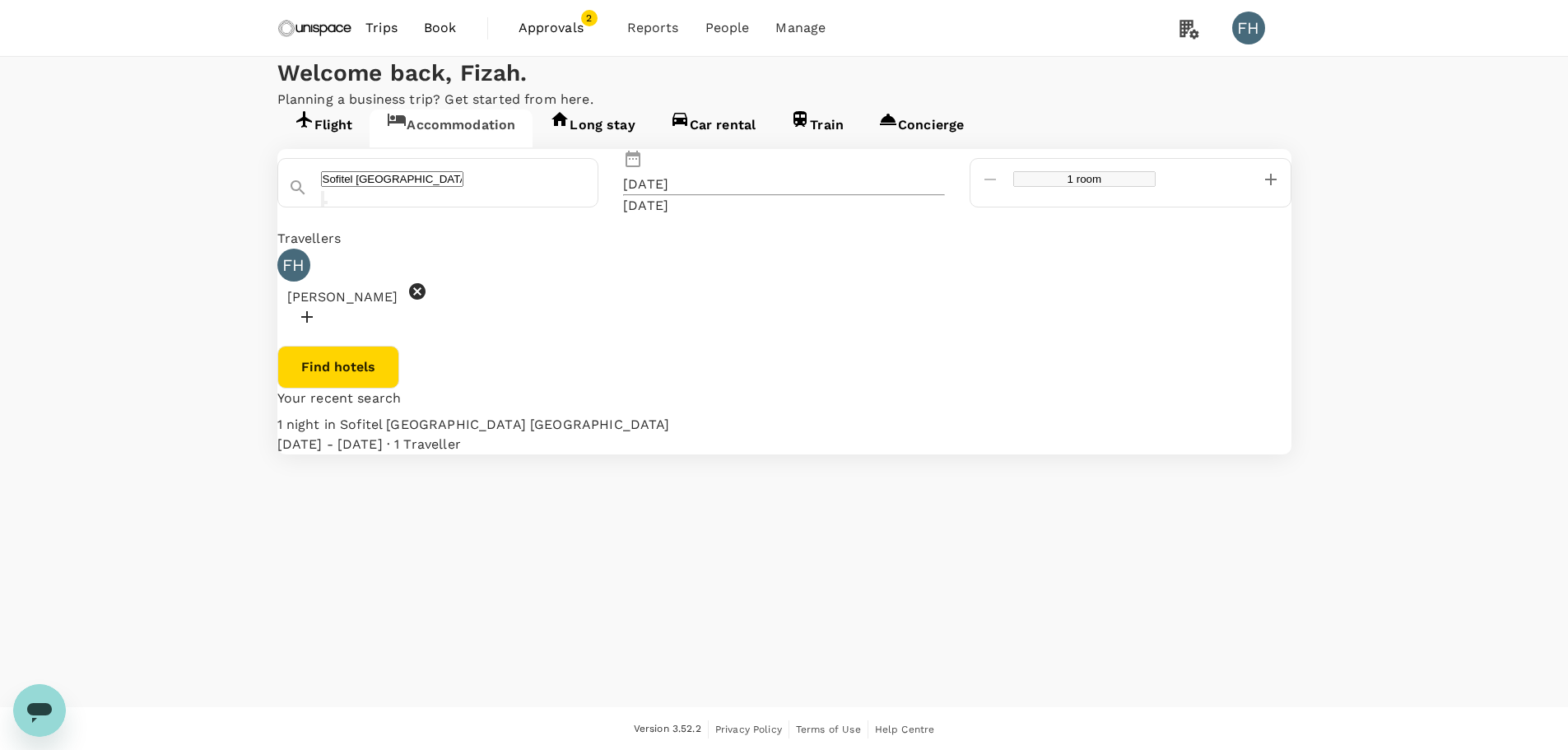
type input "[GEOGRAPHIC_DATA][PERSON_NAME]"
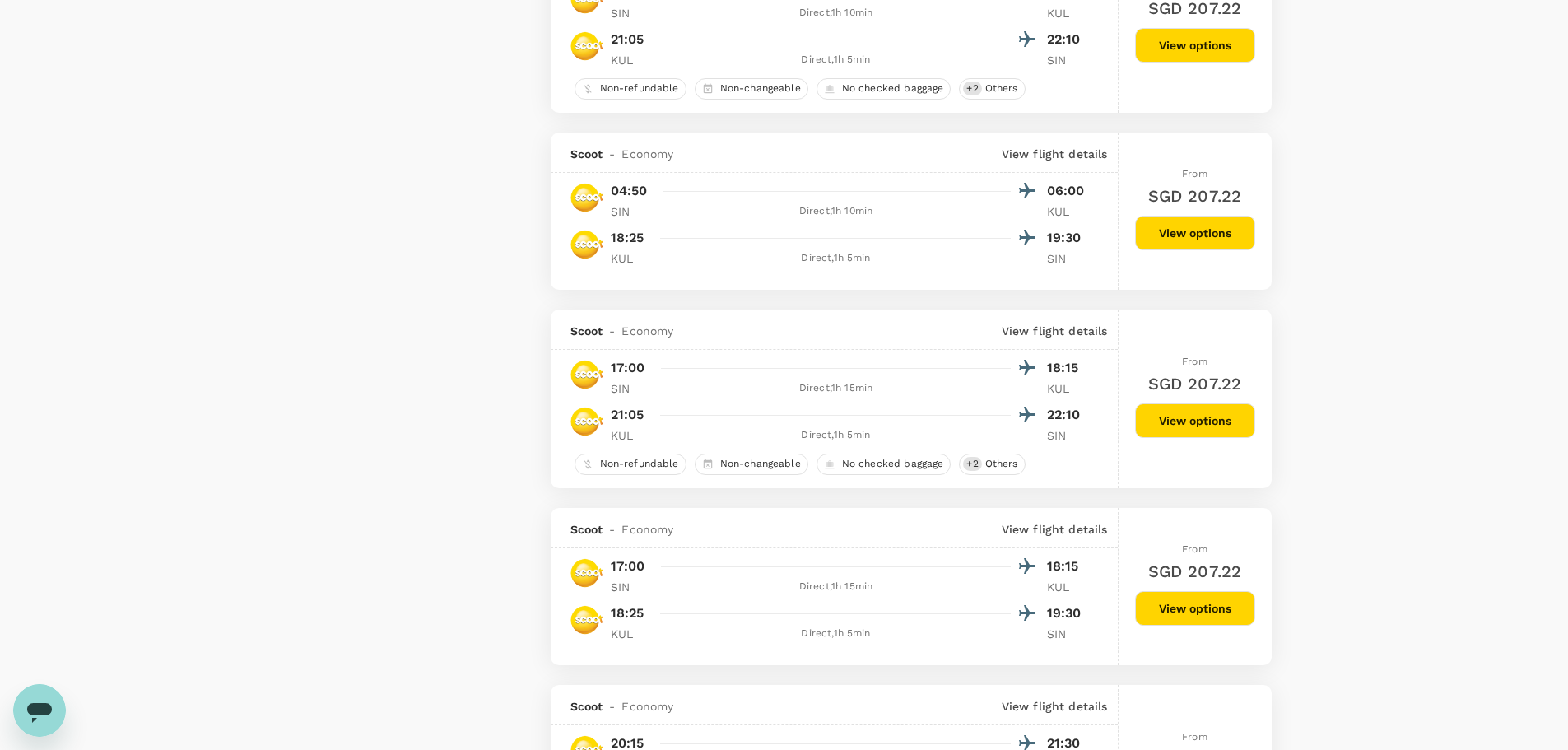
scroll to position [1565, 0]
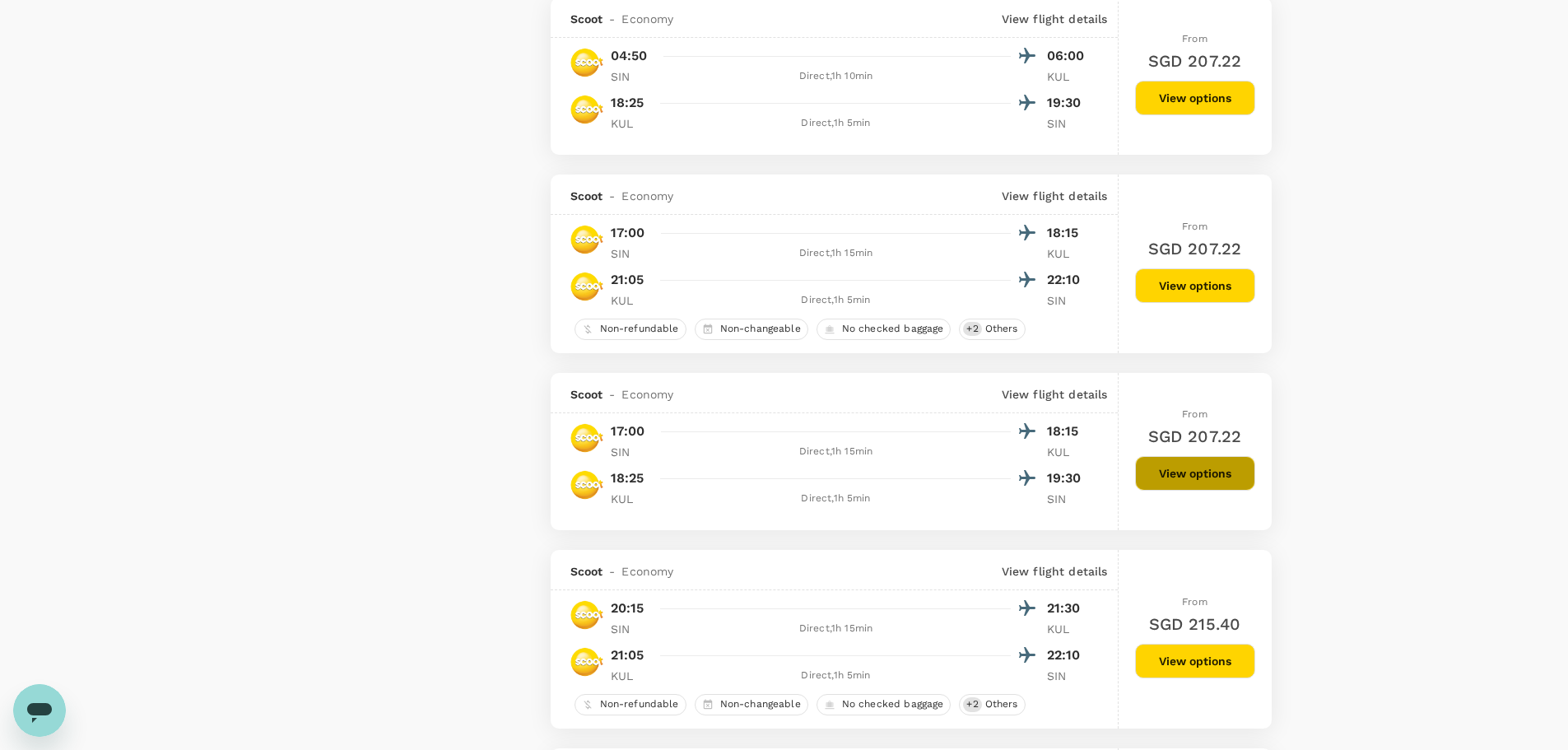
click at [1150, 468] on button "View options" at bounding box center [1195, 473] width 120 height 35
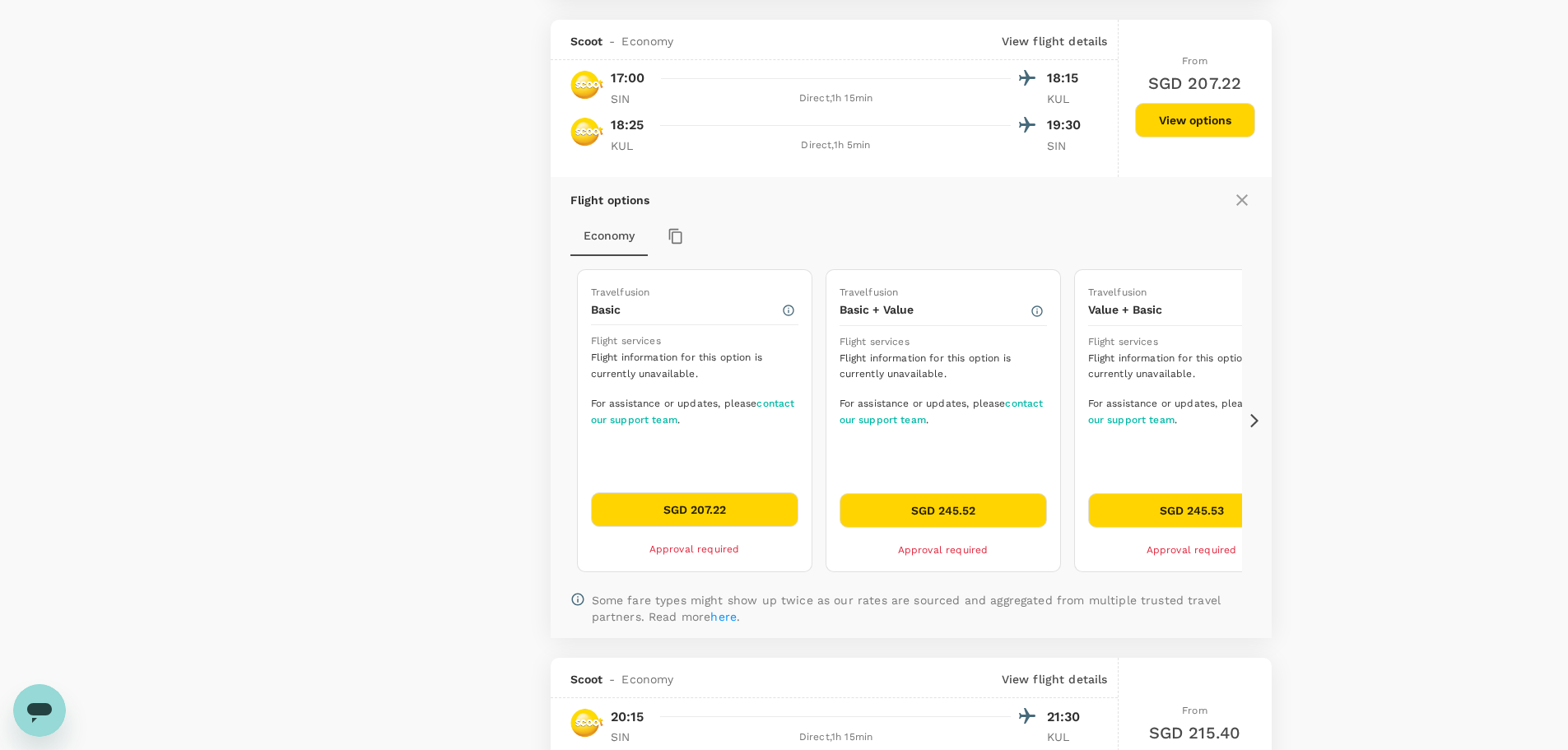
scroll to position [1939, 0]
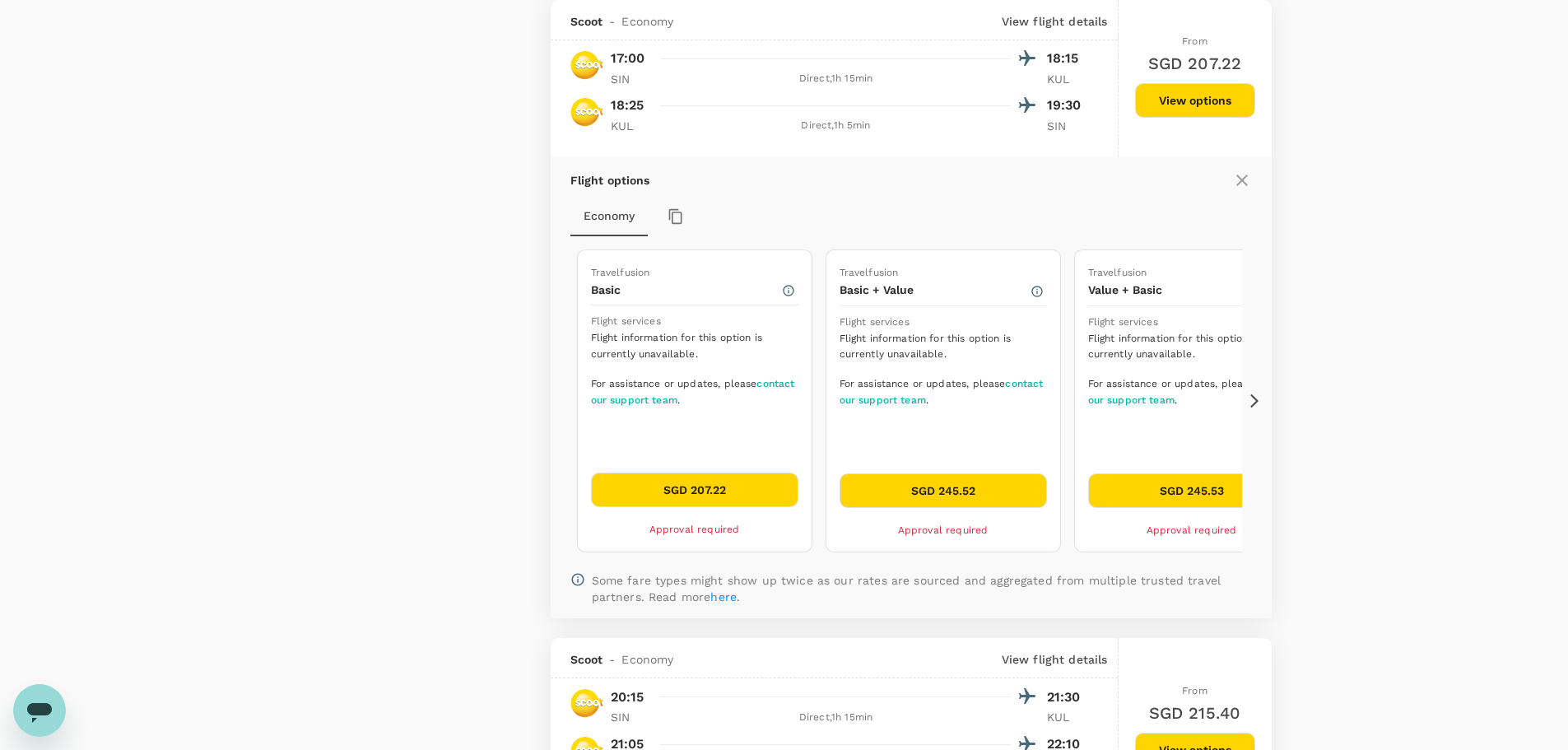
click at [787, 287] on icon "button" at bounding box center [788, 290] width 13 height 13
click at [1039, 293] on icon "button" at bounding box center [1036, 291] width 13 height 13
click at [664, 482] on button "SGD 207.22" at bounding box center [695, 490] width 208 height 35
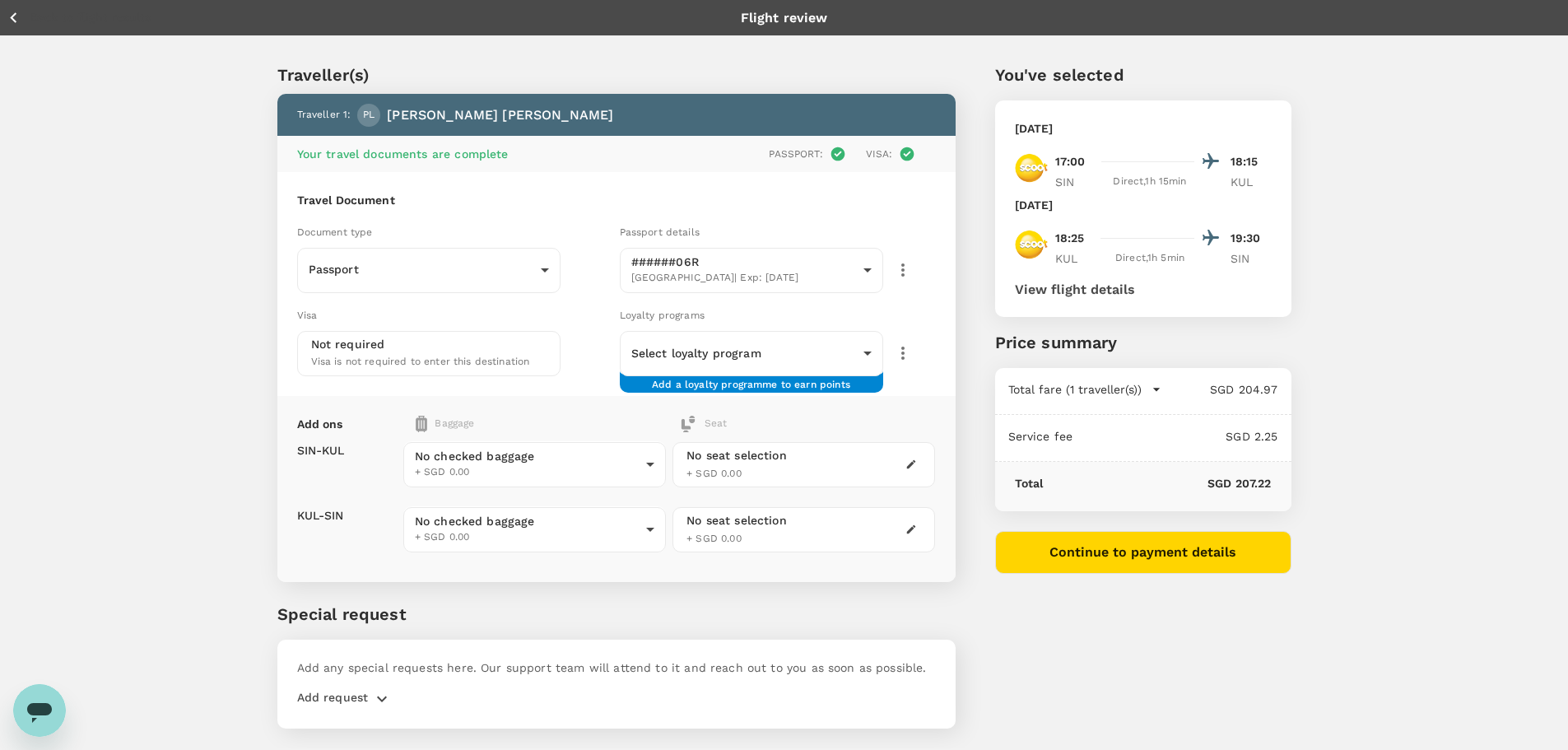
click at [596, 377] on div "Travel Document Document type Passport Passport ​ Passport details ######06R Si…" at bounding box center [617, 284] width 678 height 224
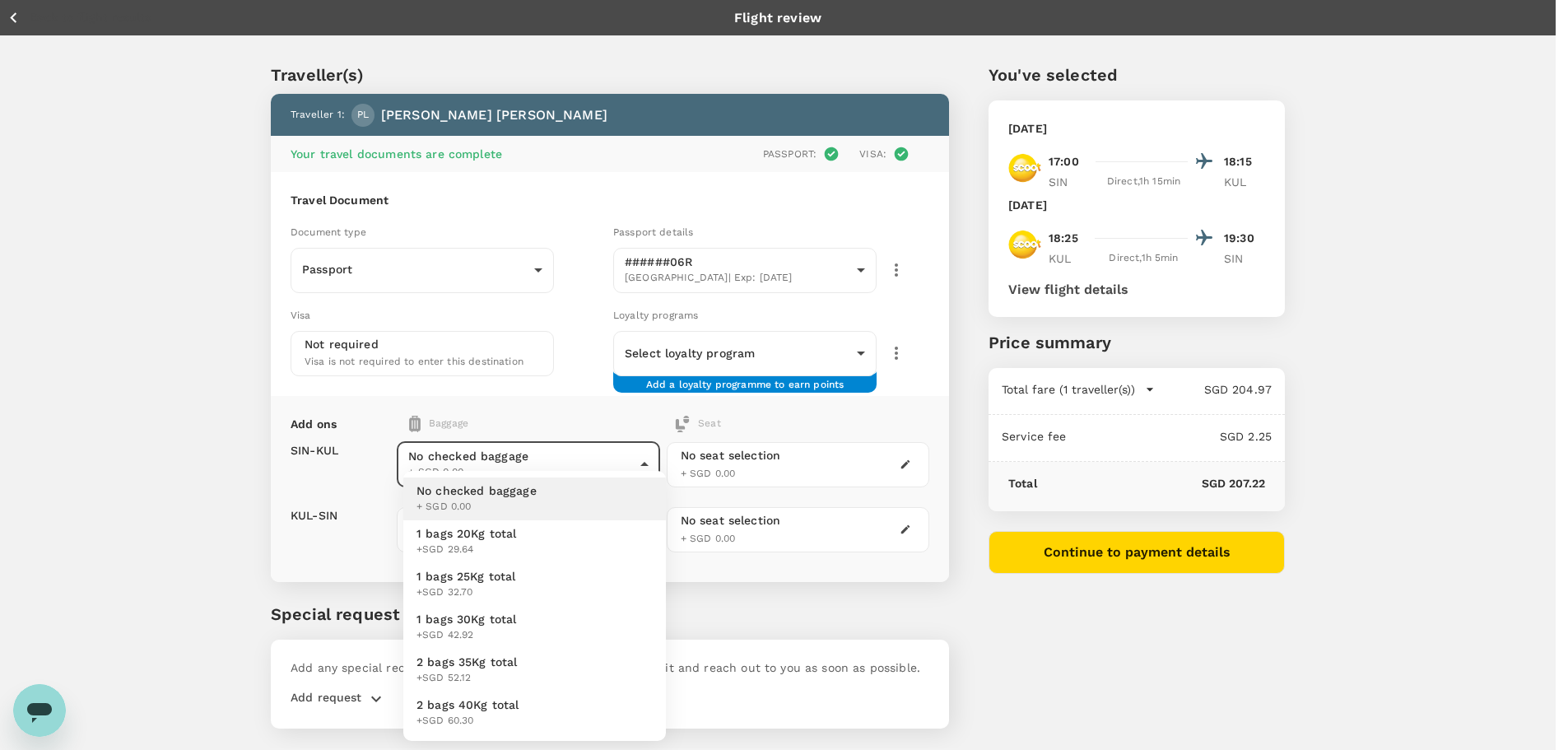
click at [542, 447] on body "Back to flight results Flight review Traveller(s) Traveller 1 : PL Pui Kheng Le…" at bounding box center [784, 396] width 1568 height 794
click at [542, 447] on div at bounding box center [790, 375] width 1581 height 750
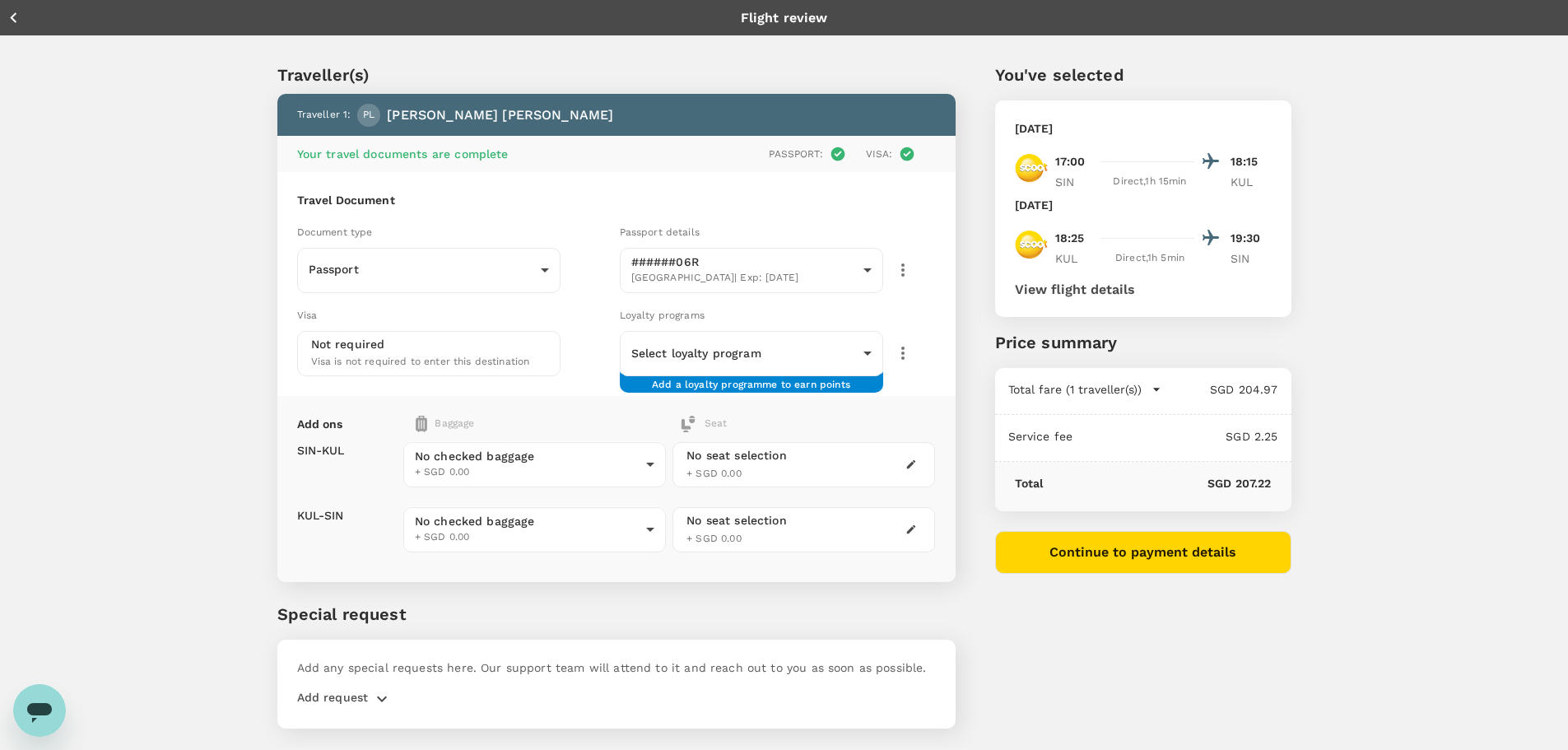
click at [572, 330] on div "Visa Not required Visa is not required to enter this destination" at bounding box center [452, 338] width 322 height 77
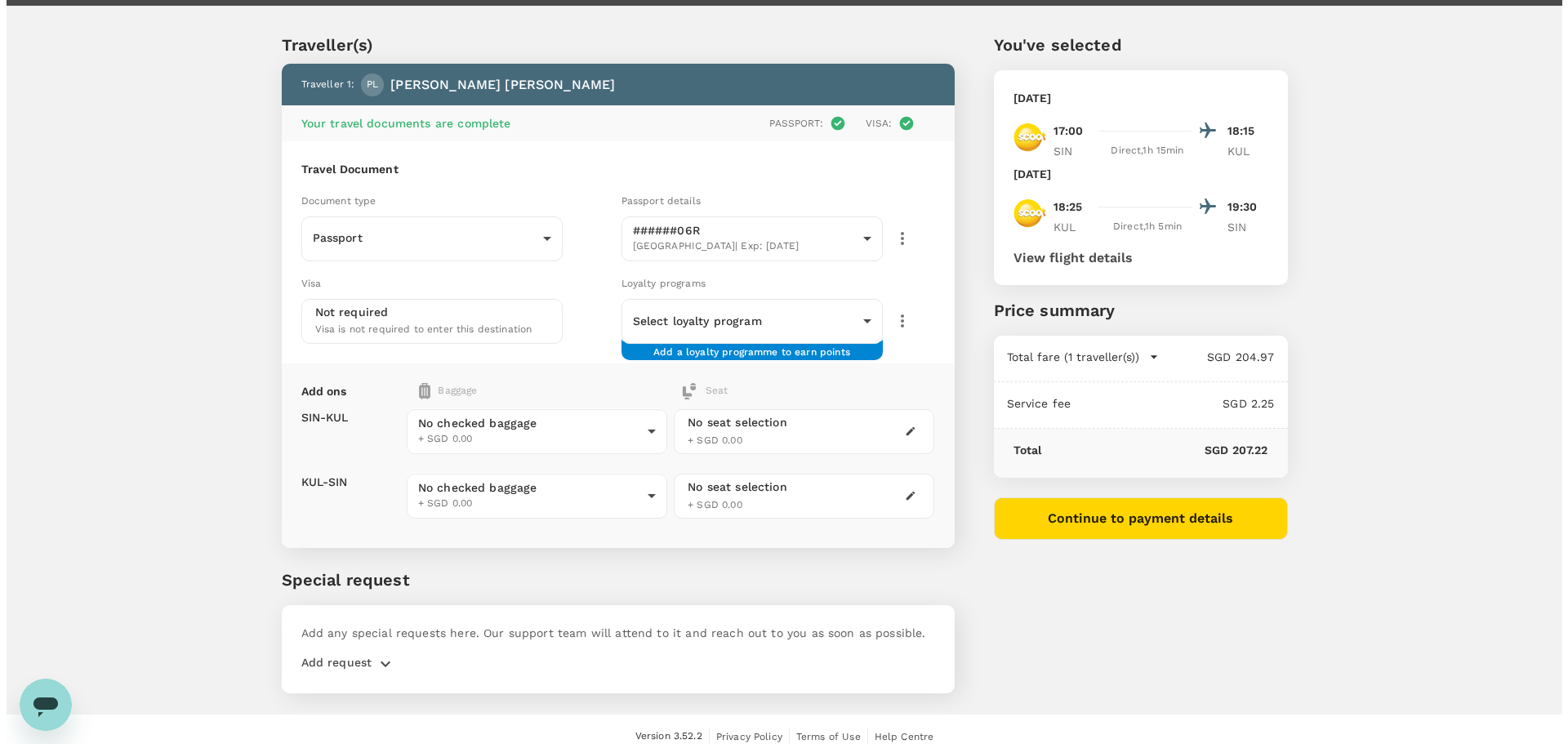
scroll to position [44, 0]
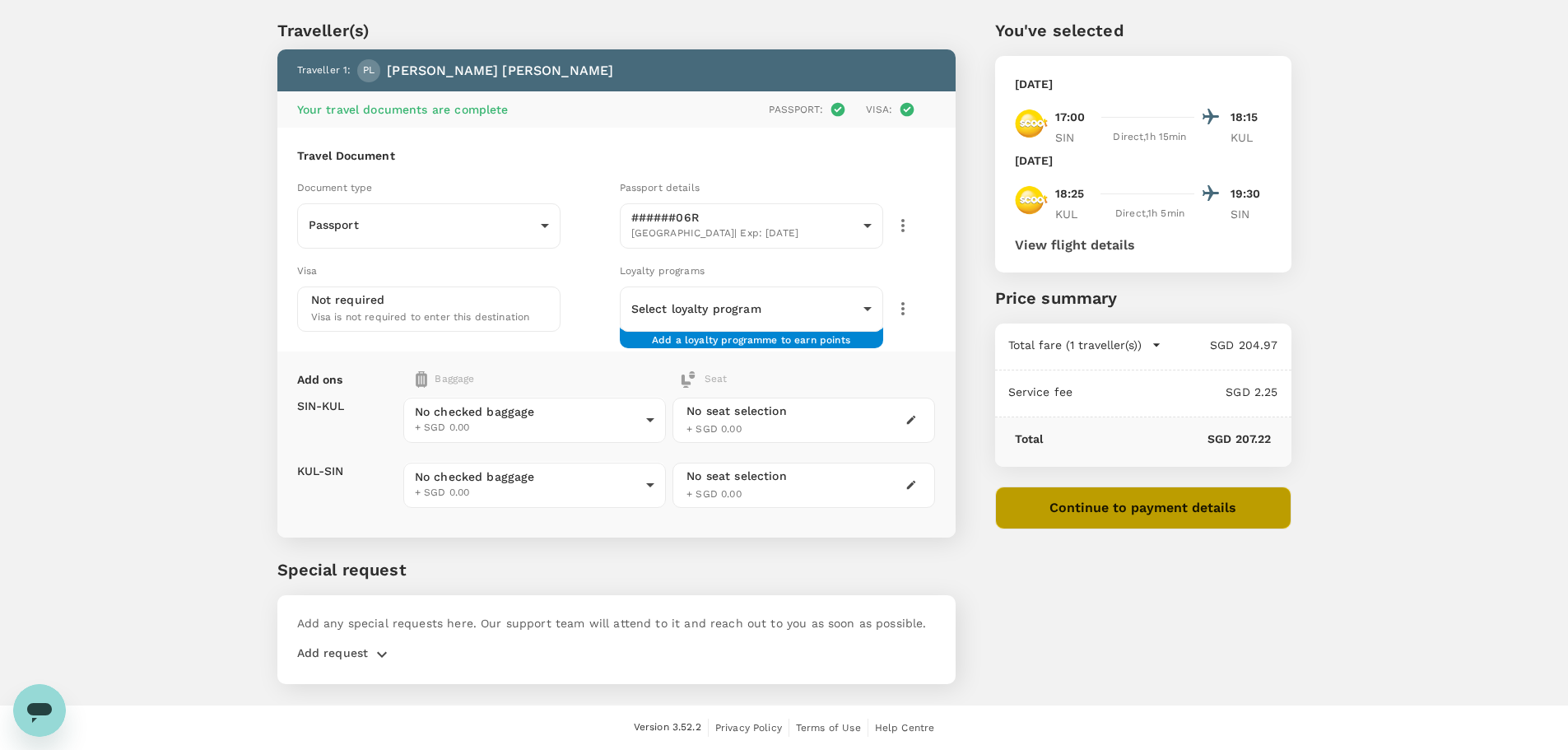
click at [1167, 499] on button "Continue to payment details" at bounding box center [1143, 507] width 296 height 43
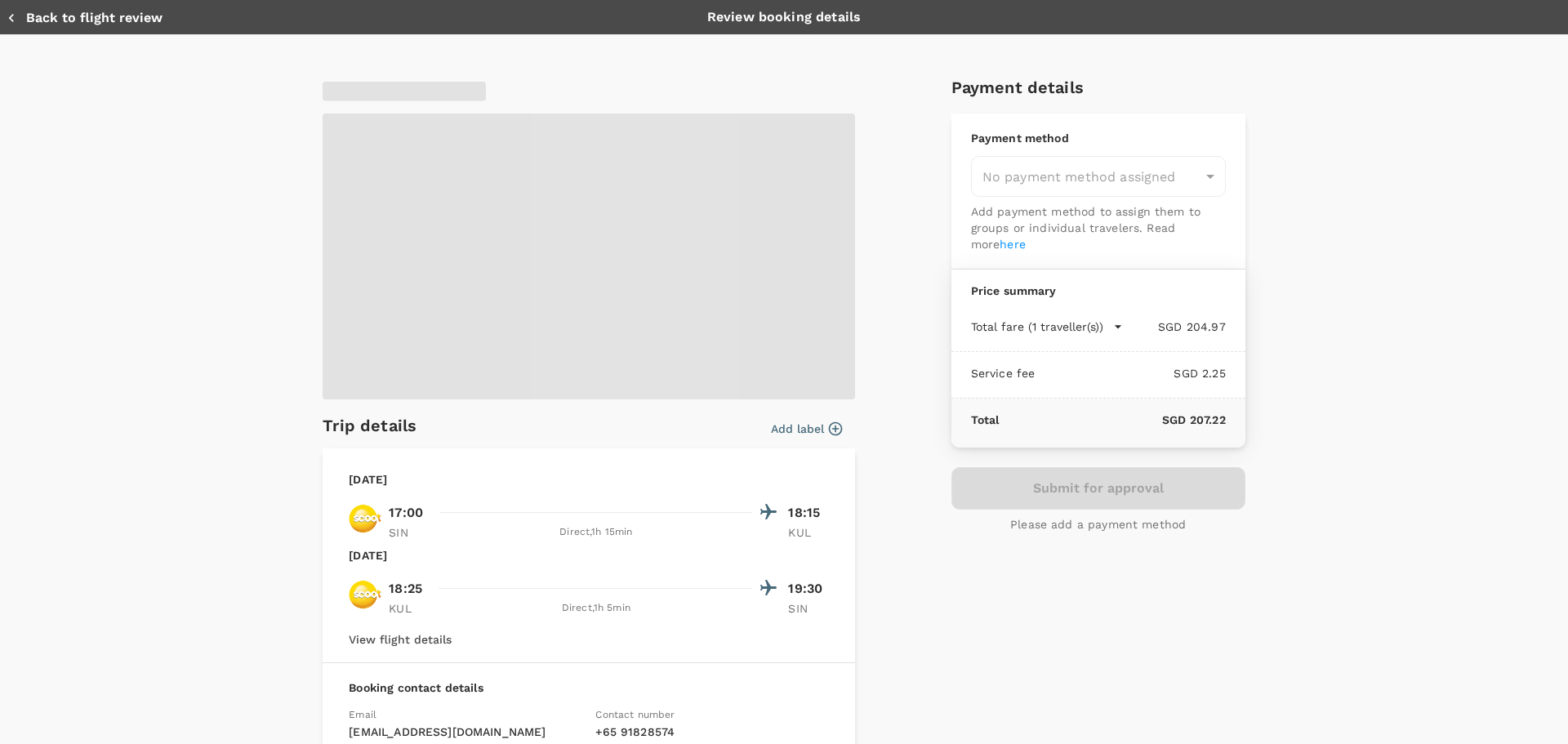
type input "9ca6ee36-36cb-4982-994b-715ae594bb55"
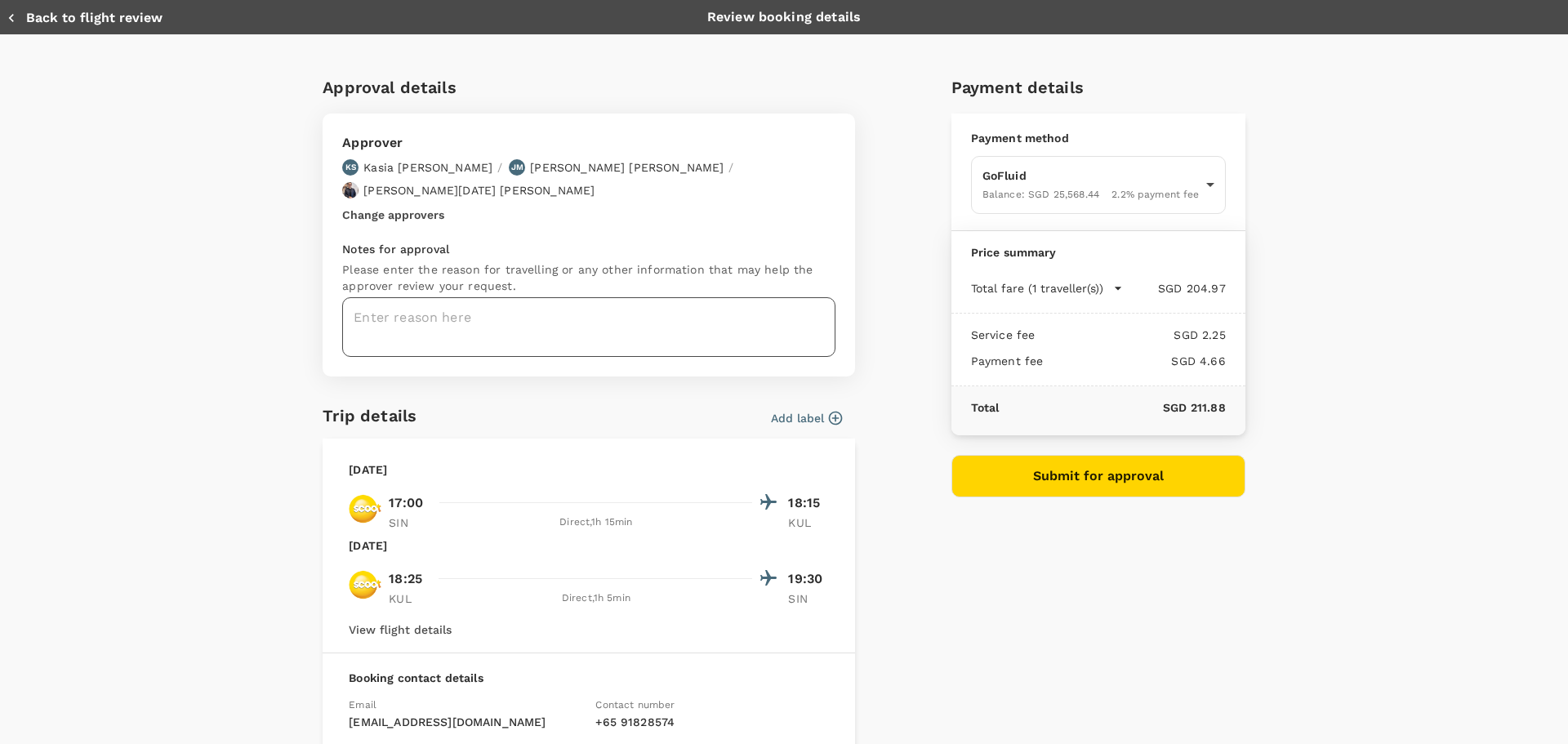
click at [471, 310] on textarea at bounding box center [588, 327] width 493 height 59
paste textarea "Photographer flight booking for Astellas Kuala Lumpur office photoshoot"
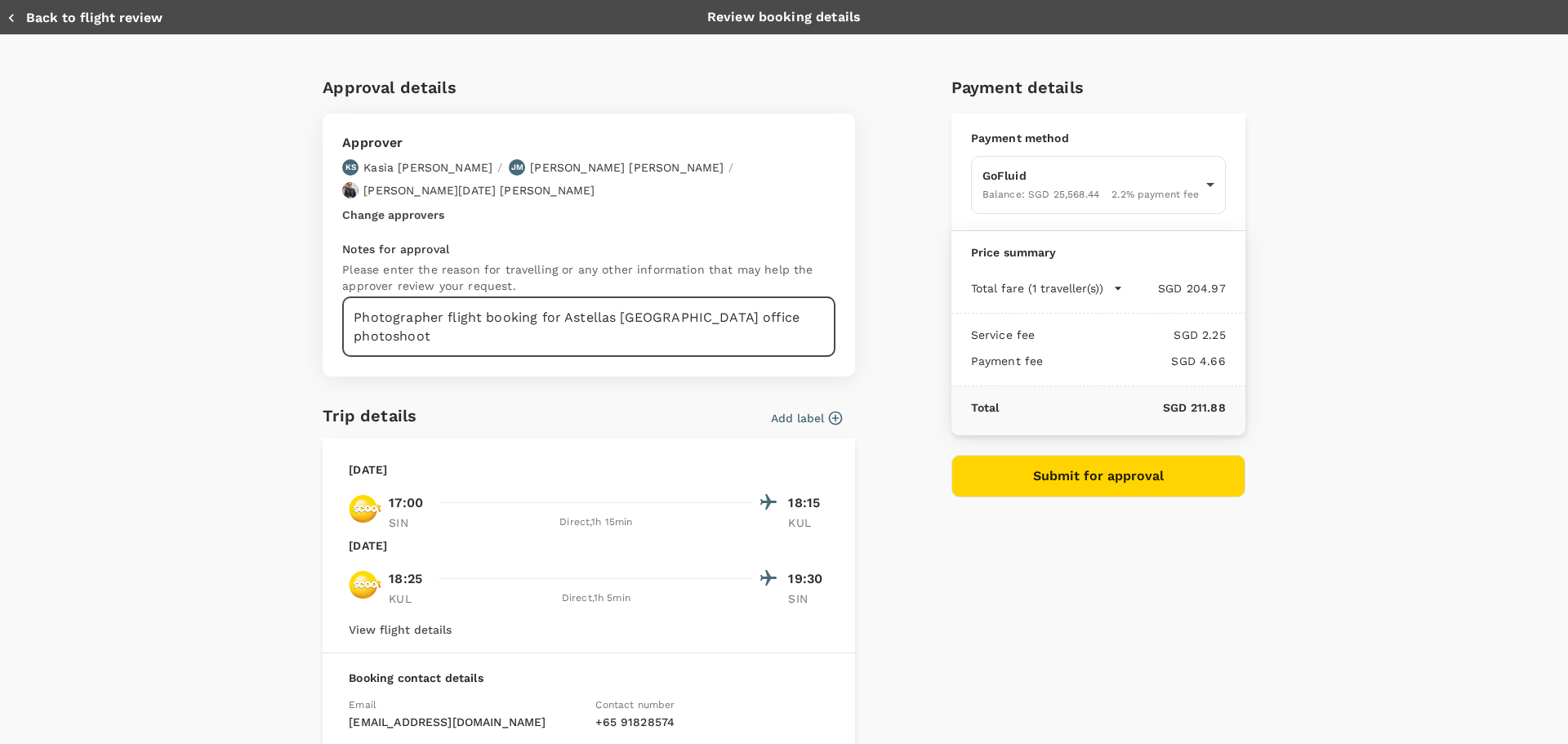
click at [461, 297] on textarea "Photographer flight booking for Astellas Kuala Lumpur office photoshoot" at bounding box center [588, 327] width 493 height 59
drag, startPoint x: 553, startPoint y: 290, endPoint x: 332, endPoint y: 283, distance: 221.1
click at [332, 283] on div "Approver KS Kasia Soheili / JM Joanne Morris / Timothy Luther Noel Larson Chang…" at bounding box center [589, 245] width 533 height 263
click at [655, 298] on textarea "Astellas Kuala Lumpur office photoshoot" at bounding box center [588, 327] width 493 height 59
click at [763, 300] on textarea "Astellas Kuala Lumpur office photoshoot + Smith & Nephew" at bounding box center [588, 327] width 493 height 59
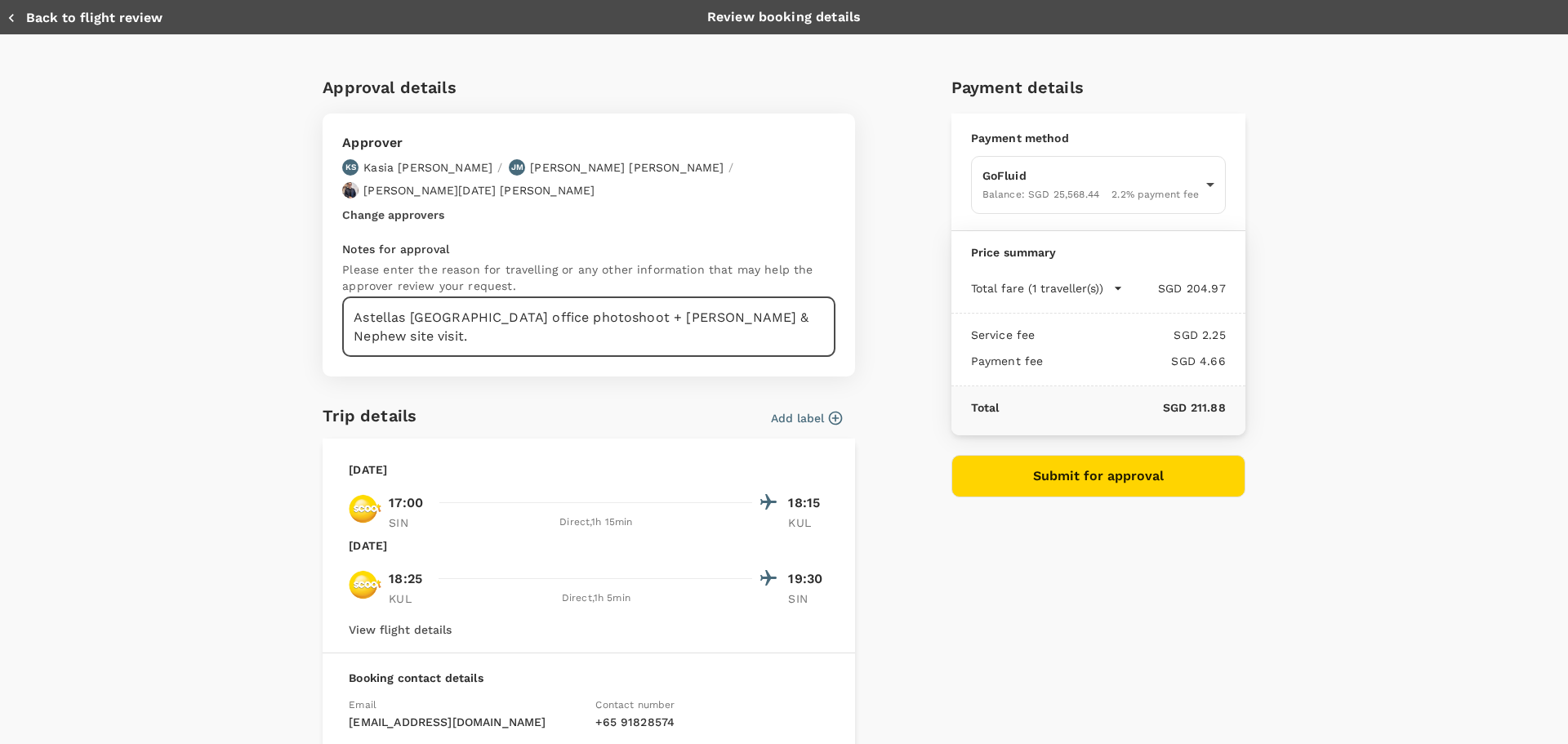
type textarea "Astellas Kuala Lumpur office photoshoot + Smith & Nephew site visit."
click at [797, 410] on button "Add label" at bounding box center [806, 418] width 71 height 16
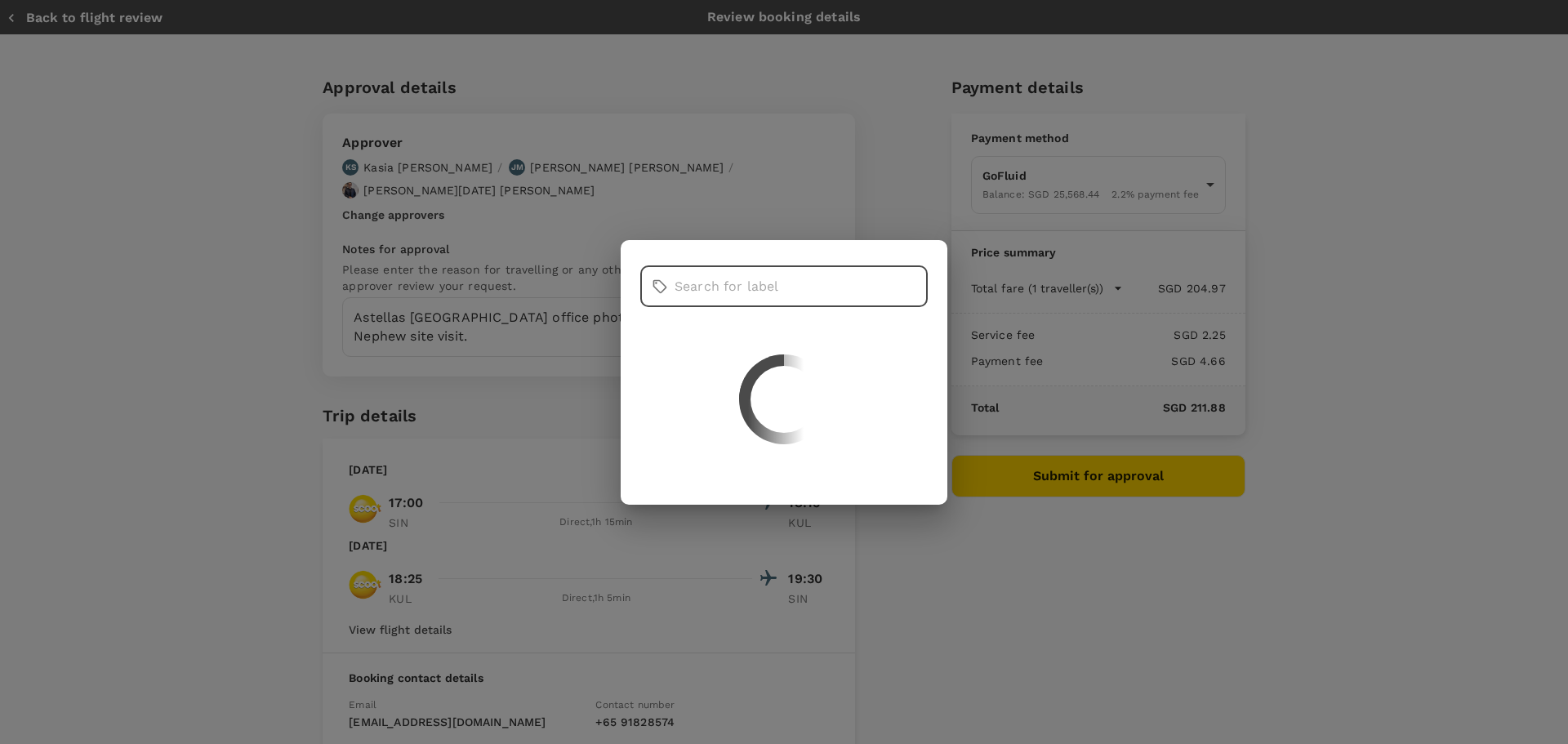
click at [763, 274] on input "text" at bounding box center [801, 287] width 253 height 41
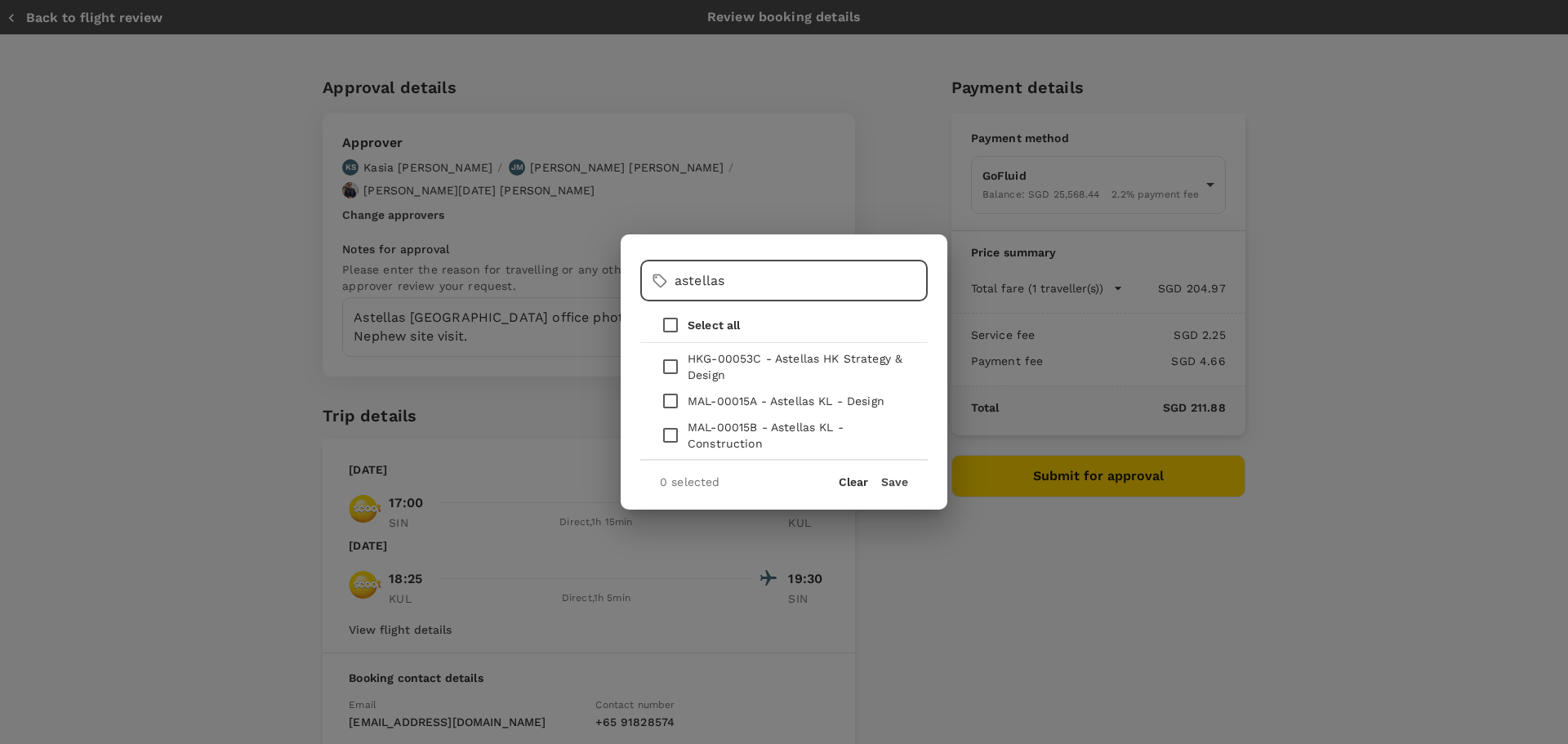
type input "astellas"
click at [681, 435] on input "checkbox" at bounding box center [670, 435] width 35 height 35
checkbox input "true"
click at [901, 480] on button "Save" at bounding box center [894, 481] width 27 height 13
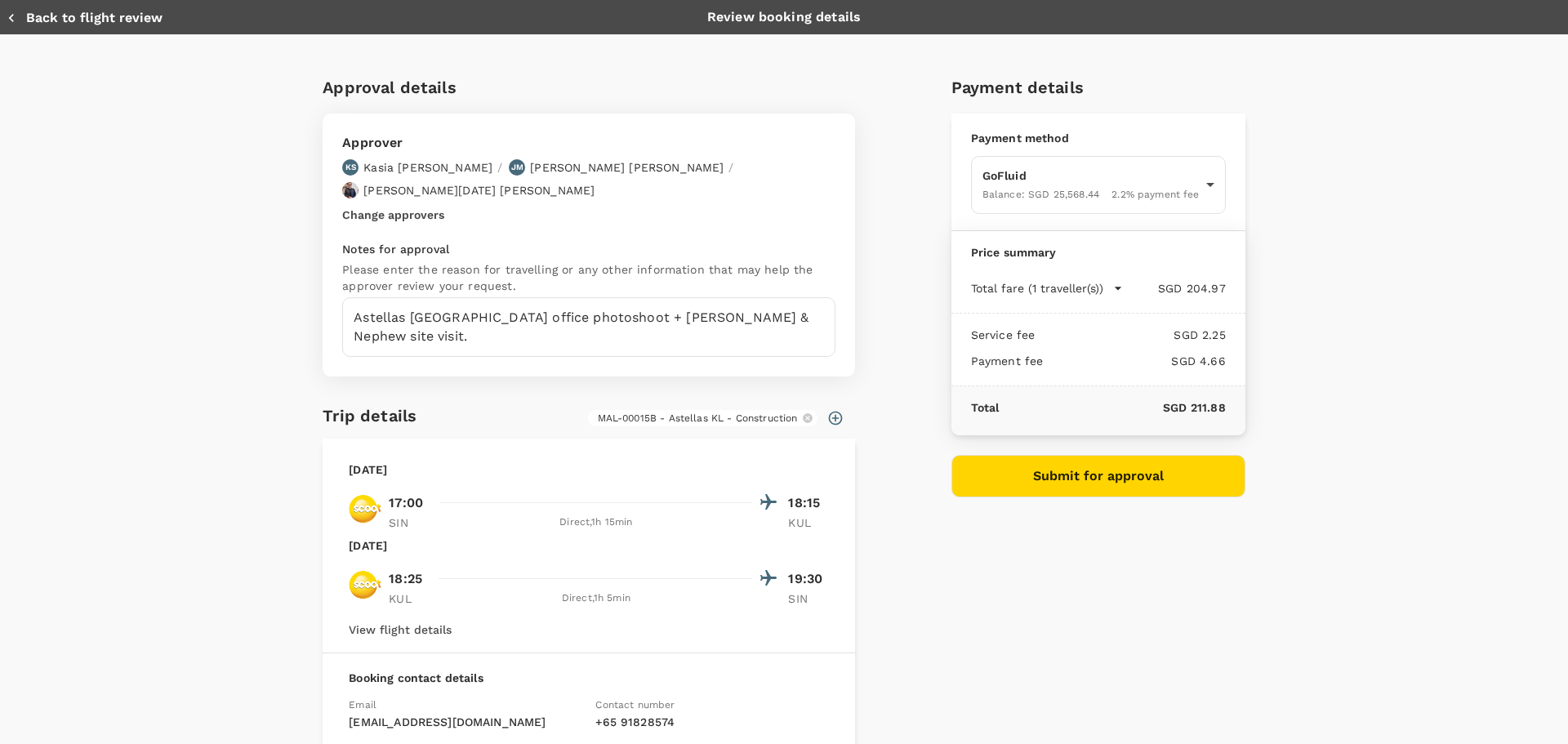
scroll to position [210, 0]
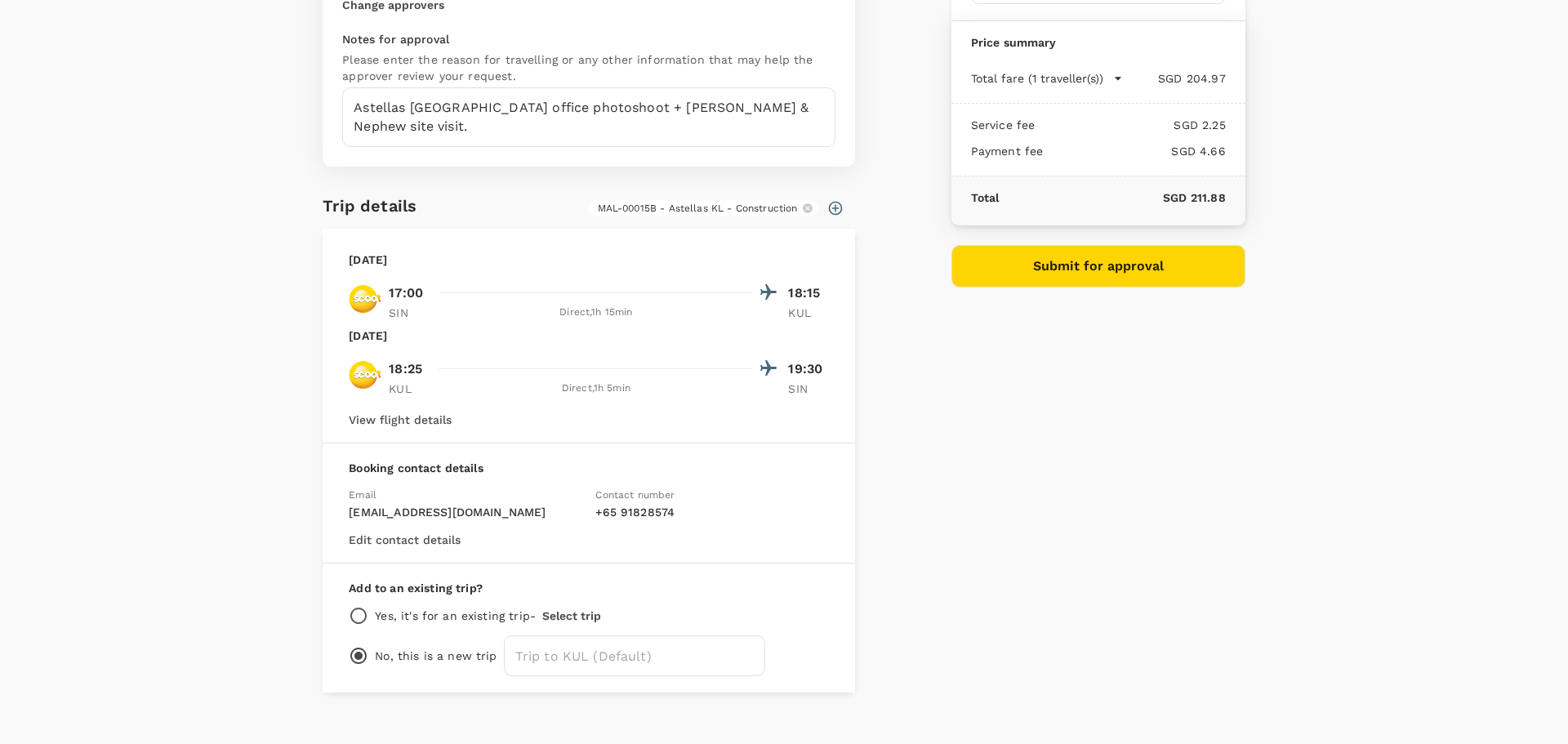
click at [284, 449] on div "Approval details Approver KS Kasia Soheili / JM Joanne Morris / Timothy Luther …" at bounding box center [783, 278] width 1006 height 827
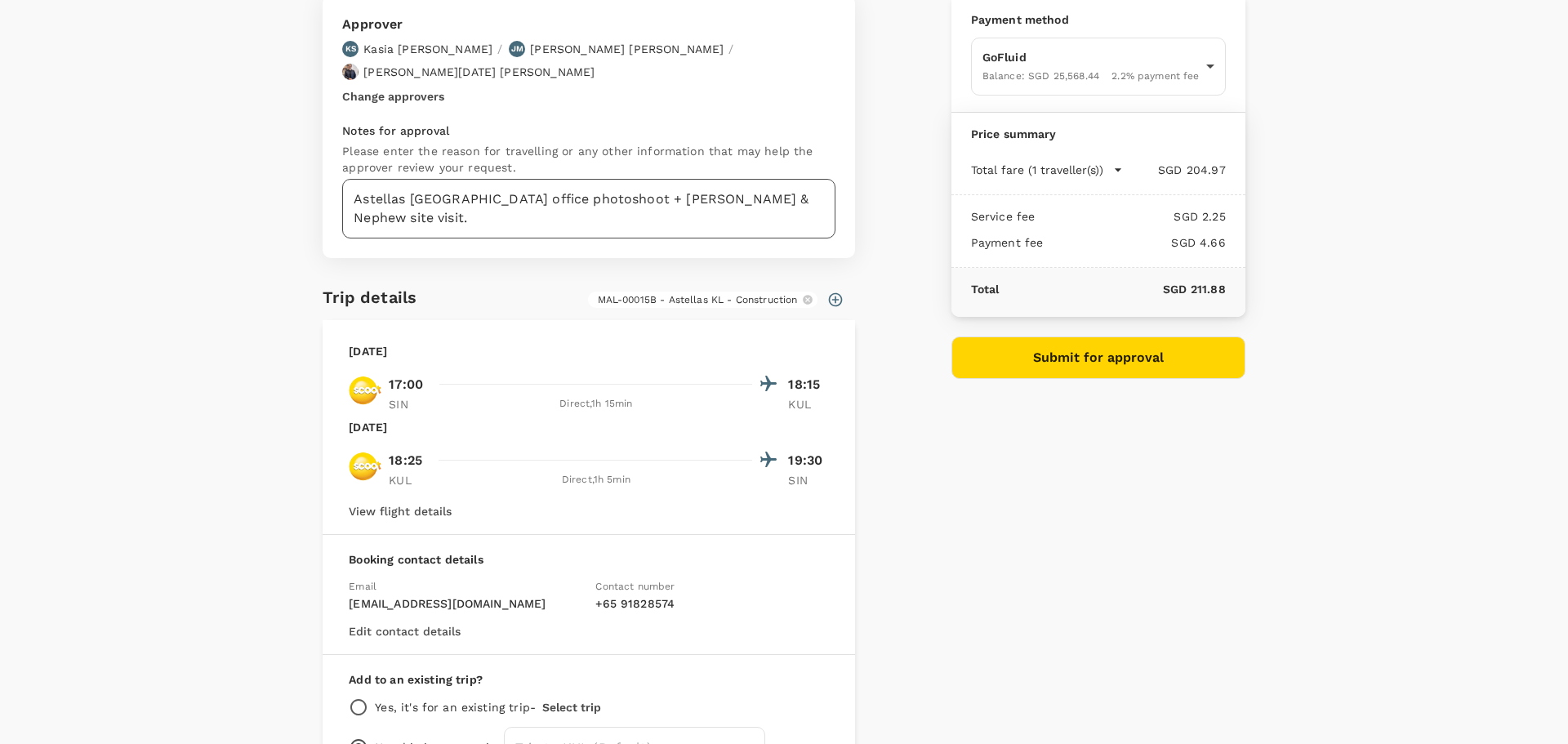
scroll to position [0, 0]
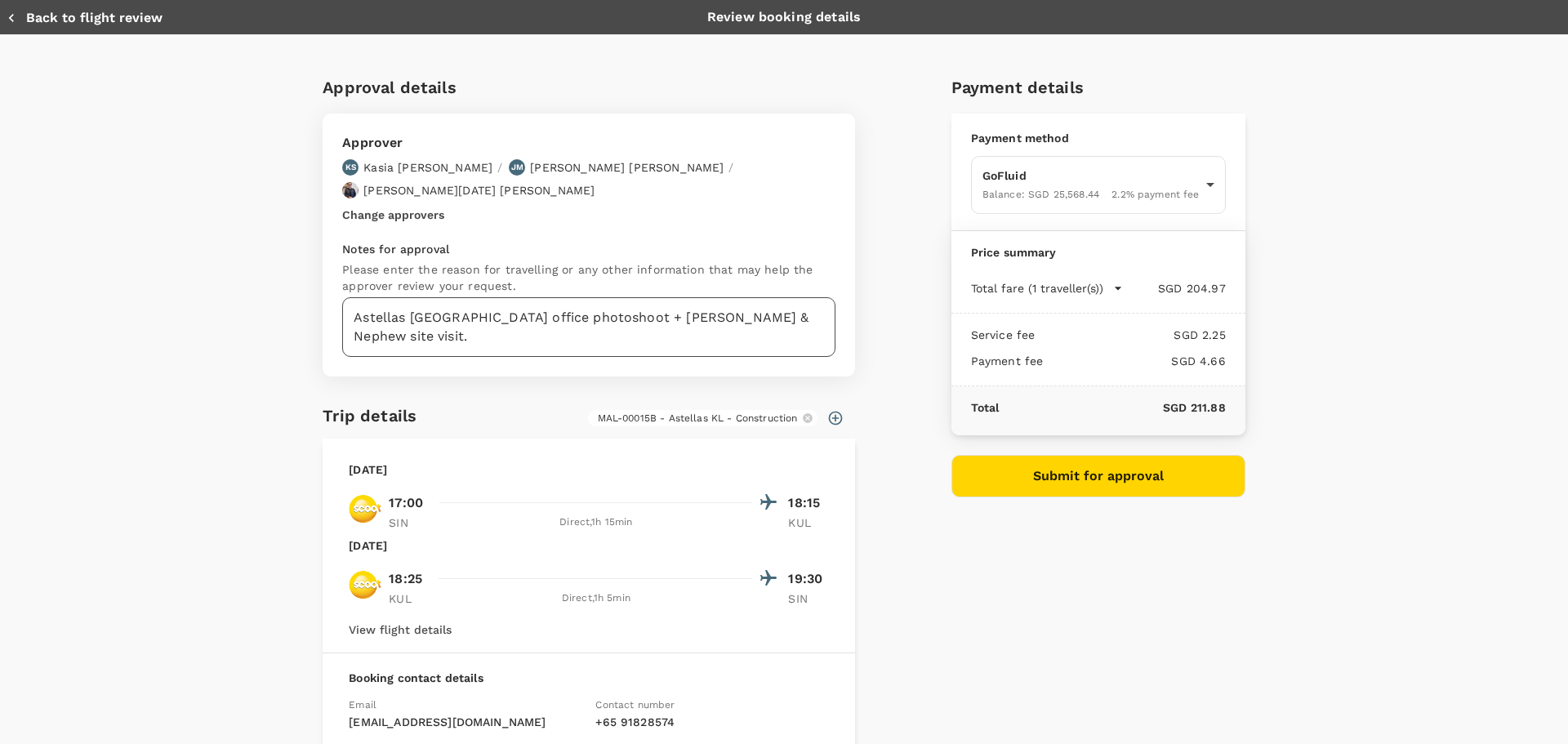
click at [479, 299] on textarea "Astellas Kuala Lumpur office photoshoot + Smith & Nephew site visit." at bounding box center [588, 327] width 493 height 59
click at [922, 390] on div "Approval details Approver KS Kasia Soheili / JM Joanne Morris / Timothy Luther …" at bounding box center [777, 481] width 935 height 841
click at [1064, 480] on button "Submit for approval" at bounding box center [1097, 476] width 294 height 43
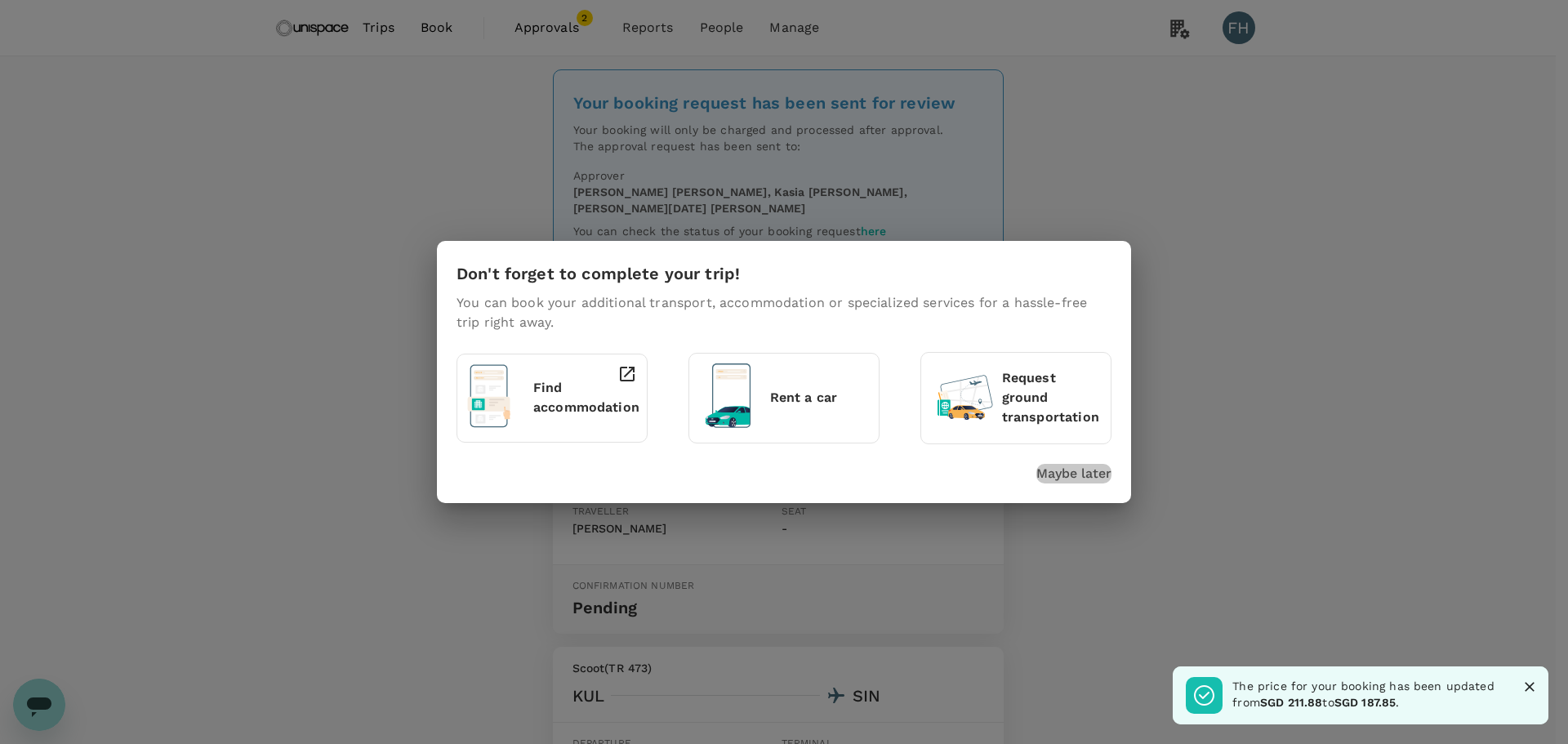
click at [1101, 479] on p "Maybe later" at bounding box center [1073, 473] width 75 height 20
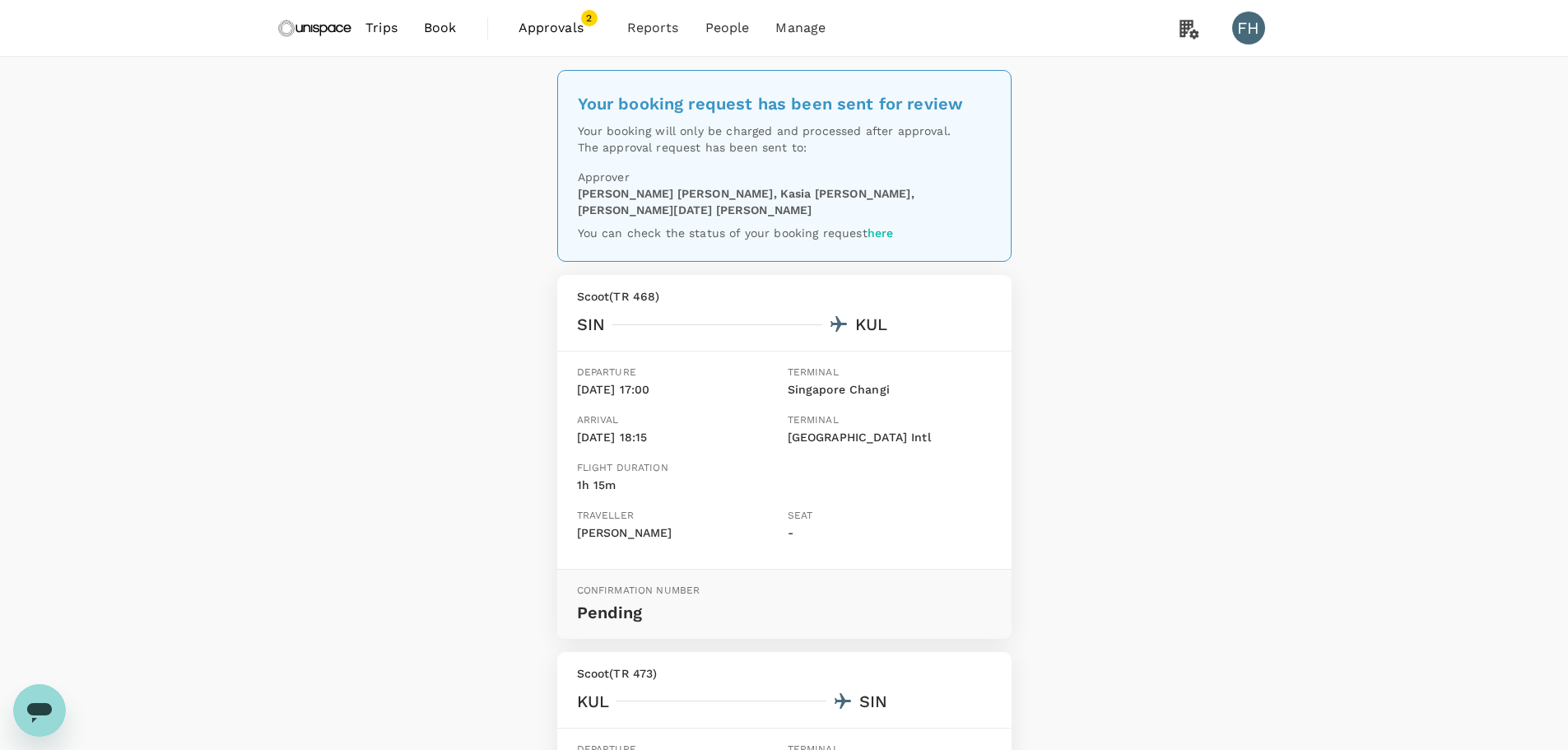
click at [296, 23] on img at bounding box center [315, 28] width 76 height 36
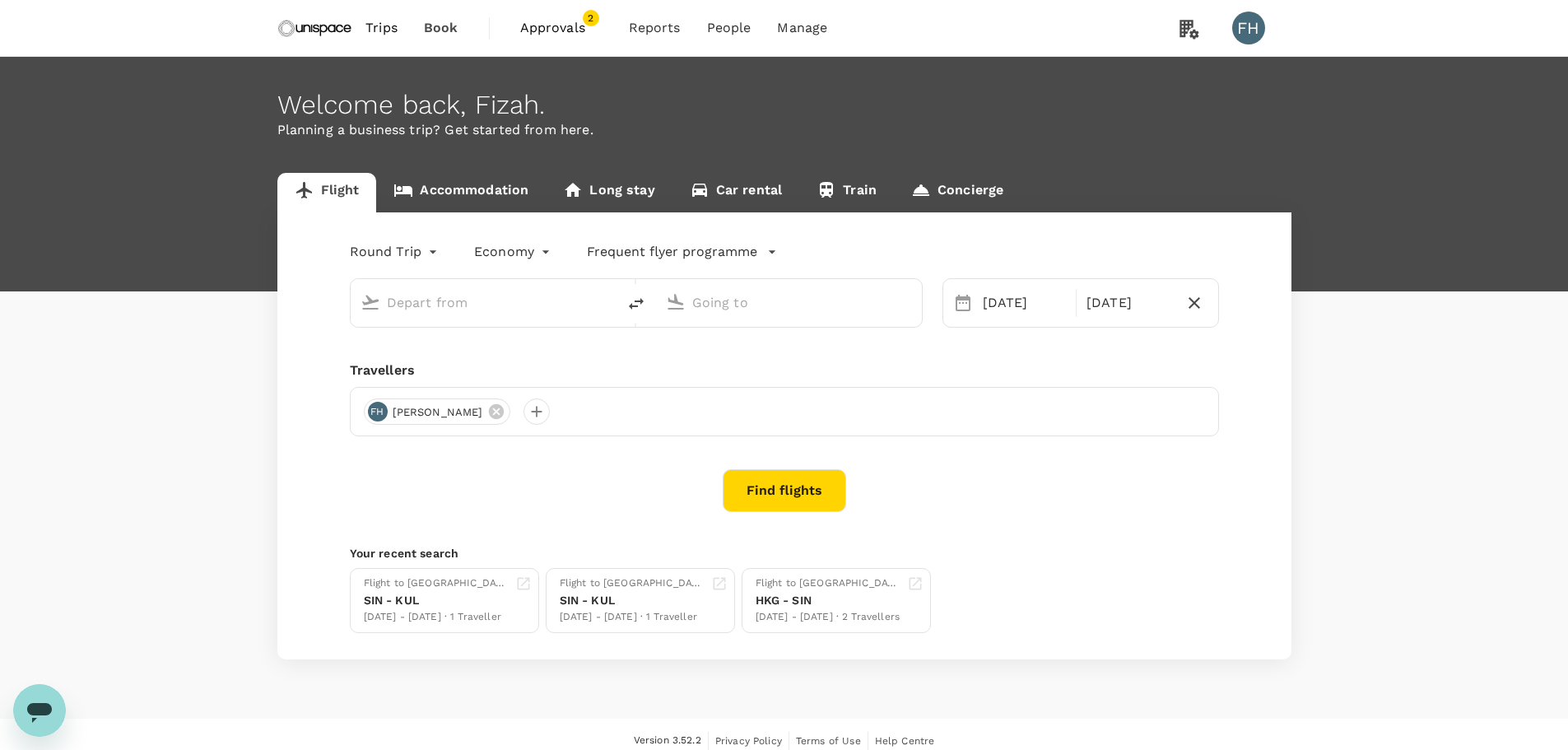
type input "Singapore Changi (SIN)"
type input "Kuala Lumpur Intl (KUL)"
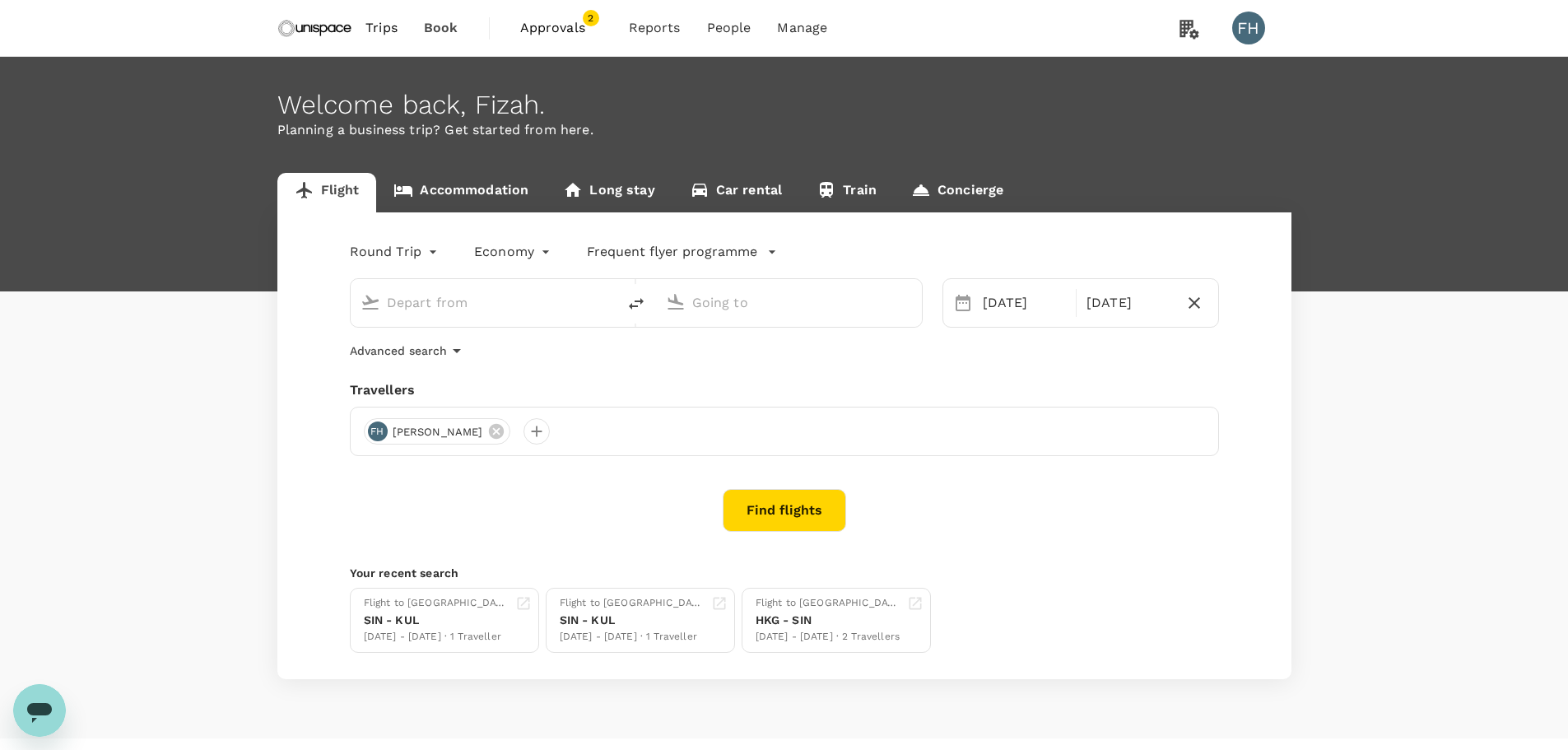
type input "Singapore Changi (SIN)"
type input "Kuala Lumpur Intl (KUL)"
click at [471, 186] on link "Accommodation" at bounding box center [460, 192] width 169 height 39
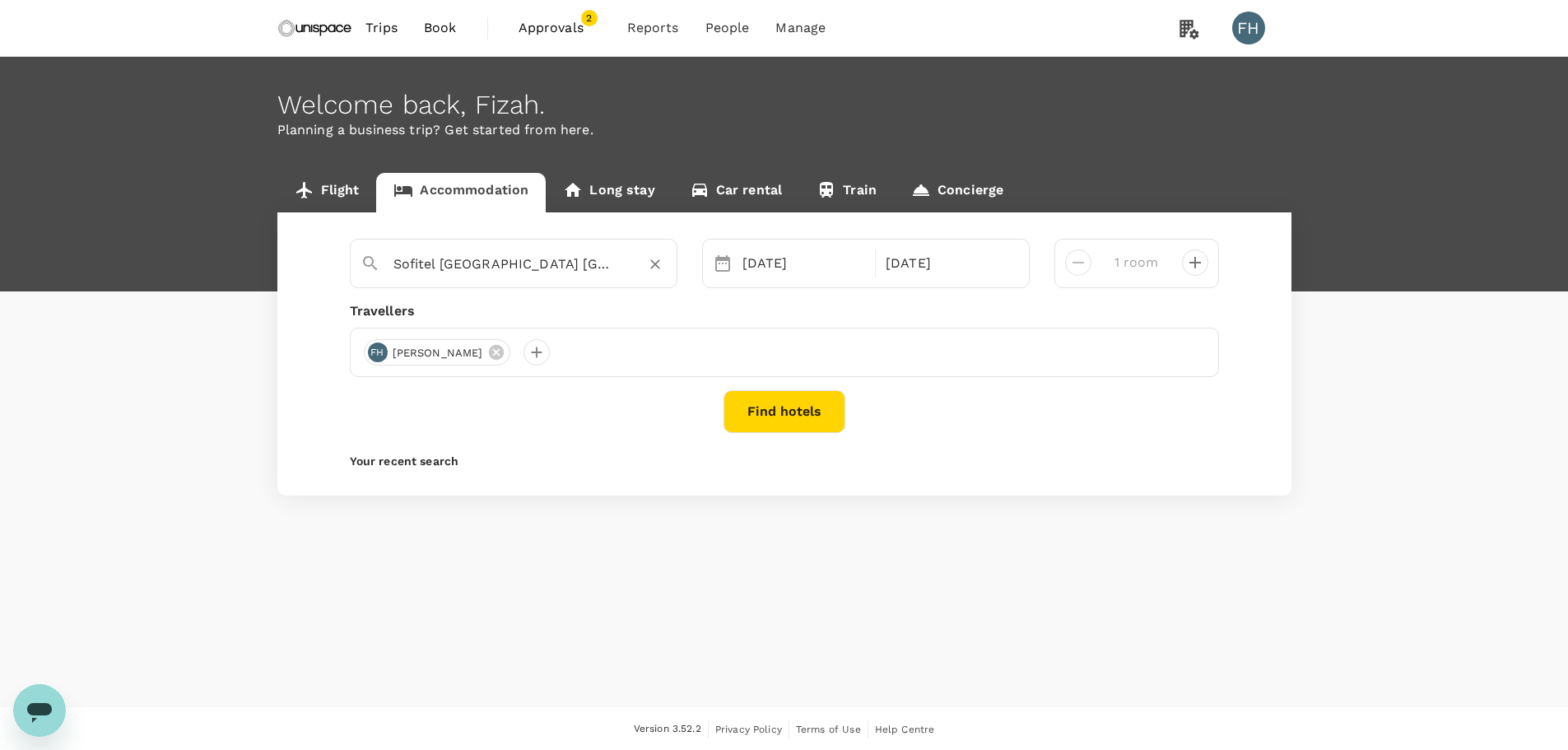
click at [468, 270] on input "Sofitel Kuala Lumpur Damansara" at bounding box center [507, 263] width 227 height 26
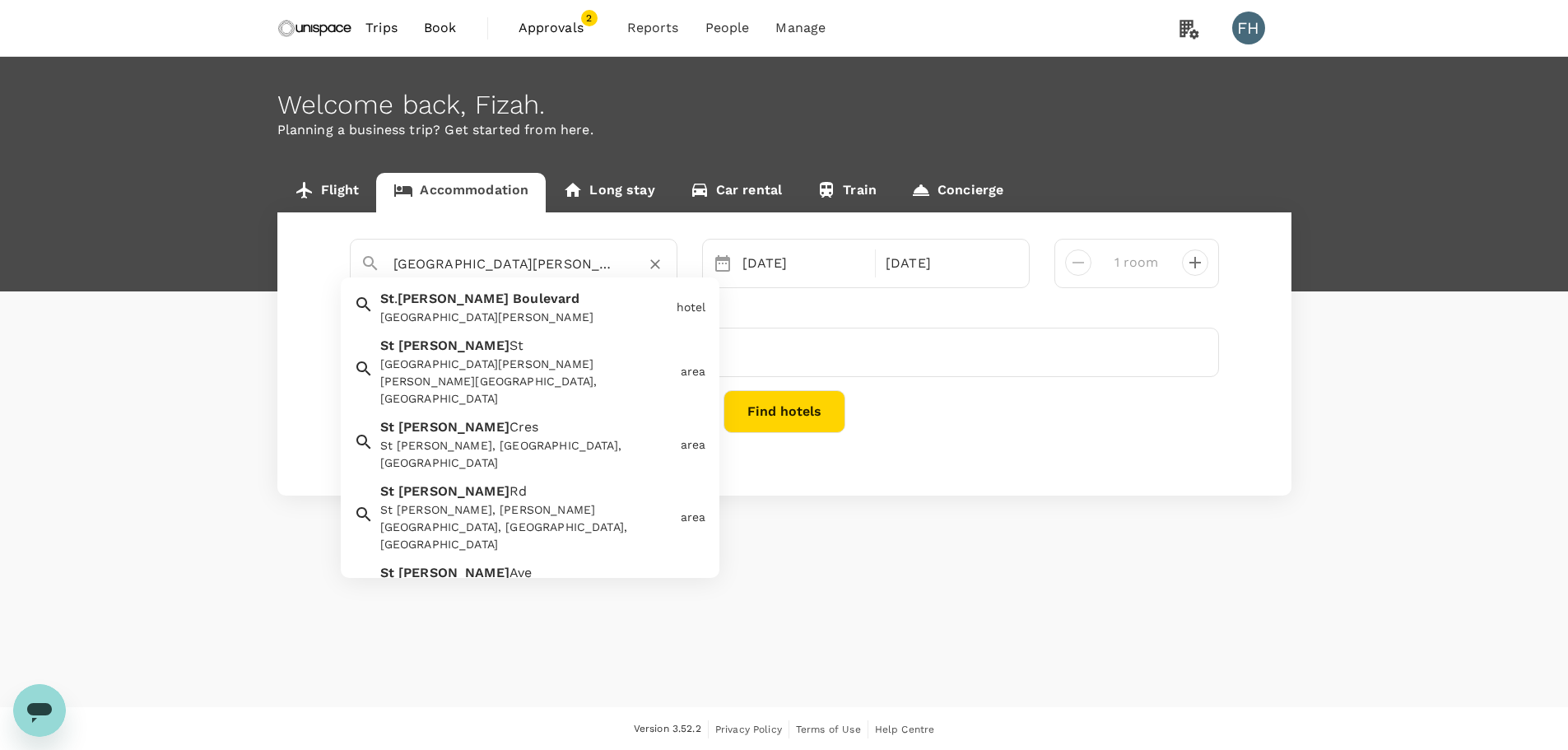
click at [513, 306] on span "Boulevard" at bounding box center [546, 298] width 66 height 15
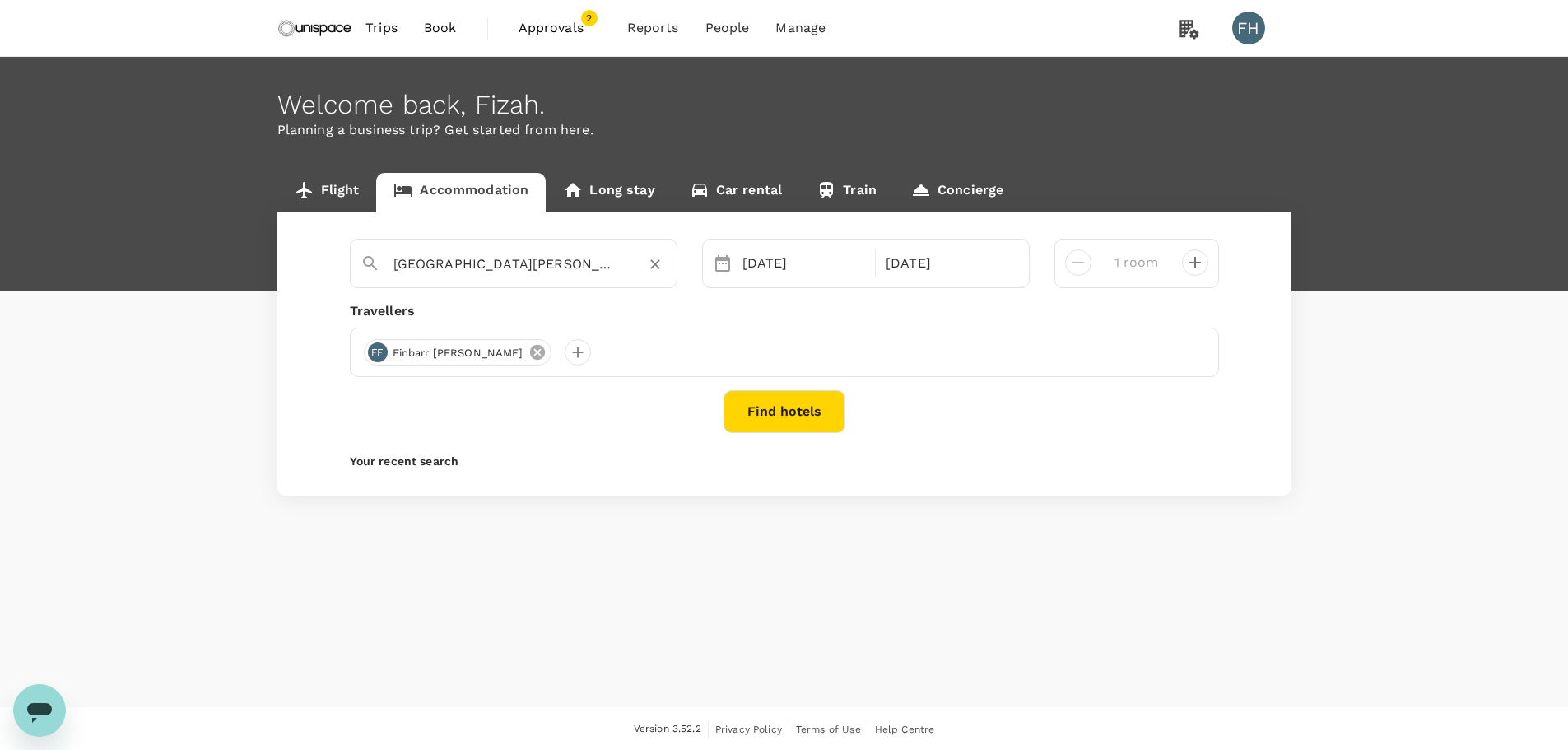
type input "[GEOGRAPHIC_DATA][PERSON_NAME]"
click at [529, 353] on icon at bounding box center [536, 352] width 15 height 15
click at [387, 352] on div at bounding box center [376, 352] width 26 height 26
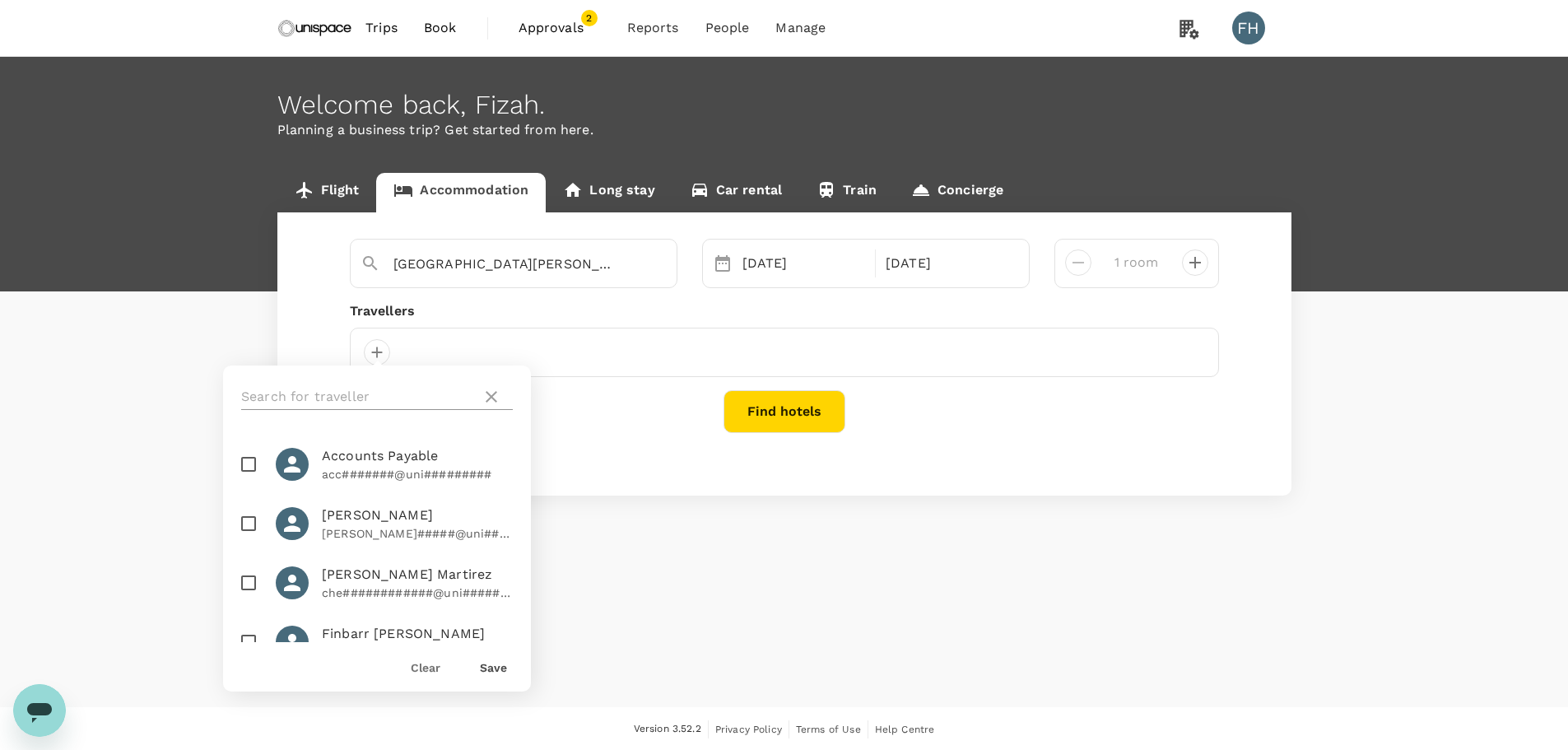
click at [364, 397] on input "text" at bounding box center [357, 396] width 234 height 26
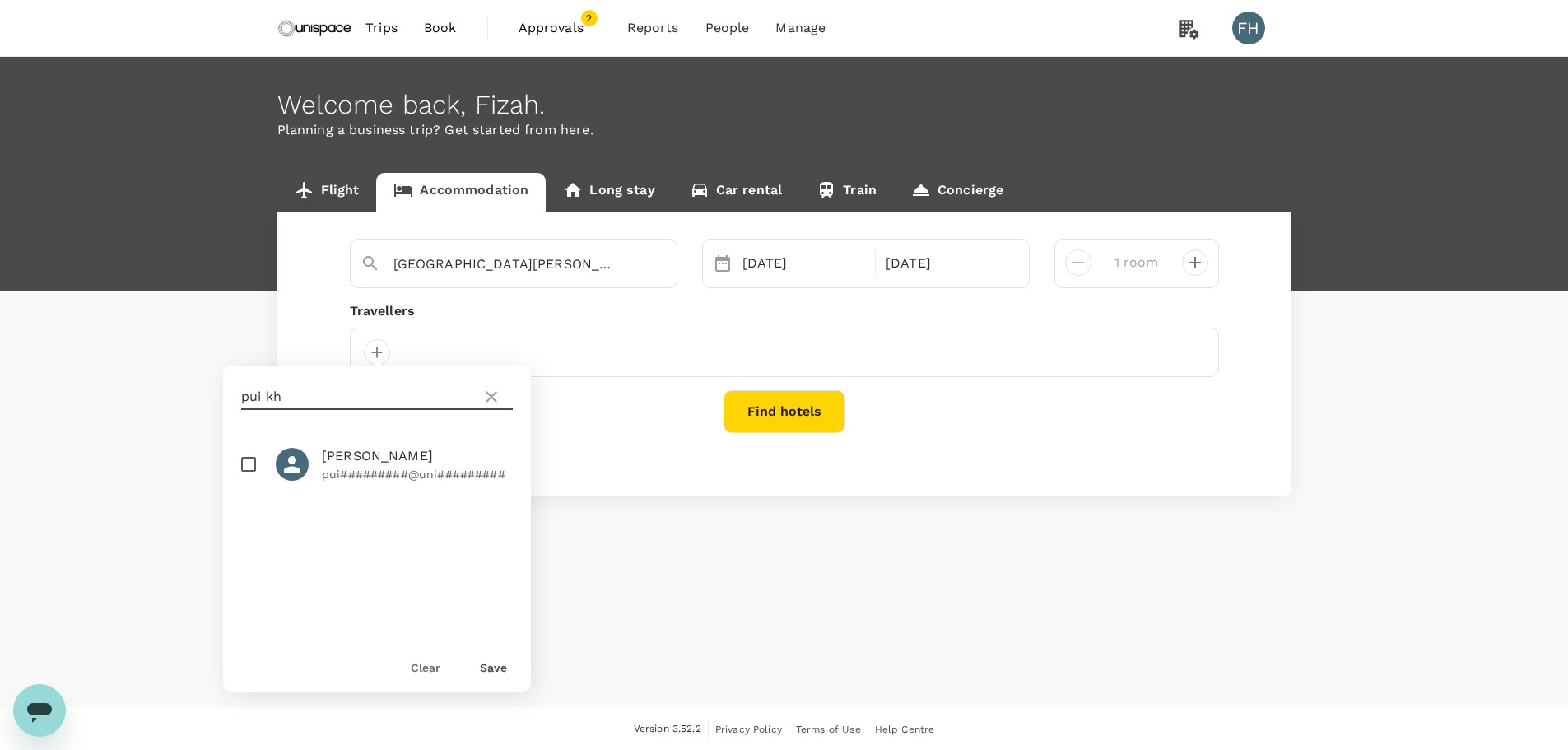
type input "pui kh"
click at [362, 468] on p "pui#########@uni#########" at bounding box center [417, 473] width 191 height 16
checkbox input "true"
click at [496, 667] on button "Save" at bounding box center [493, 667] width 27 height 13
click at [814, 417] on button "Find hotels" at bounding box center [784, 412] width 122 height 43
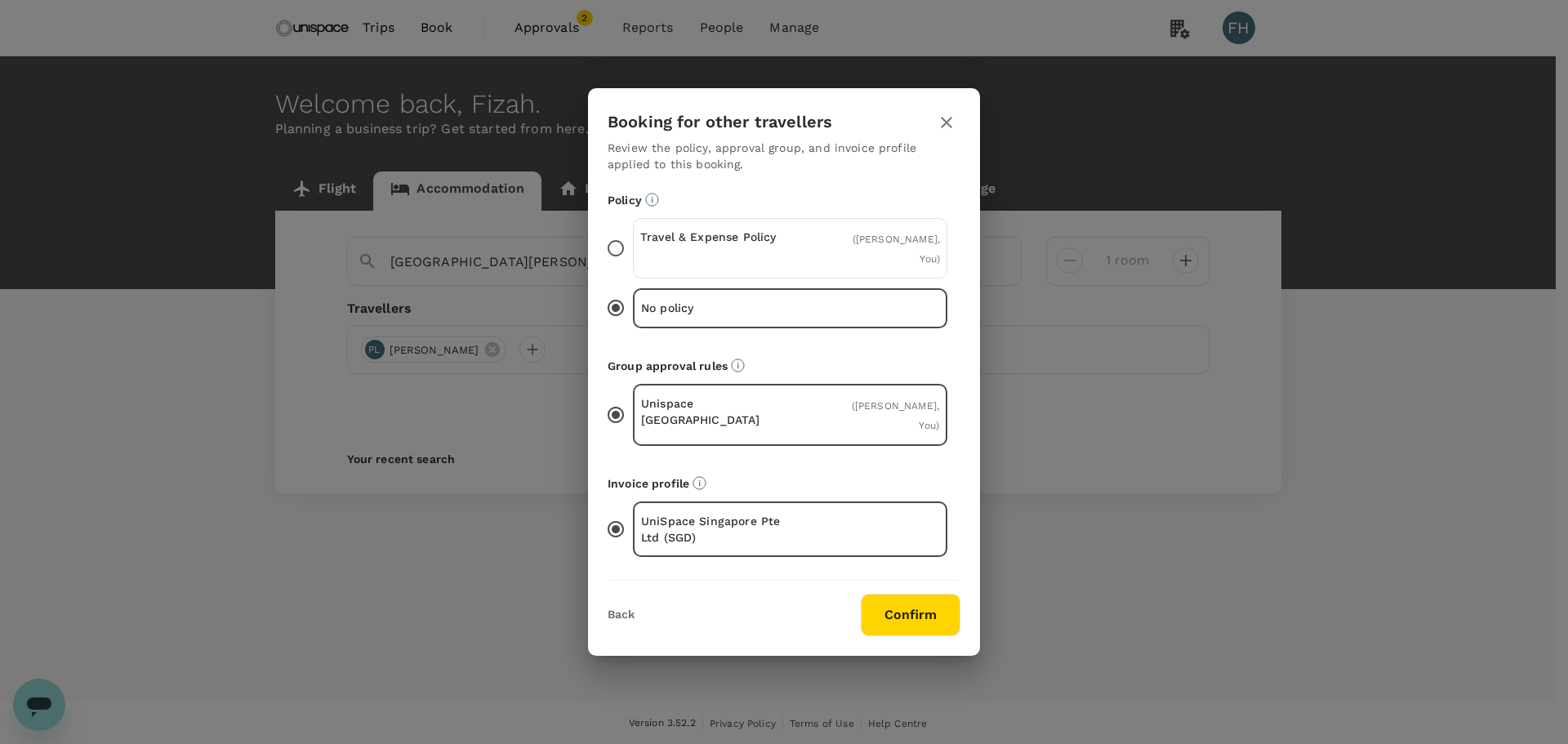
click at [835, 253] on div "Travel & Expense Policy ( Pui Kheng Lee, You )" at bounding box center [790, 249] width 314 height 60
click at [633, 253] on input "Travel & Expense Policy ( Pui Kheng Lee, You )" at bounding box center [615, 248] width 35 height 35
click at [935, 613] on button "Confirm" at bounding box center [910, 615] width 99 height 43
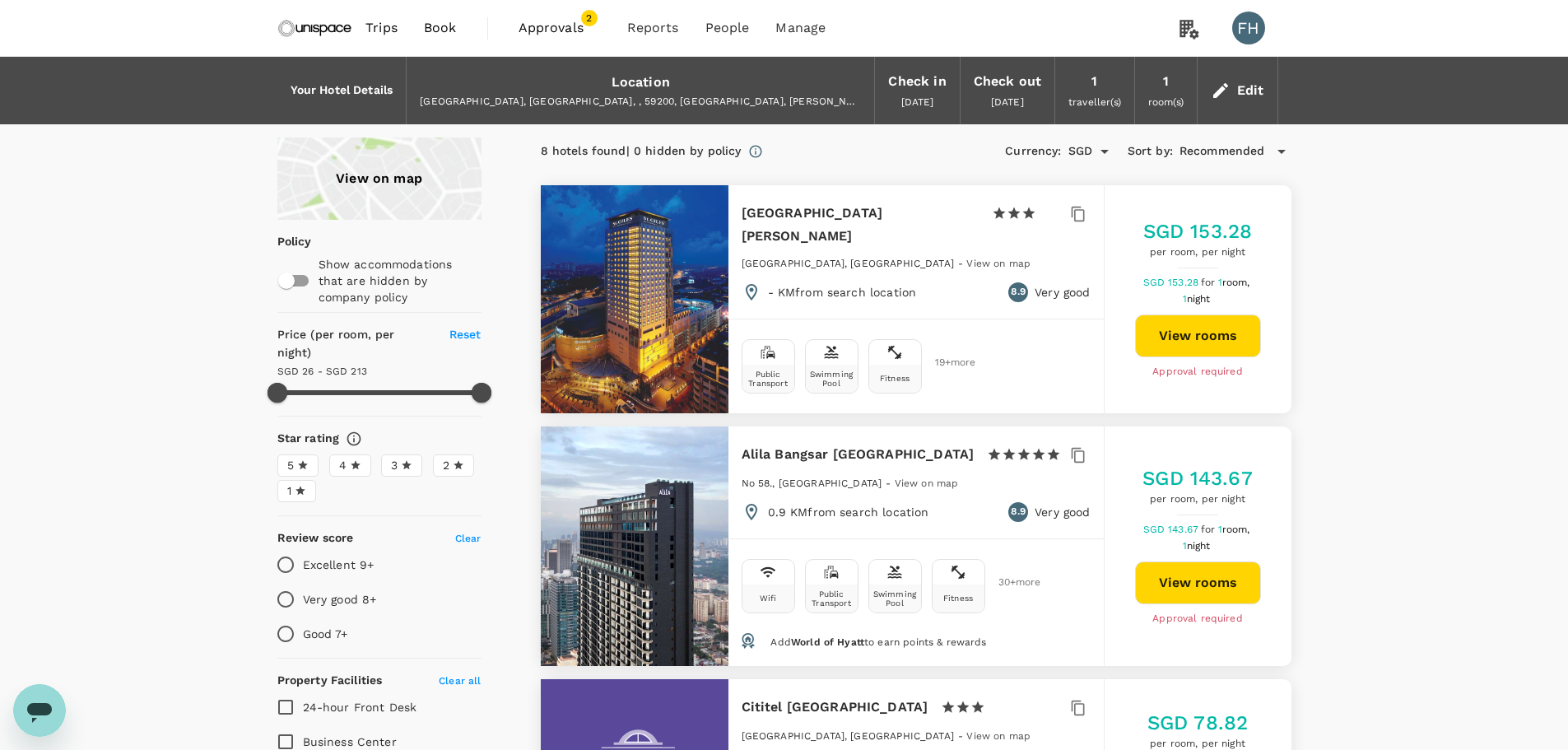
click at [1144, 336] on button "View rooms" at bounding box center [1197, 336] width 126 height 43
type input "212.76"
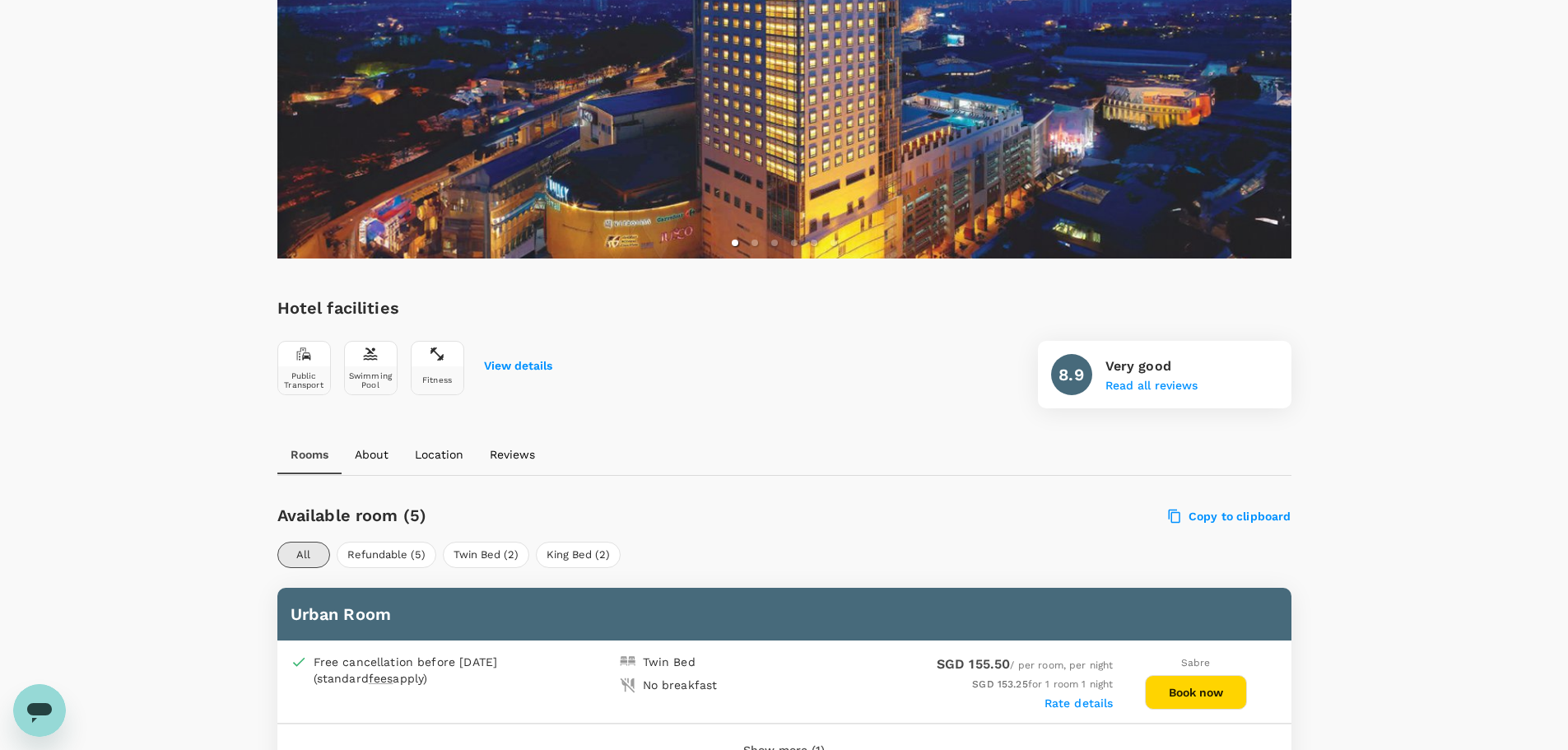
scroll to position [576, 0]
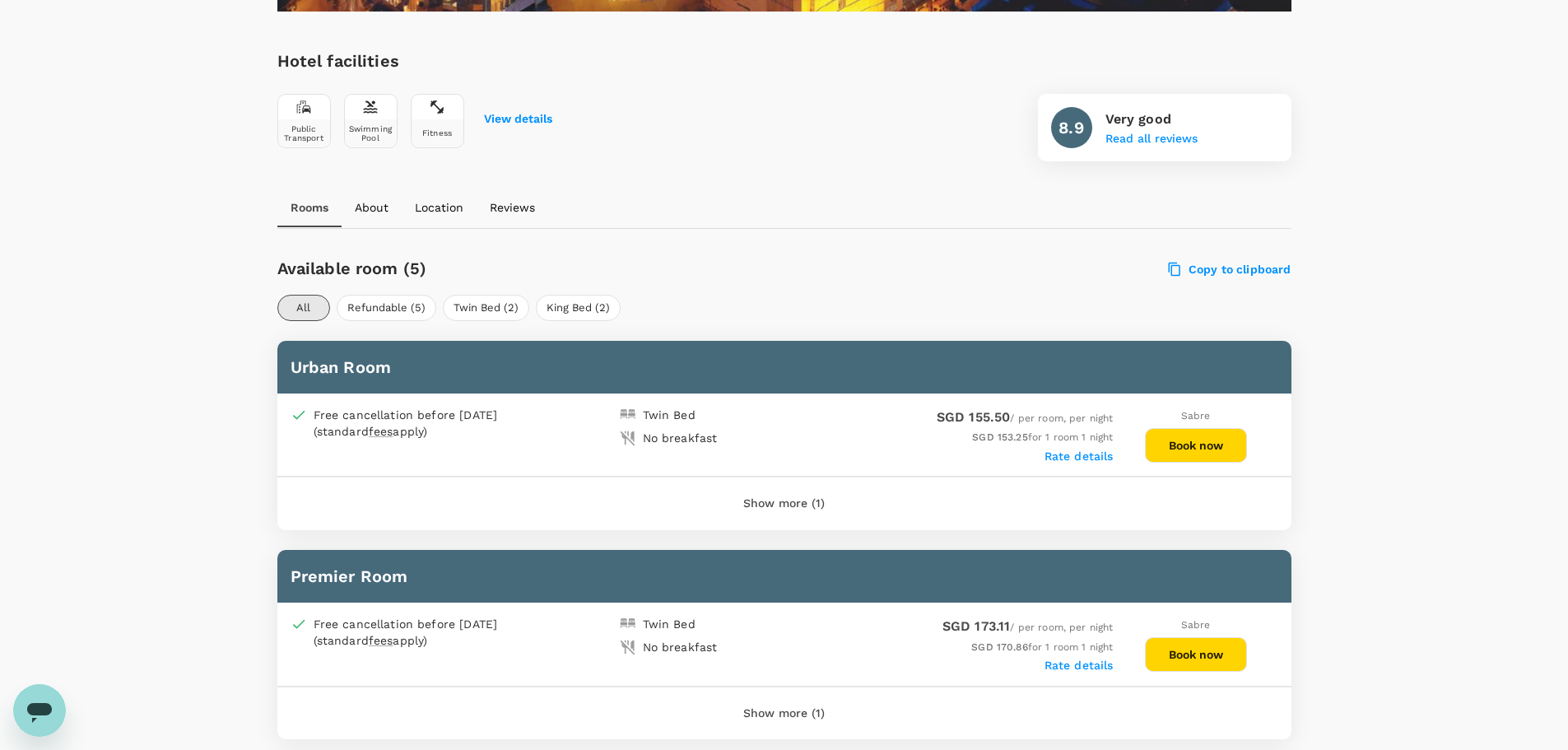
click at [764, 489] on button "Show more (1)" at bounding box center [784, 504] width 128 height 39
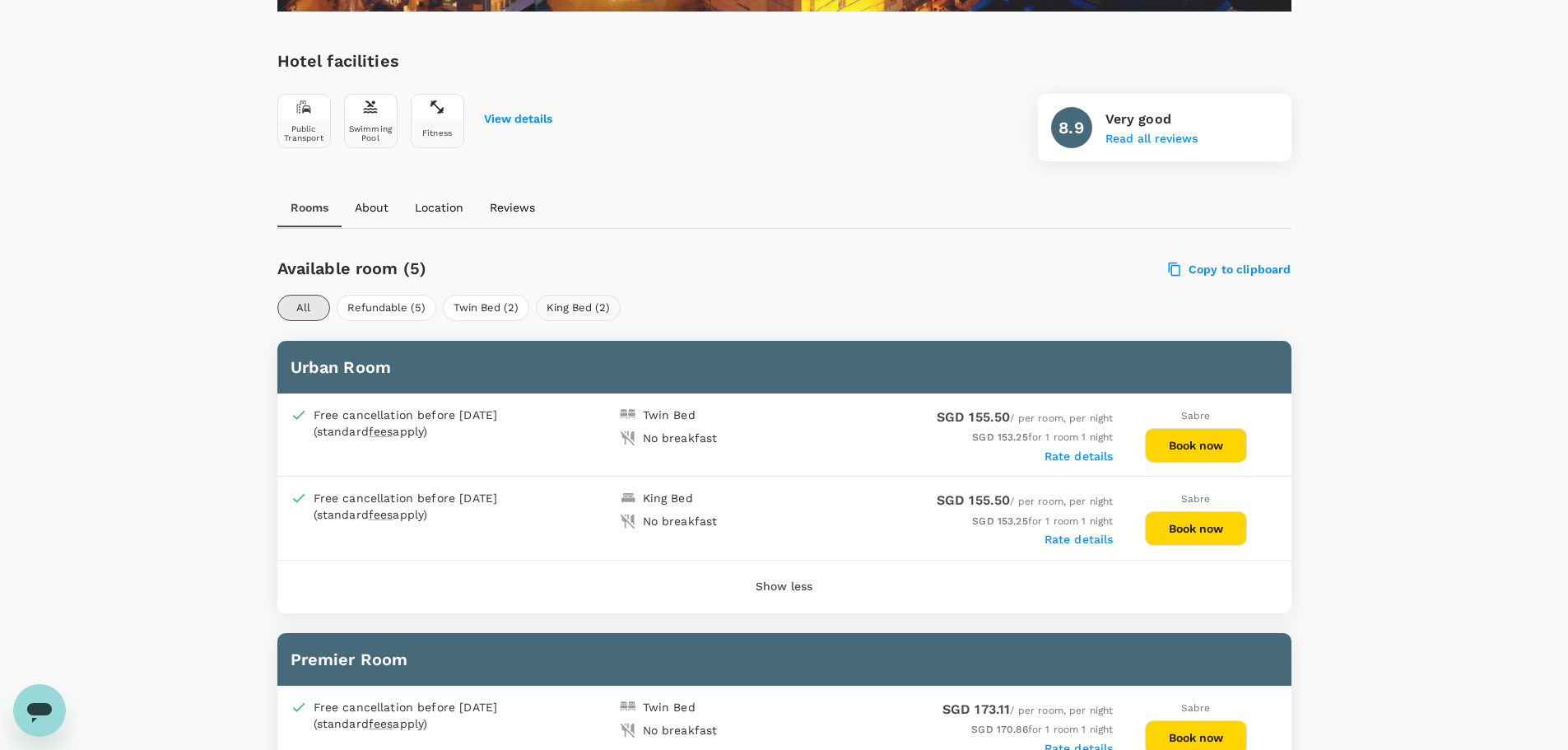
click at [547, 311] on button "King Bed (2)" at bounding box center [578, 307] width 85 height 26
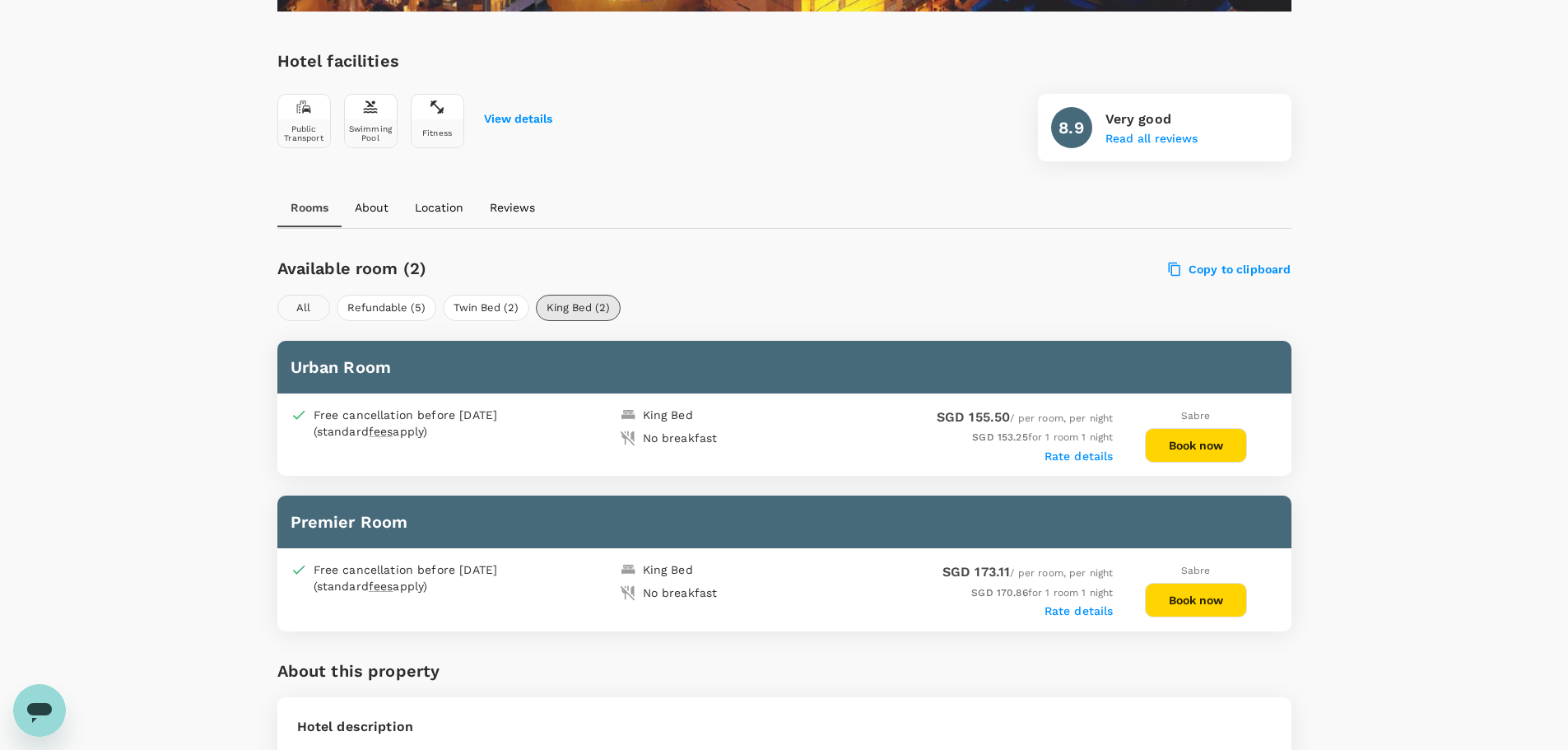
click at [291, 308] on button "All" at bounding box center [303, 307] width 53 height 26
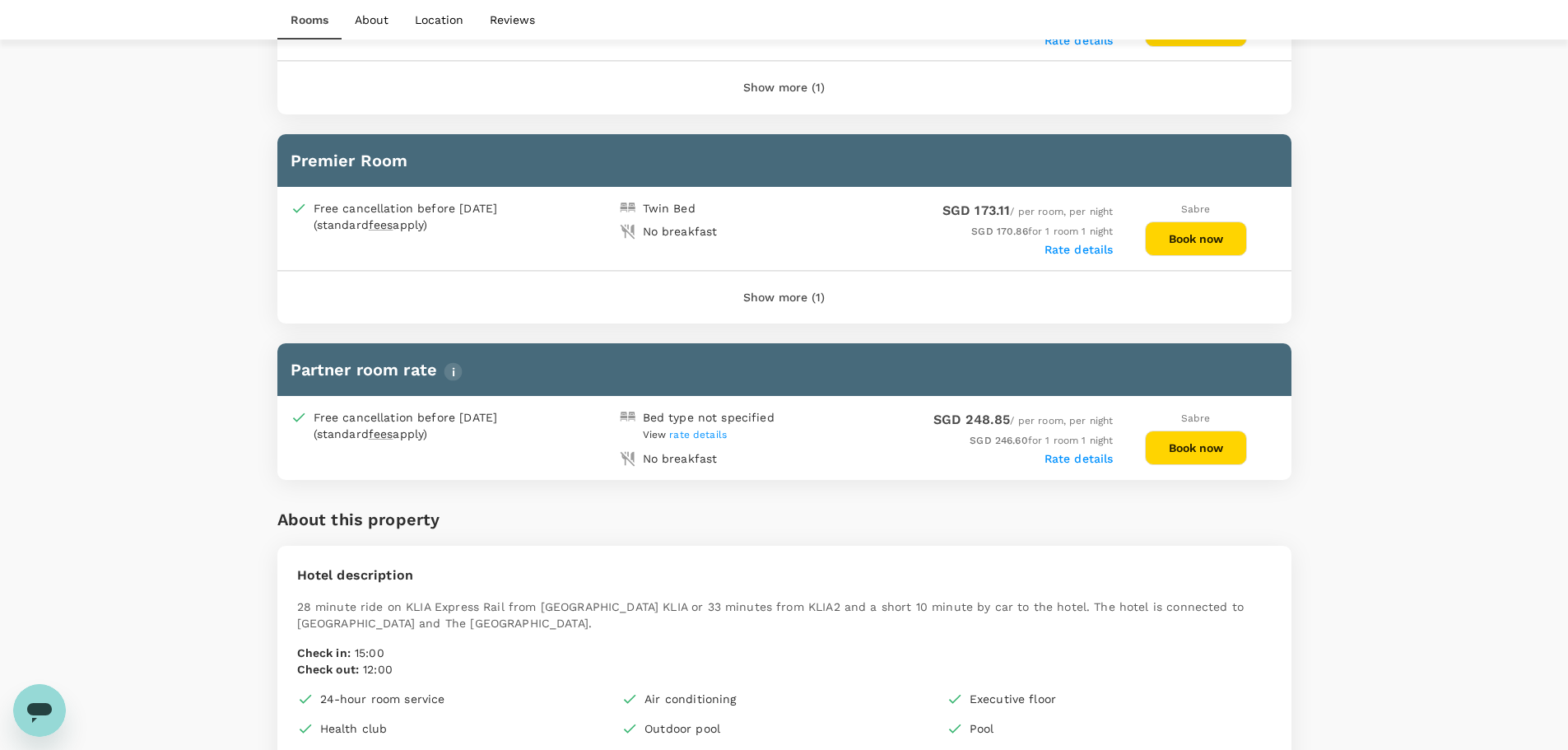
scroll to position [823, 0]
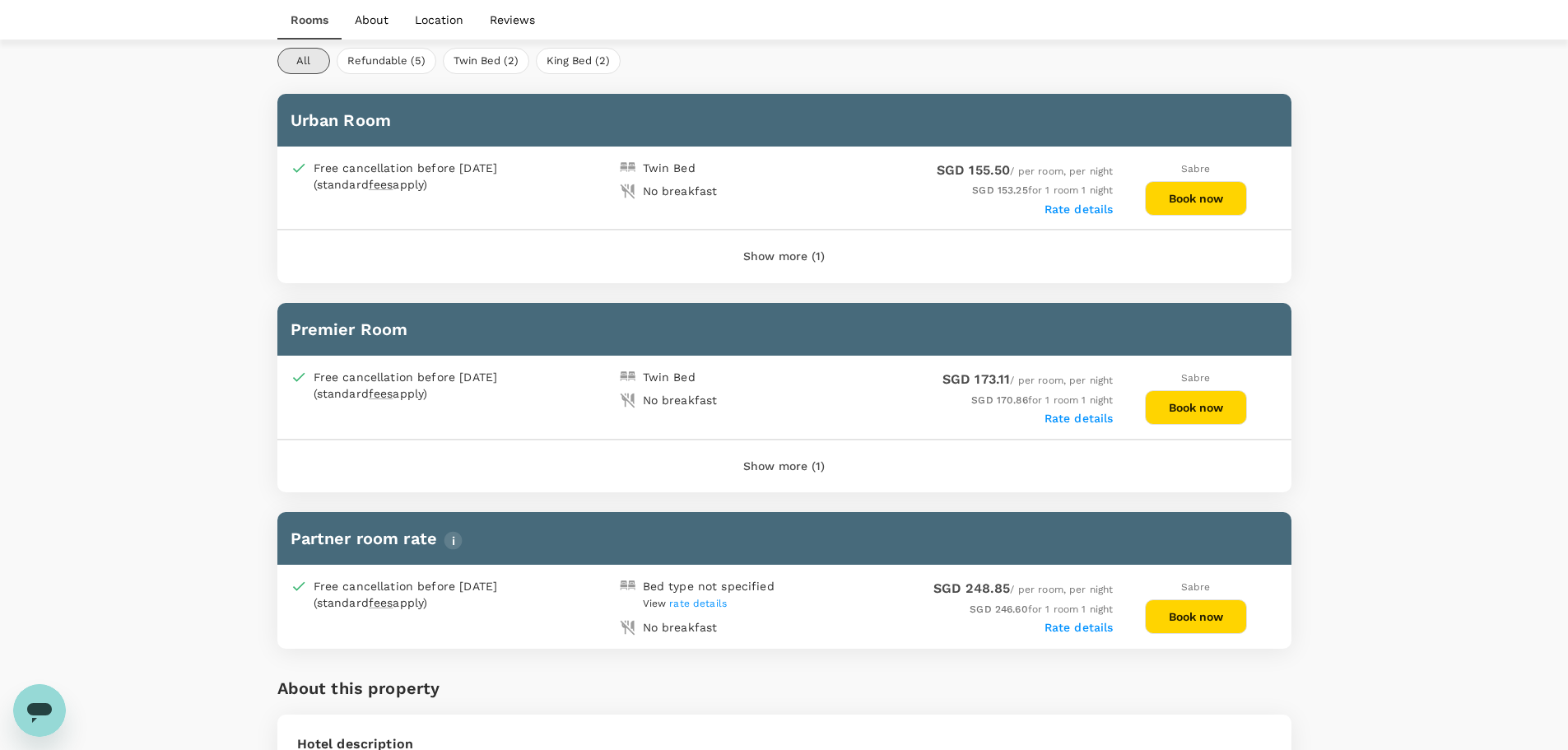
click at [814, 260] on button "Show more (1)" at bounding box center [784, 257] width 128 height 39
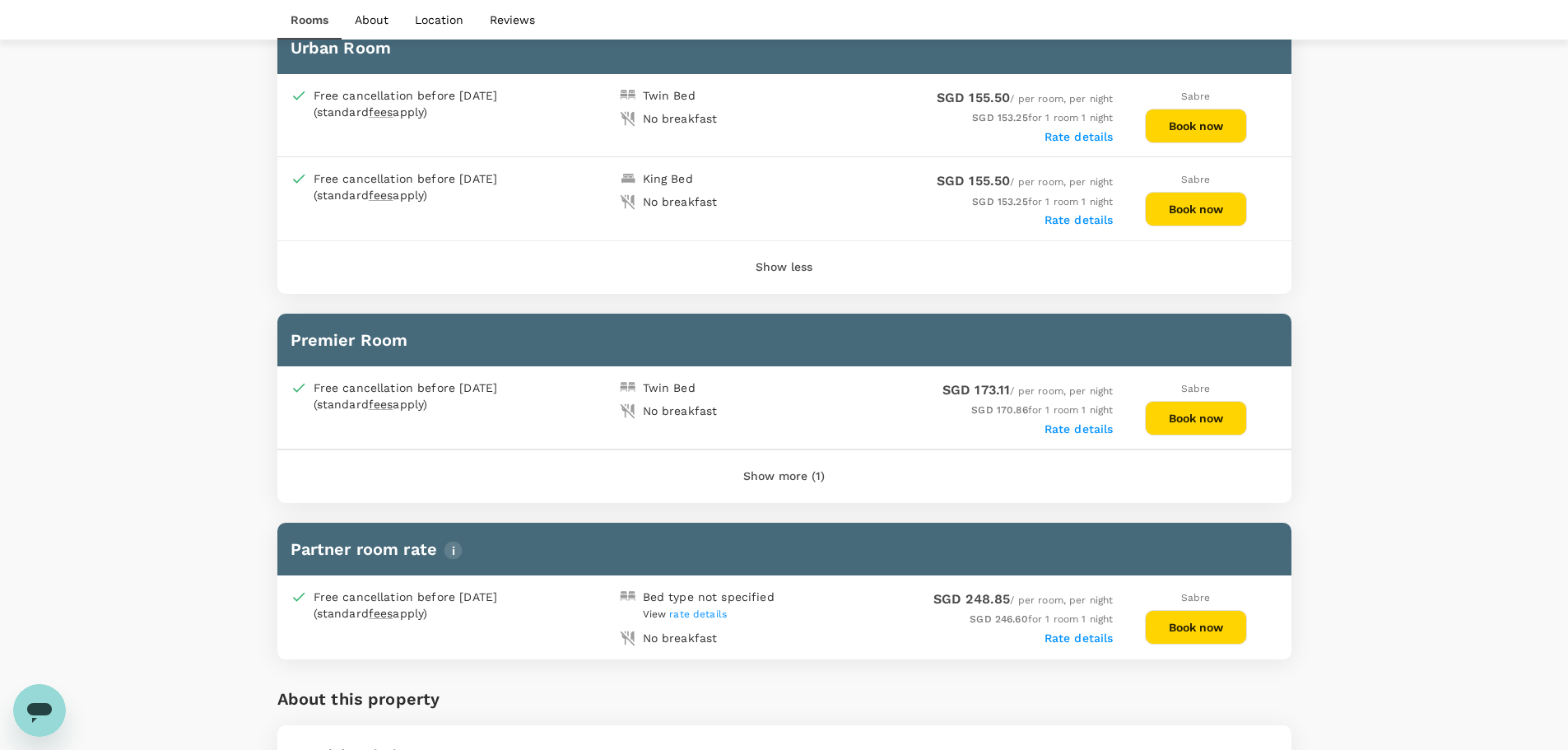
scroll to position [987, 0]
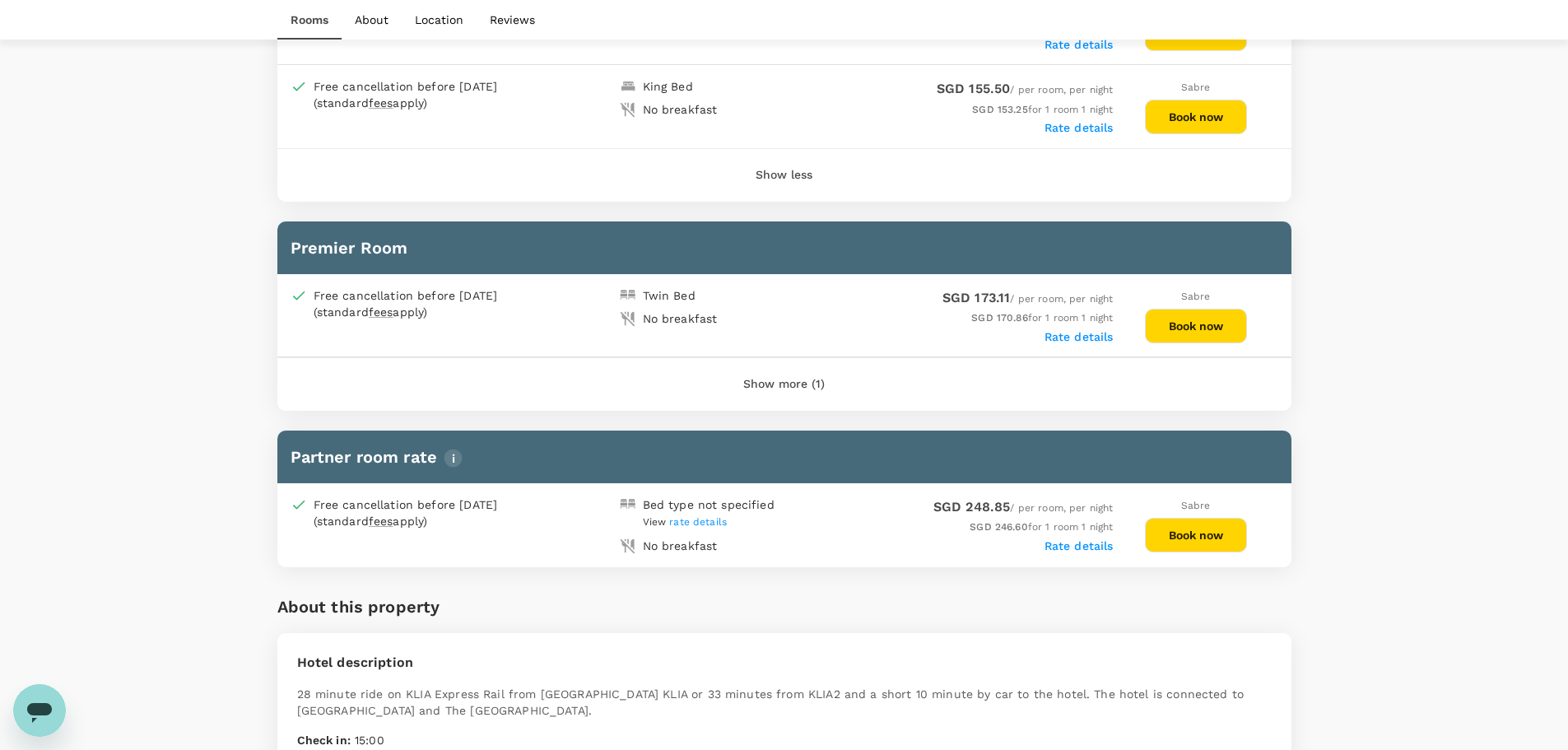
click at [794, 384] on button "Show more (1)" at bounding box center [784, 384] width 128 height 39
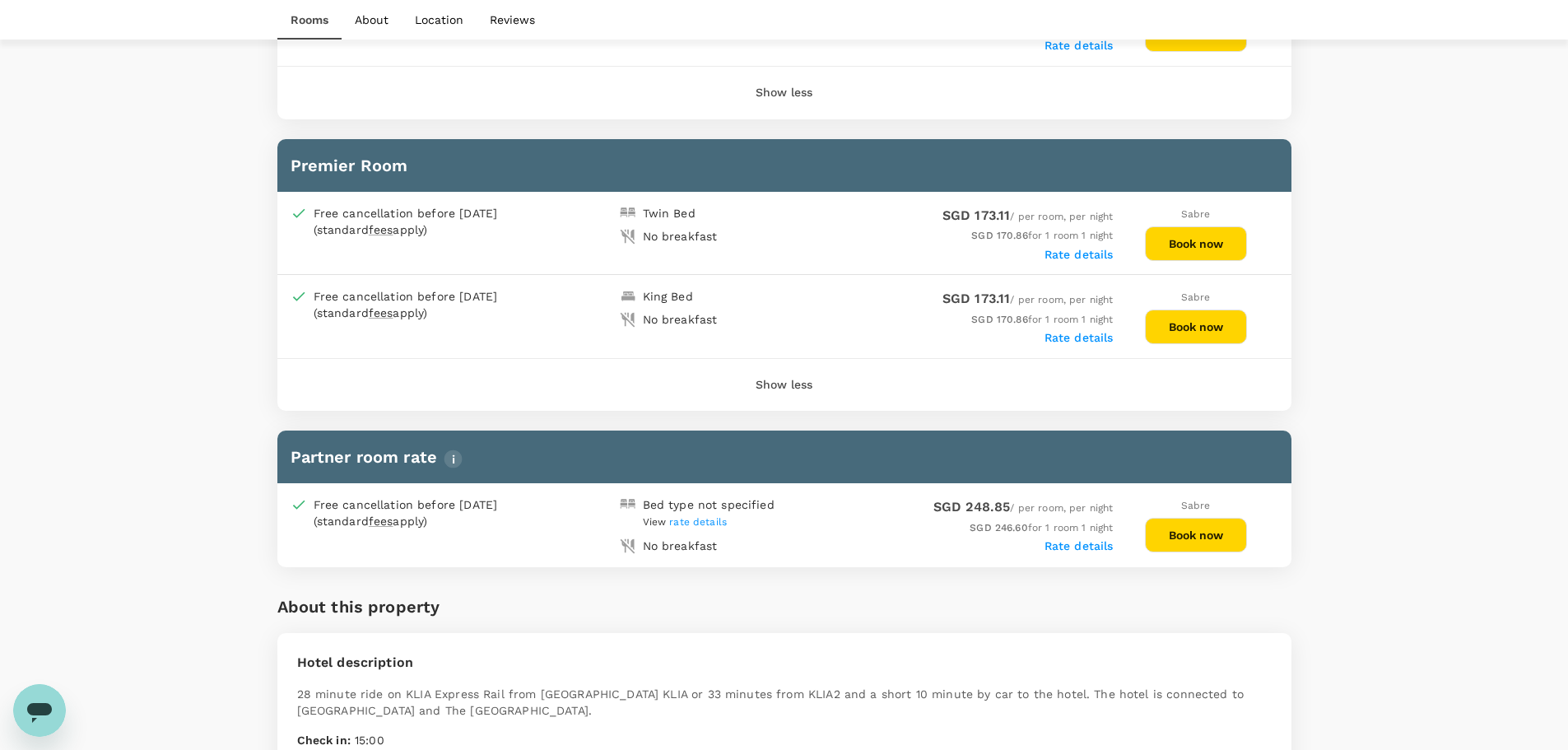
scroll to position [576, 0]
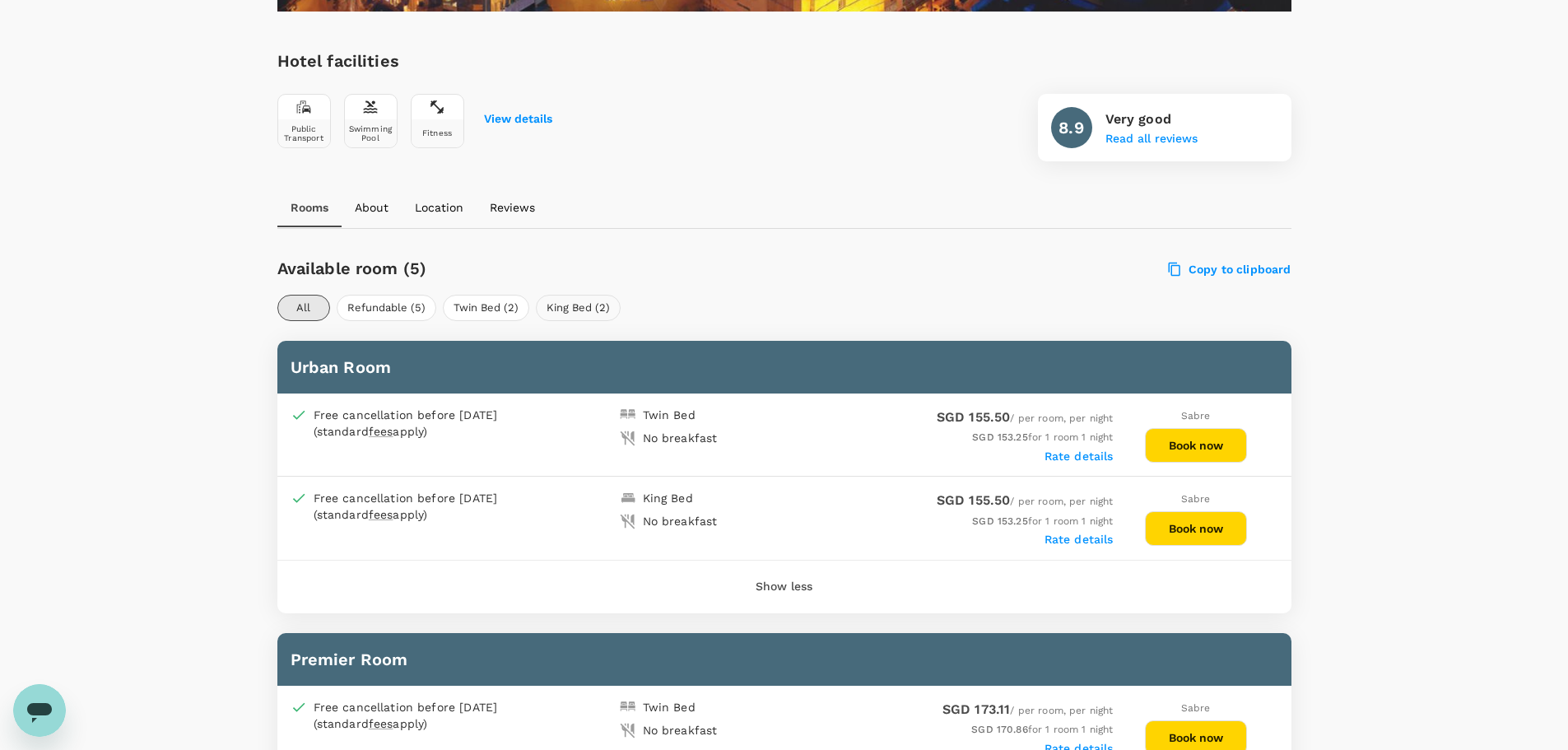
click at [584, 302] on button "King Bed (2)" at bounding box center [578, 307] width 85 height 26
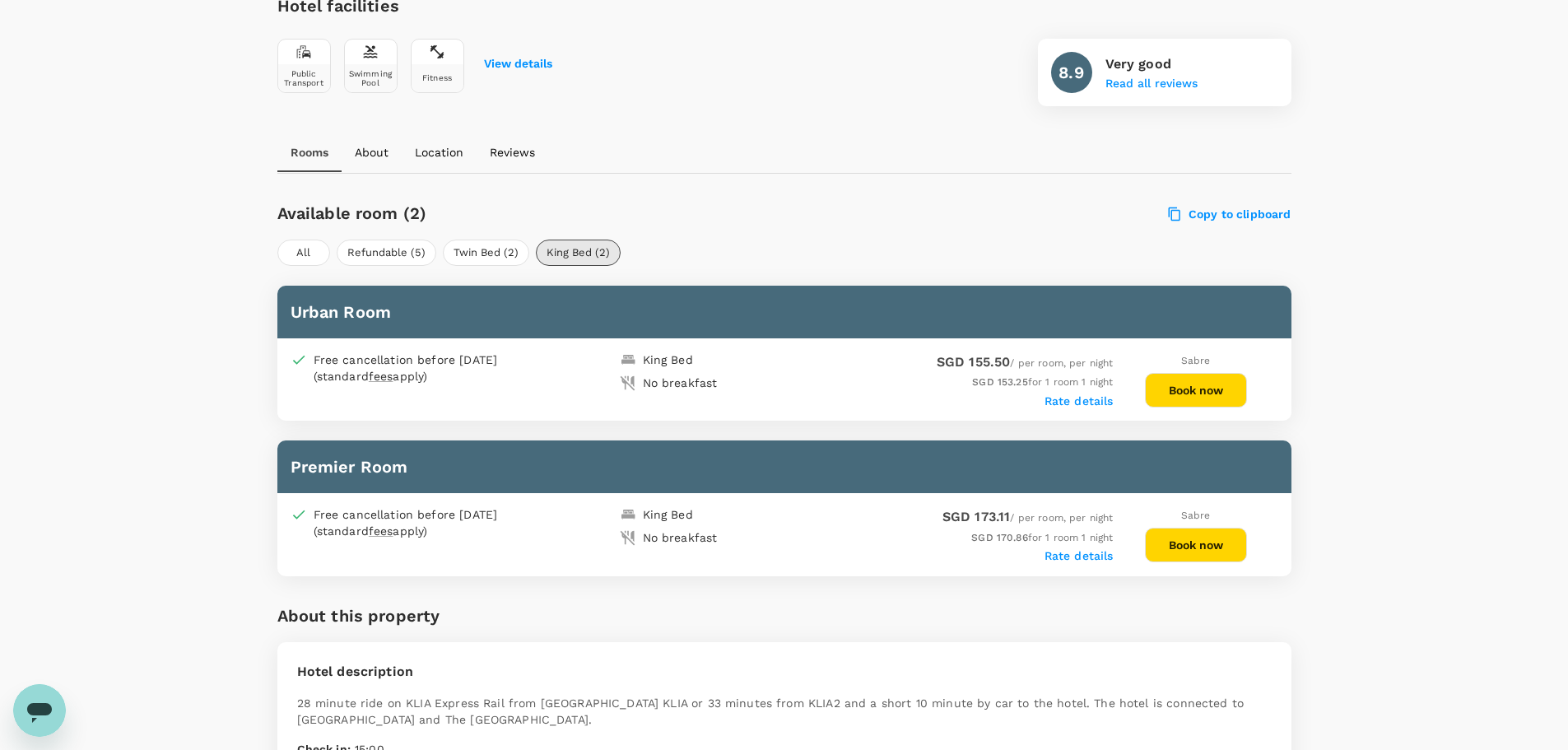
scroll to position [659, 0]
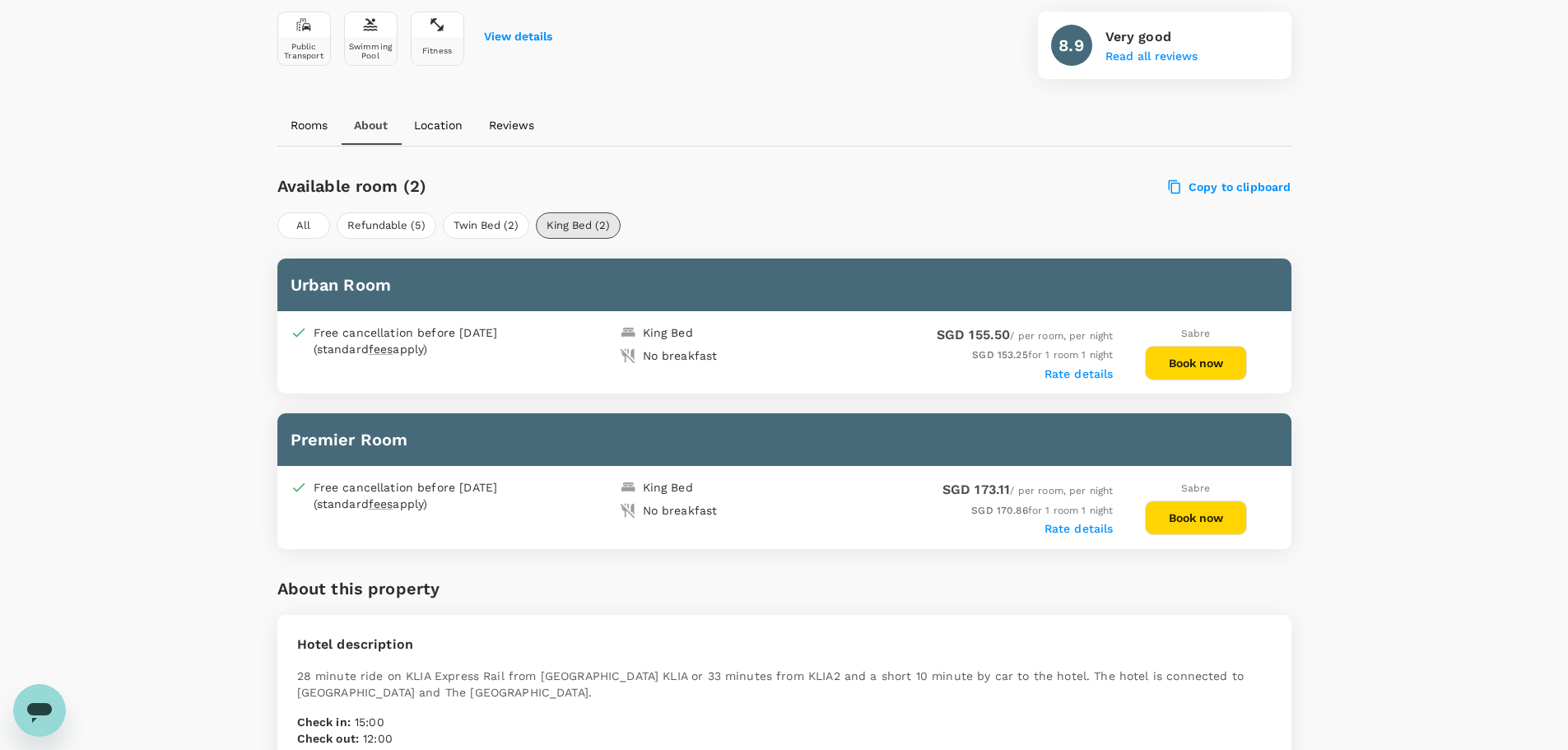
drag, startPoint x: 760, startPoint y: 143, endPoint x: 778, endPoint y: 22, distance: 122.3
click at [760, 143] on div "Rooms About Location Reviews" at bounding box center [784, 125] width 1014 height 39
